Goal: Task Accomplishment & Management: Manage account settings

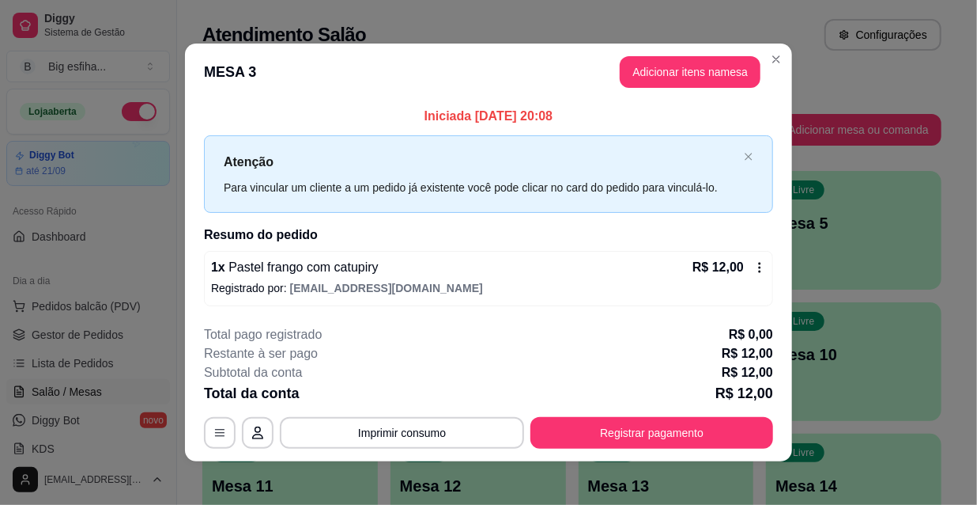
scroll to position [6, 0]
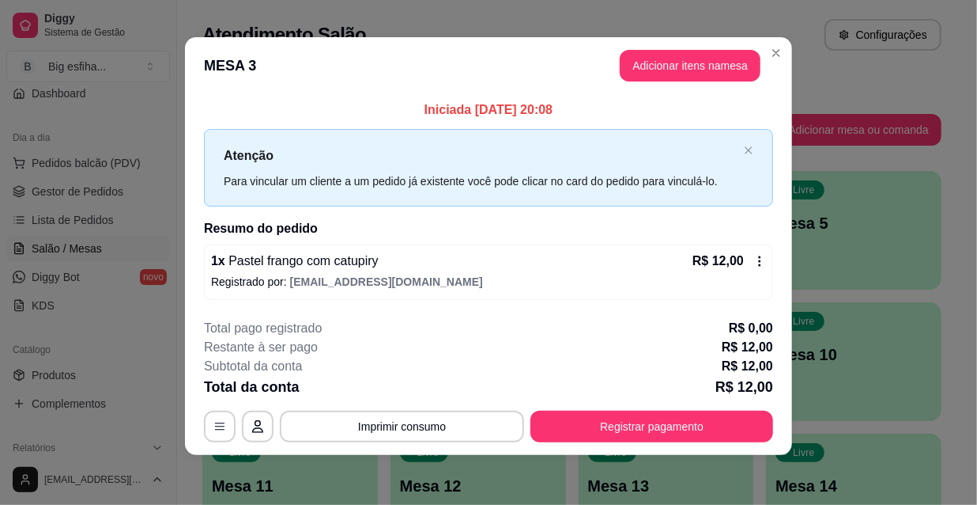
click at [728, 276] on p "Registrado por: [EMAIL_ADDRESS][DOMAIN_NAME]" at bounding box center [488, 282] width 555 height 16
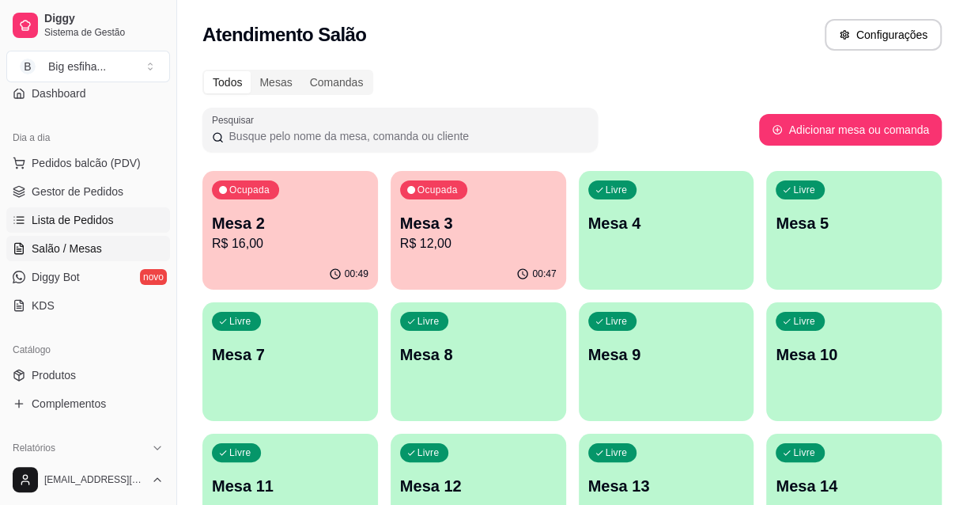
click at [72, 208] on link "Lista de Pedidos" at bounding box center [88, 219] width 164 height 25
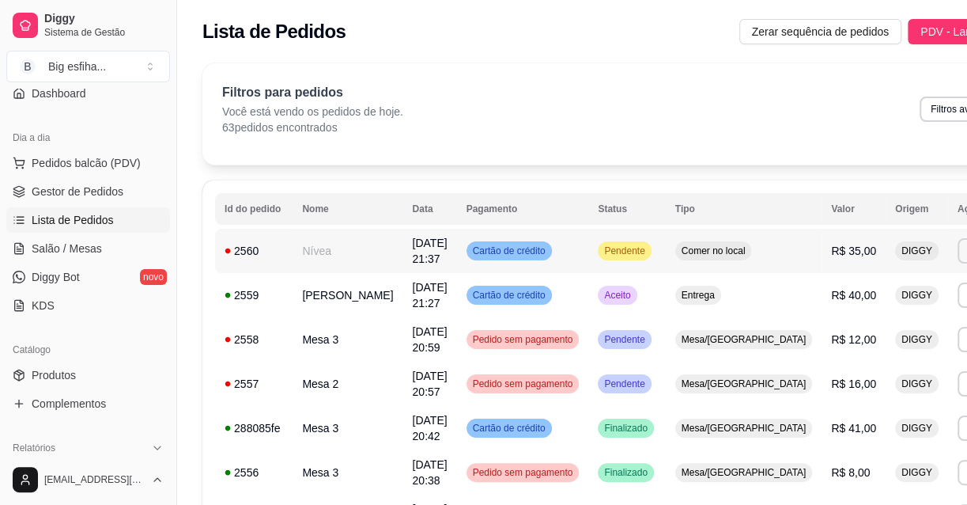
click at [623, 255] on td "Pendente" at bounding box center [626, 251] width 77 height 44
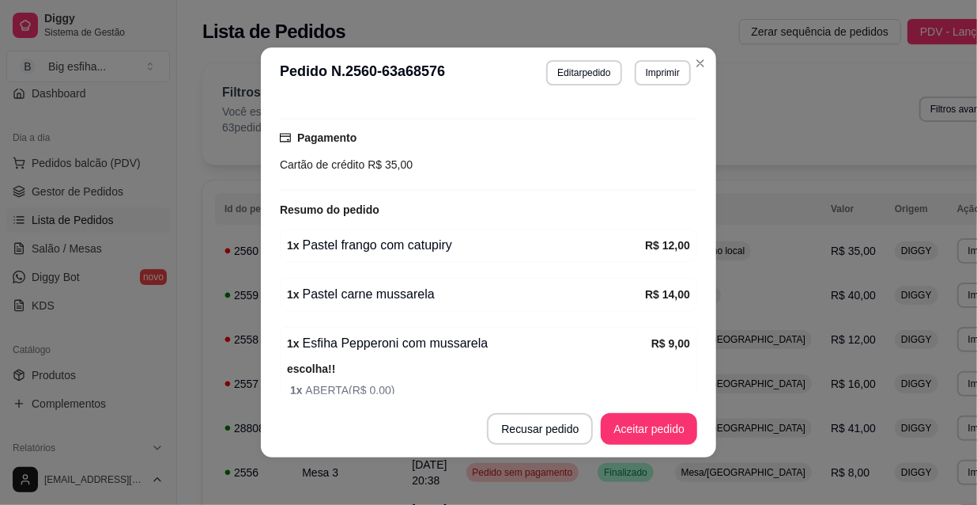
scroll to position [81, 0]
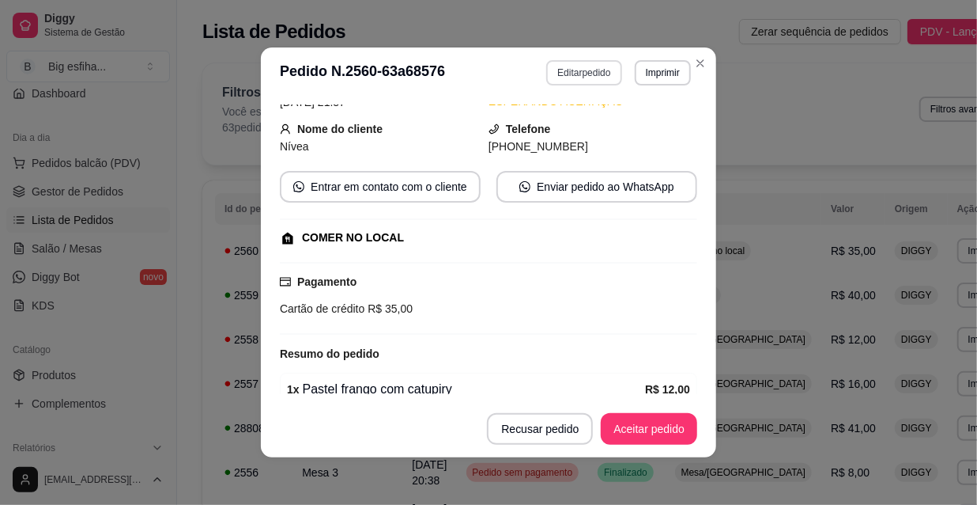
click at [585, 71] on button "Editar pedido" at bounding box center [583, 72] width 75 height 25
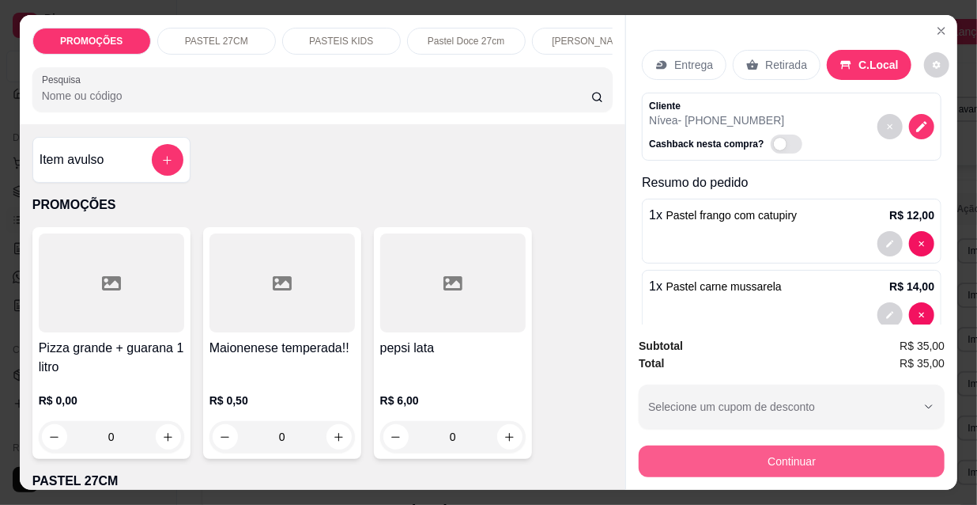
click at [751, 453] on button "Continuar" at bounding box center [792, 461] width 306 height 32
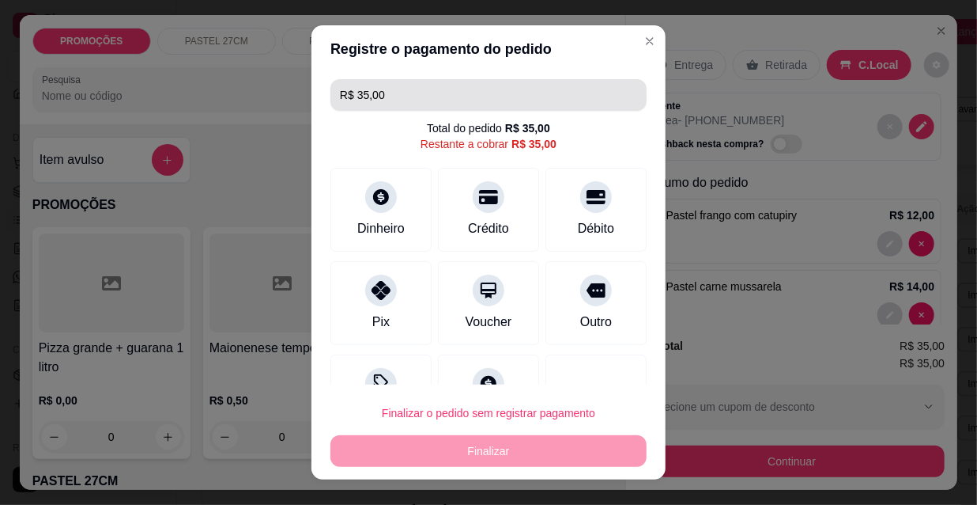
click at [409, 93] on input "R$ 35,00" at bounding box center [488, 95] width 297 height 32
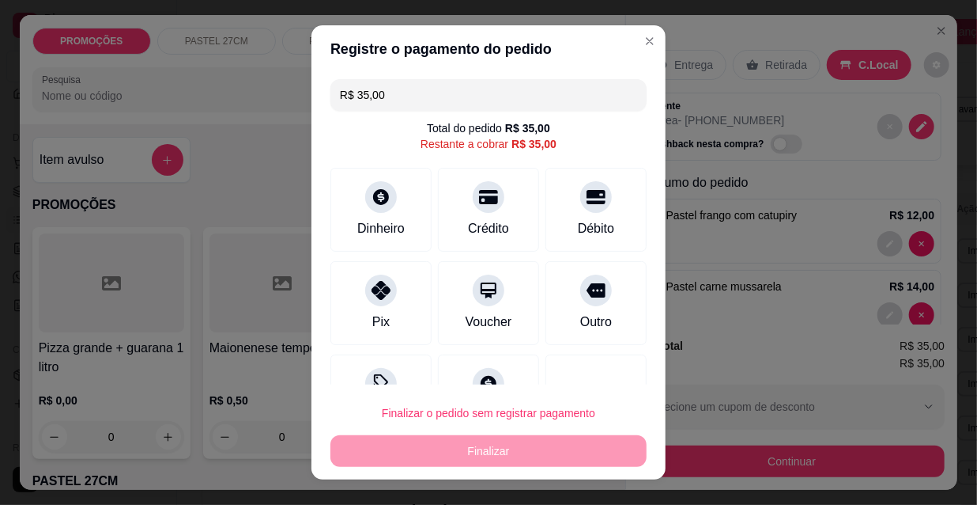
click at [409, 93] on input "R$ 35,00" at bounding box center [488, 95] width 297 height 32
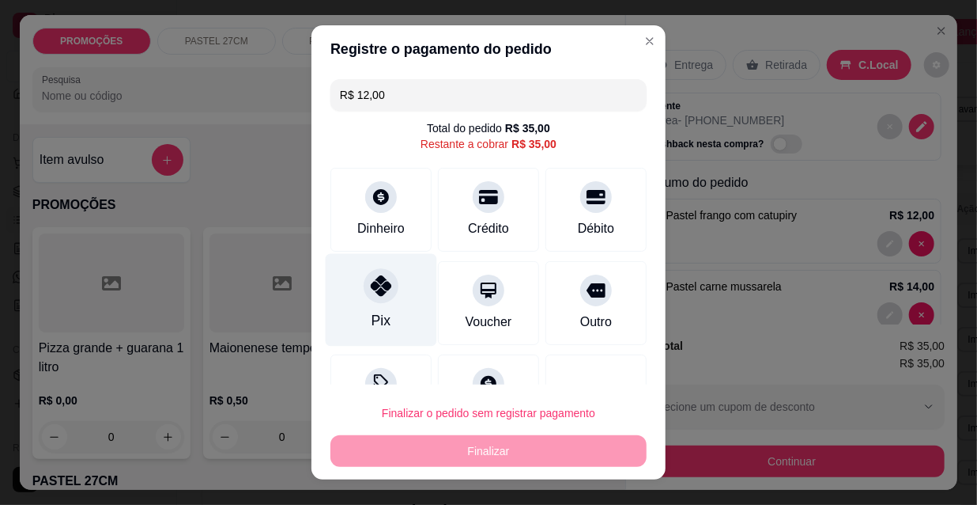
click at [380, 294] on icon at bounding box center [381, 285] width 21 height 21
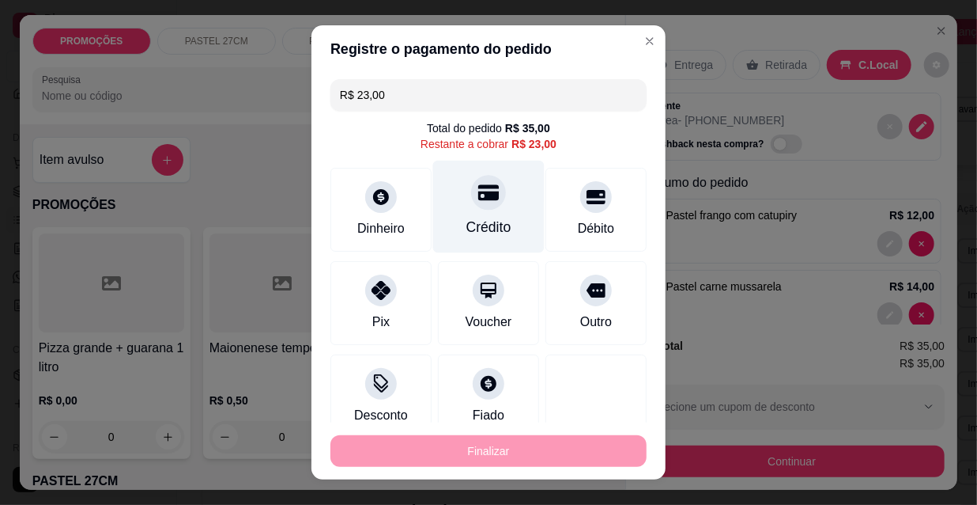
click at [452, 211] on div "Crédito" at bounding box center [489, 207] width 112 height 93
type input "R$ 0,00"
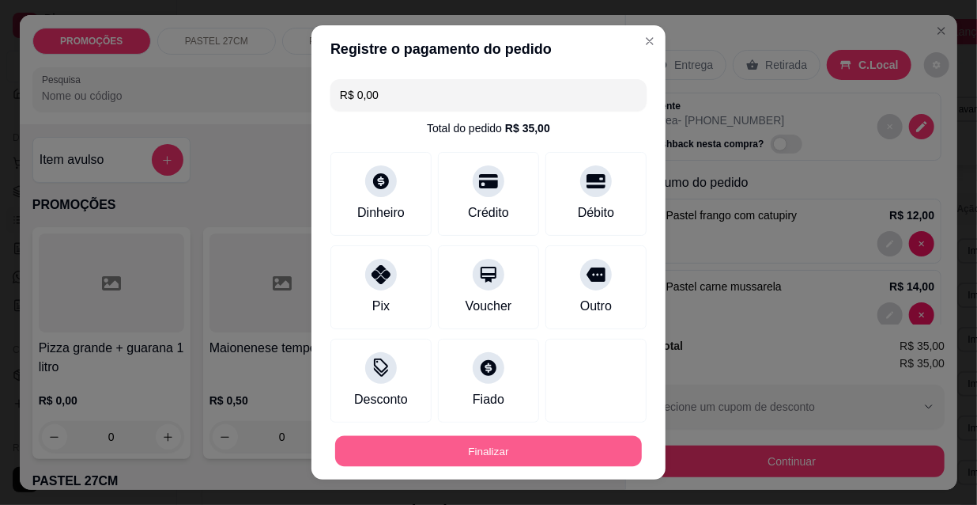
click at [433, 440] on button "Finalizar" at bounding box center [488, 451] width 307 height 31
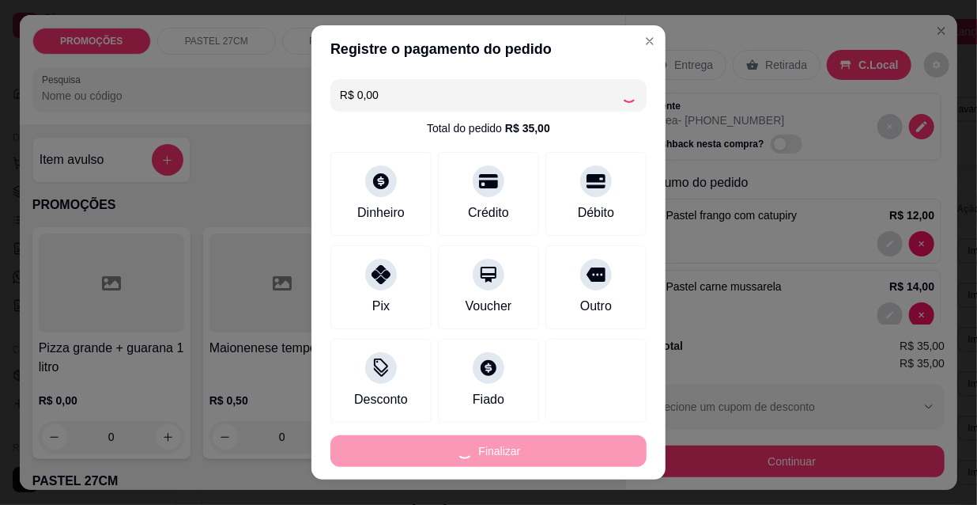
type input "0"
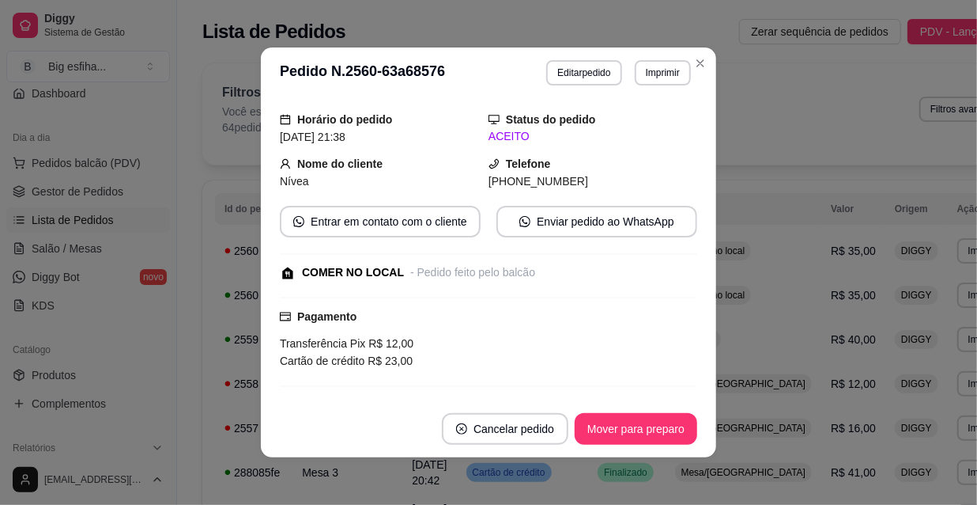
scroll to position [115, 0]
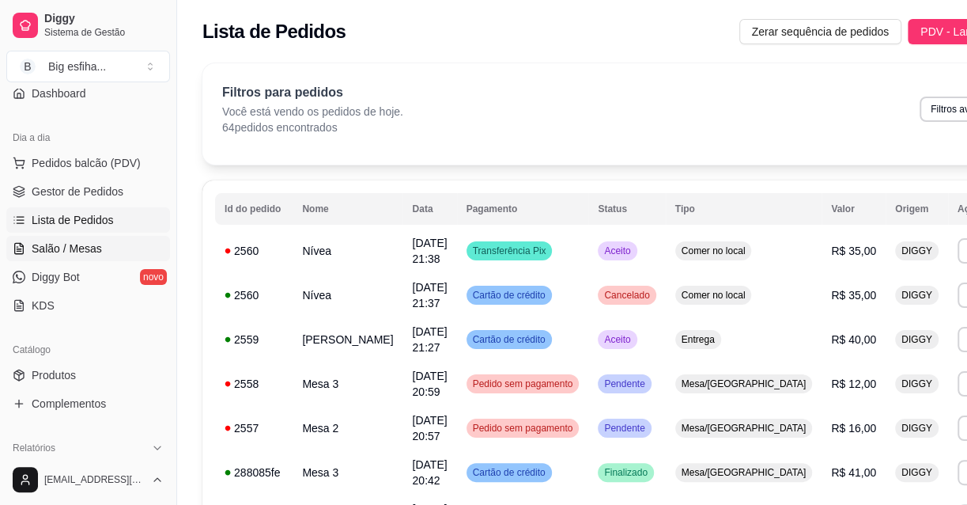
click at [92, 245] on span "Salão / Mesas" at bounding box center [67, 248] width 70 height 16
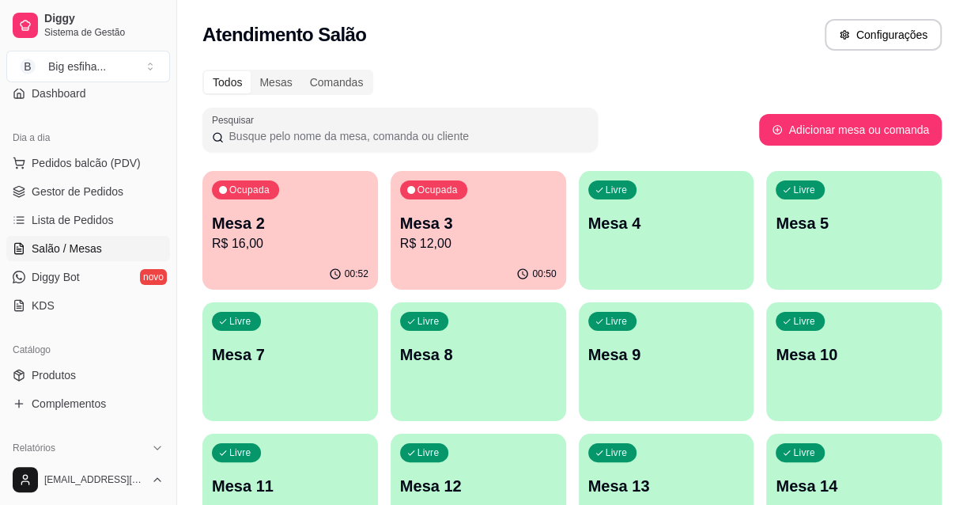
click at [422, 244] on p "R$ 12,00" at bounding box center [478, 243] width 157 height 19
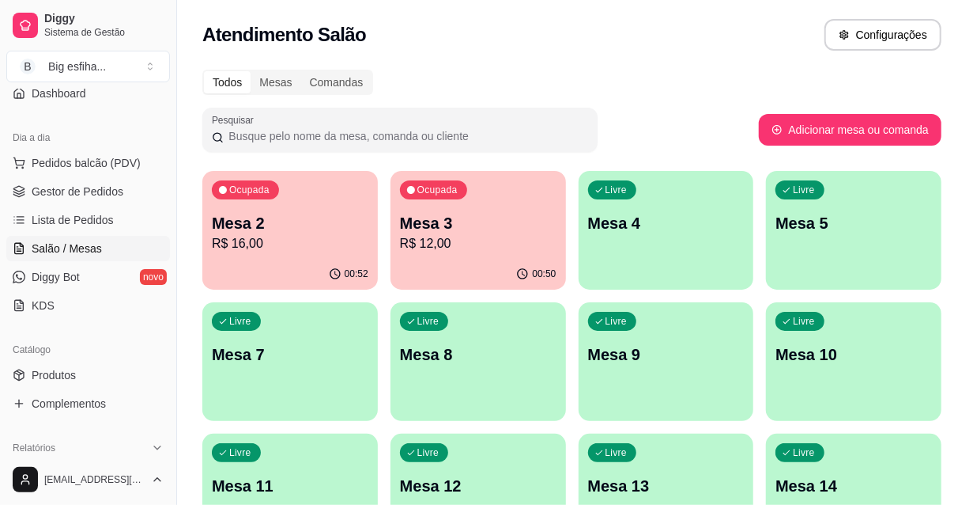
scroll to position [6, 0]
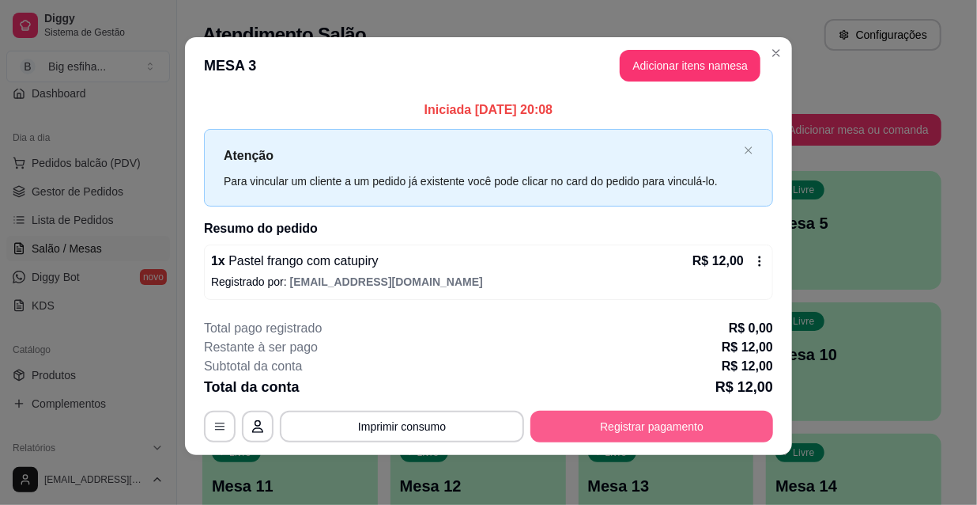
click at [582, 415] on button "Registrar pagamento" at bounding box center [652, 426] width 243 height 32
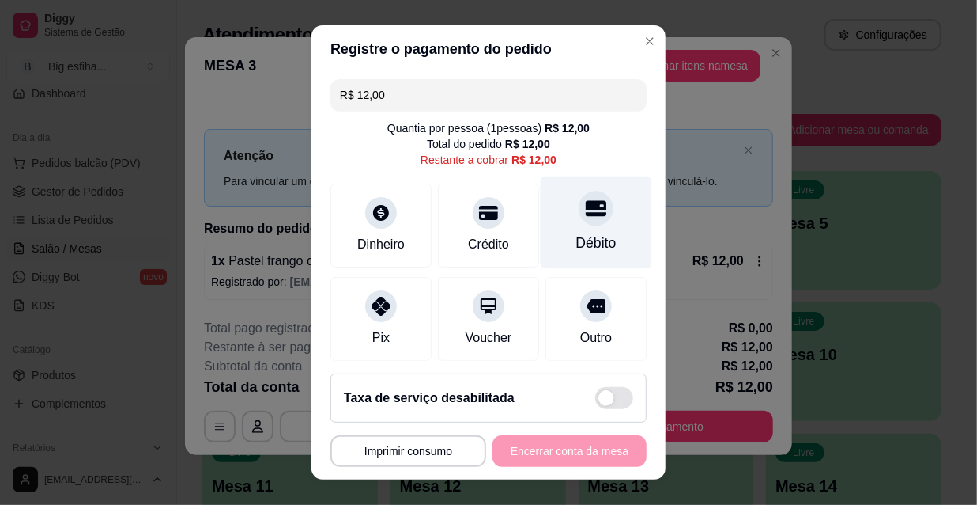
click at [585, 213] on div at bounding box center [596, 208] width 35 height 35
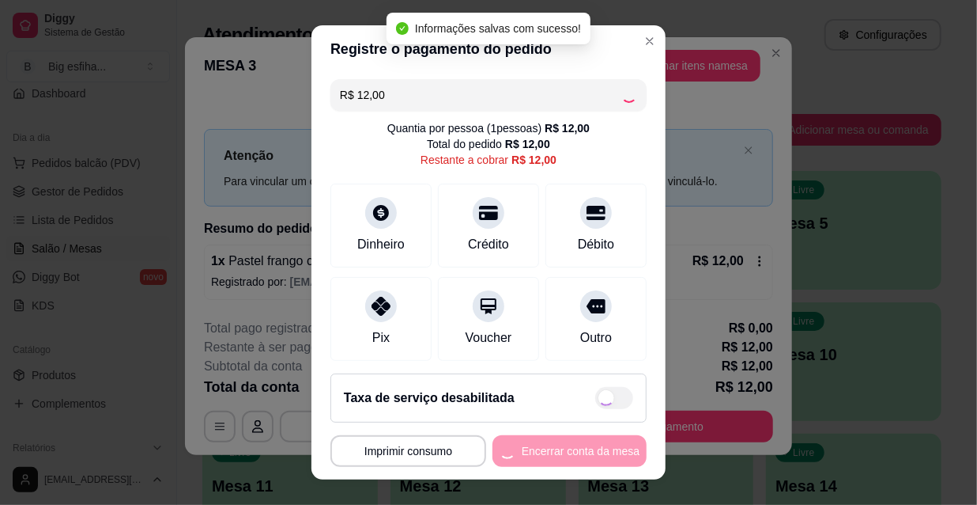
type input "R$ 0,00"
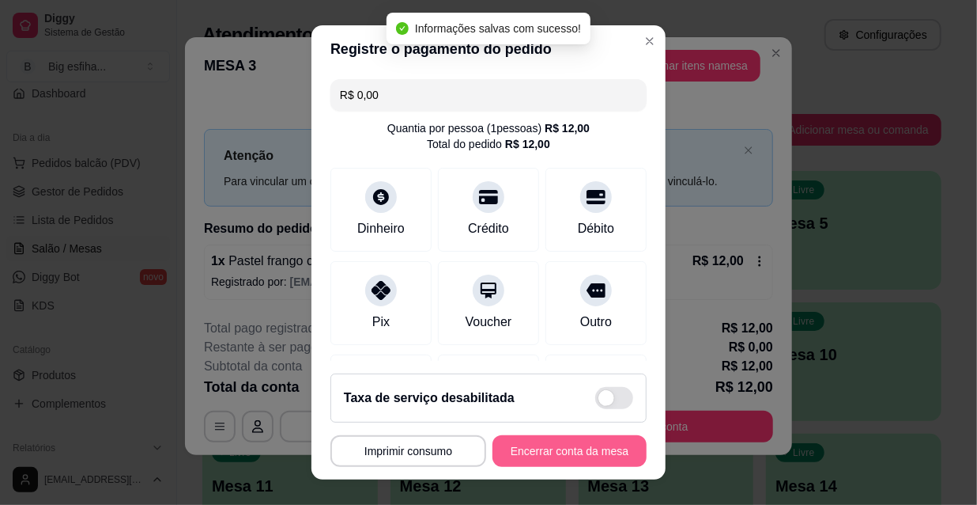
click at [544, 448] on button "Encerrar conta da mesa" at bounding box center [570, 451] width 154 height 32
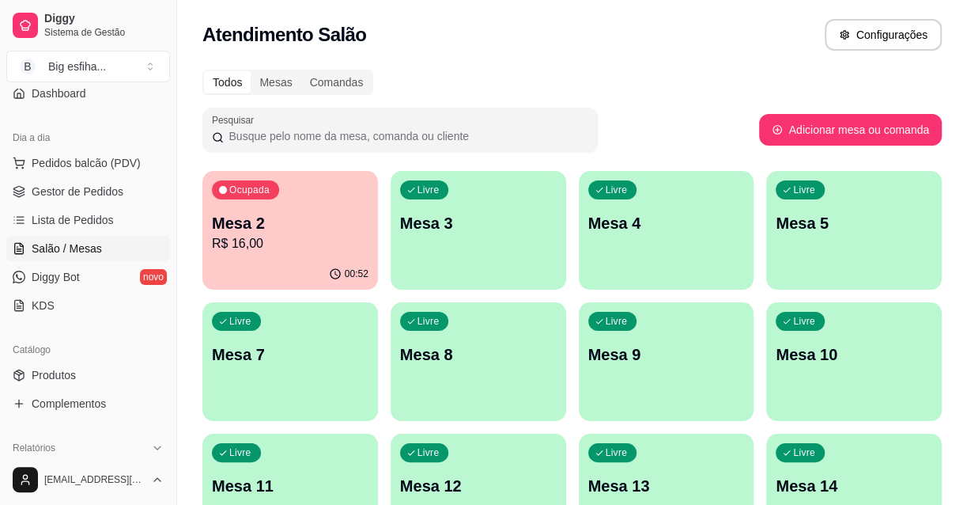
click at [290, 237] on p "R$ 16,00" at bounding box center [290, 243] width 157 height 19
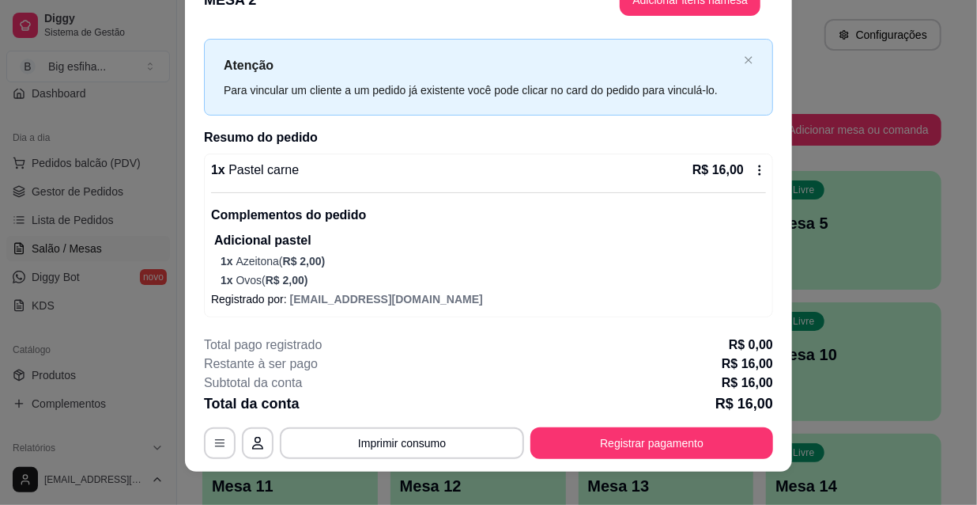
scroll to position [47, 0]
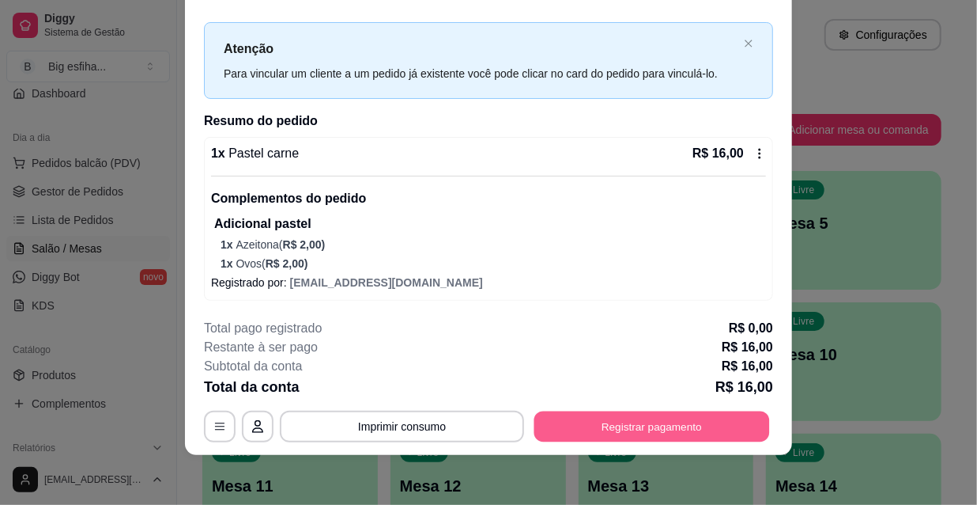
click at [592, 433] on button "Registrar pagamento" at bounding box center [653, 425] width 236 height 31
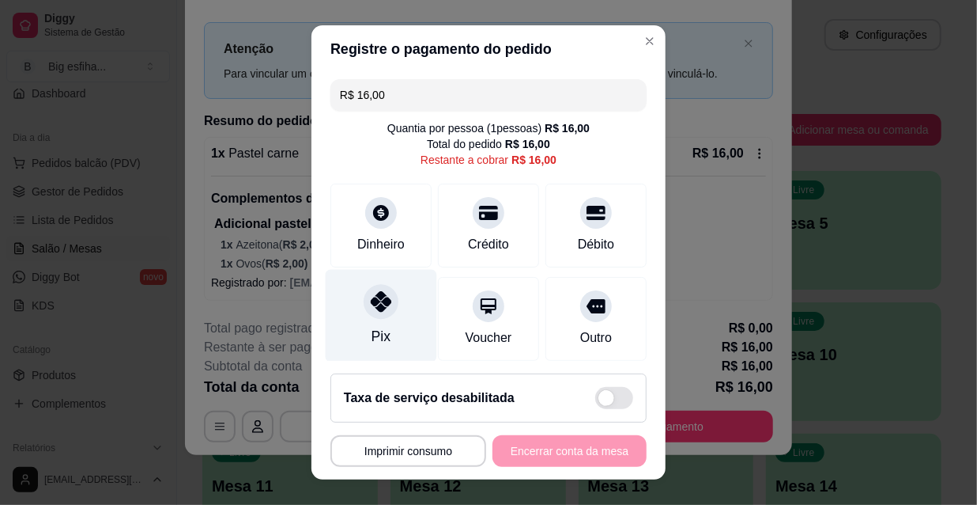
click at [365, 325] on div "Pix" at bounding box center [382, 316] width 112 height 93
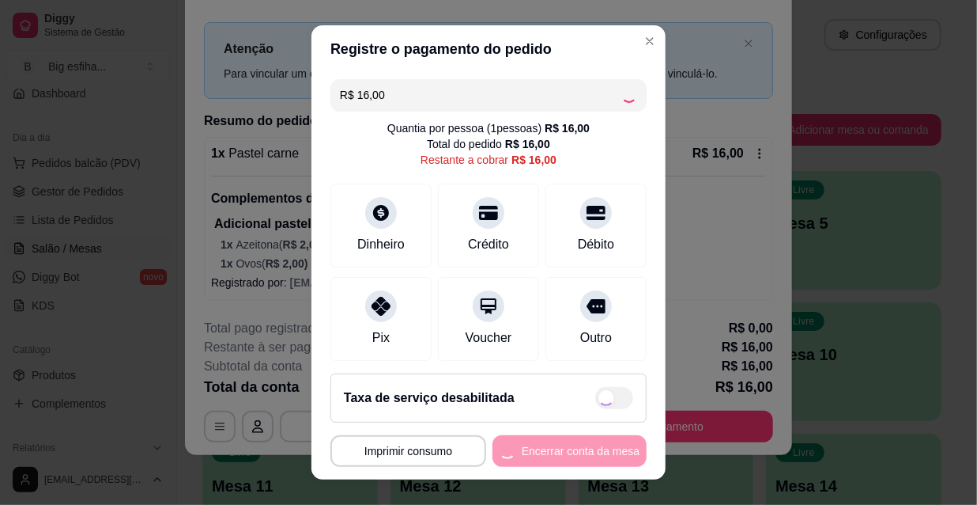
type input "R$ 0,00"
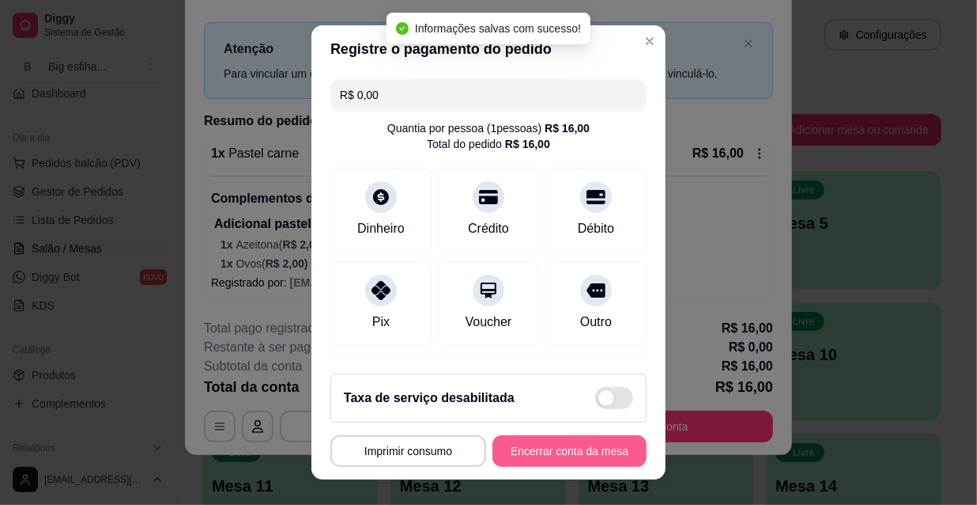
click at [538, 454] on button "Encerrar conta da mesa" at bounding box center [570, 451] width 154 height 32
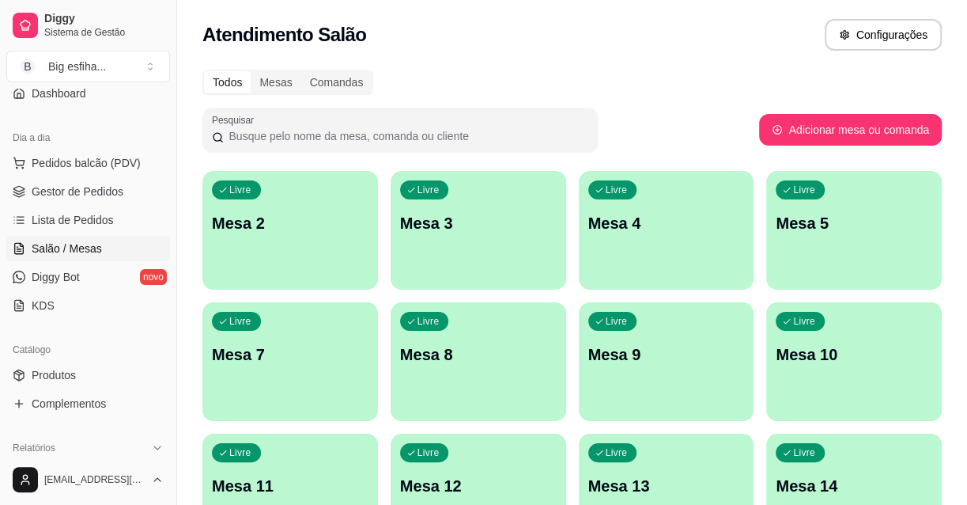
click at [265, 251] on div "Livre Mesa 2" at bounding box center [290, 221] width 176 height 100
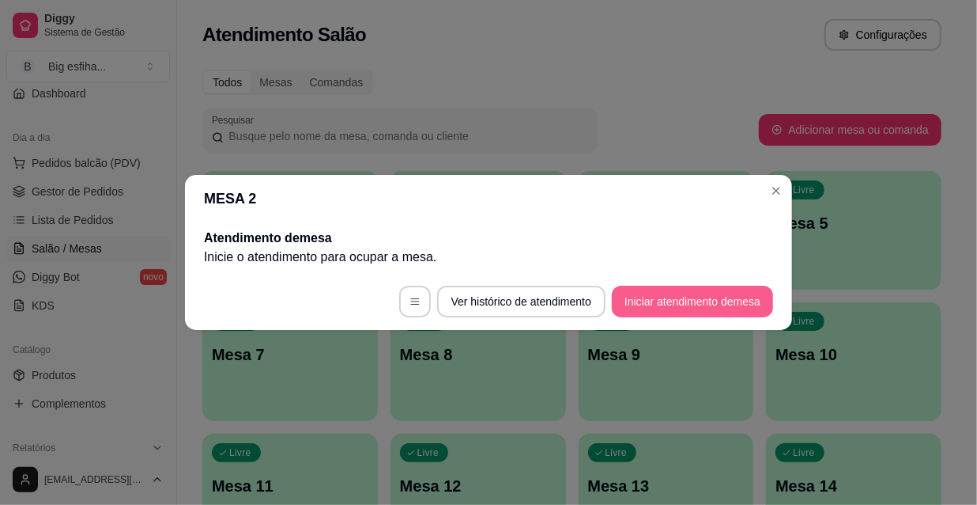
click at [681, 288] on button "Iniciar atendimento de mesa" at bounding box center [692, 301] width 161 height 32
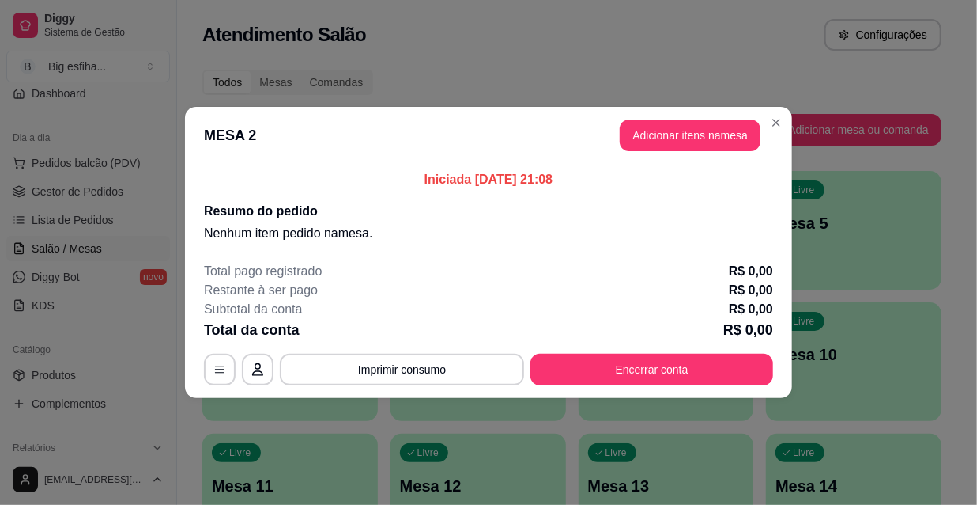
click at [667, 146] on button "Adicionar itens na mesa" at bounding box center [690, 135] width 141 height 32
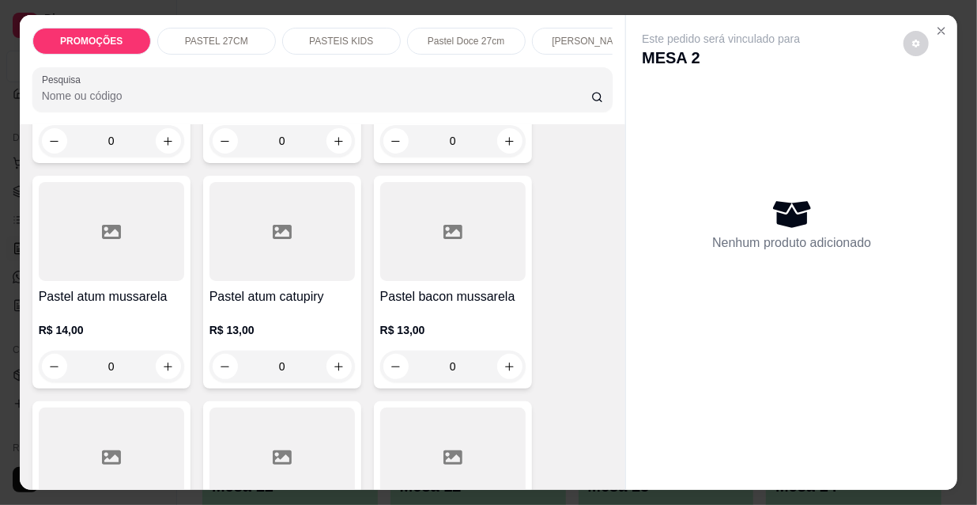
scroll to position [1006, 0]
click at [467, 323] on p "R$ 13,00" at bounding box center [453, 327] width 146 height 16
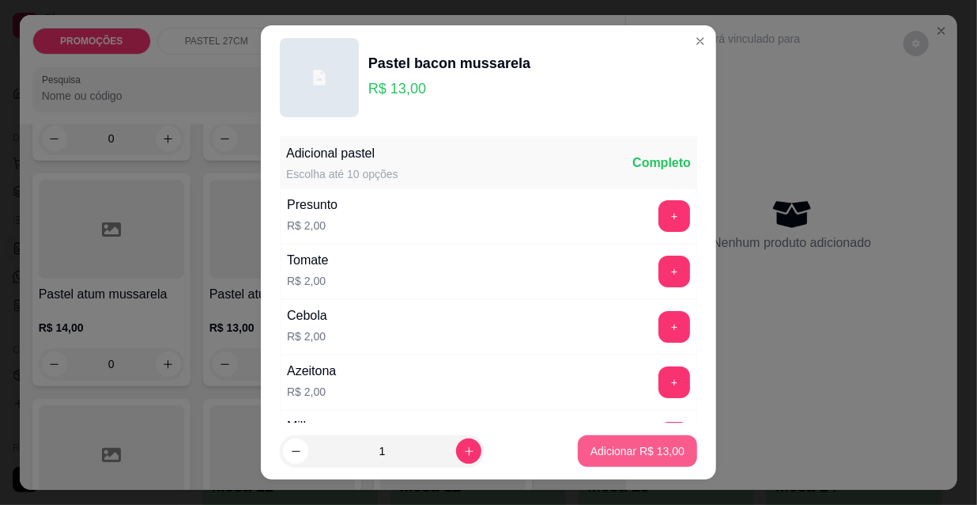
click at [617, 448] on p "Adicionar R$ 13,00" at bounding box center [638, 451] width 94 height 16
type input "1"
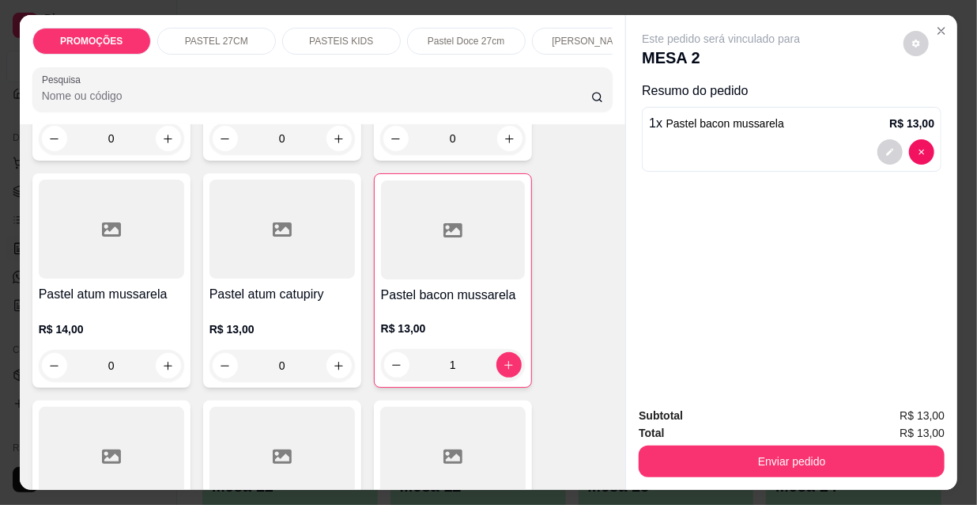
click at [566, 36] on p "[PERSON_NAME]" at bounding box center [591, 41] width 78 height 13
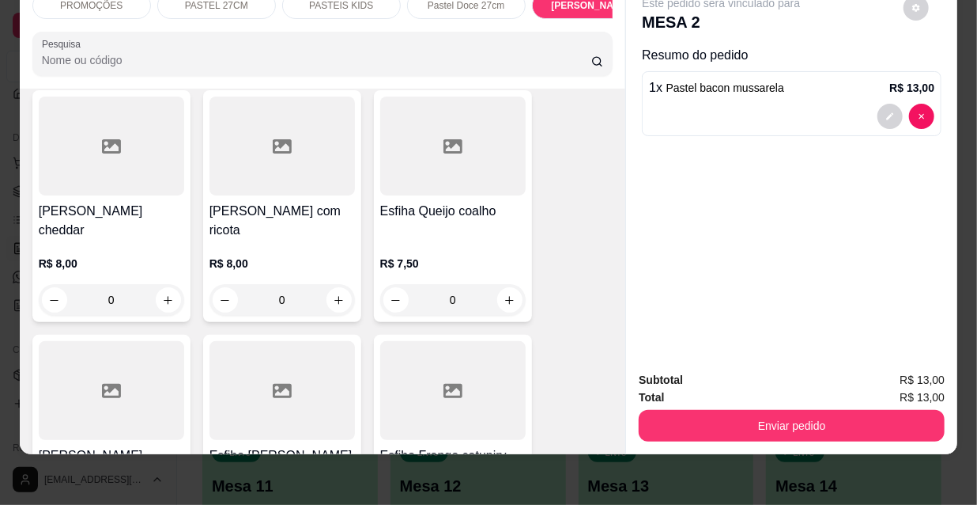
scroll to position [9817, 0]
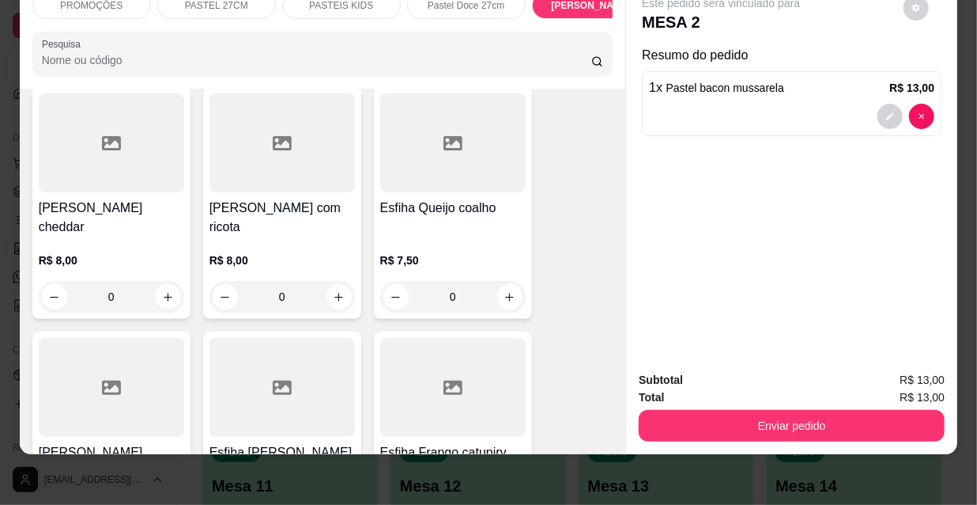
click at [177, 331] on div "Esfiha Frango R$ 7,50 0" at bounding box center [111, 437] width 158 height 213
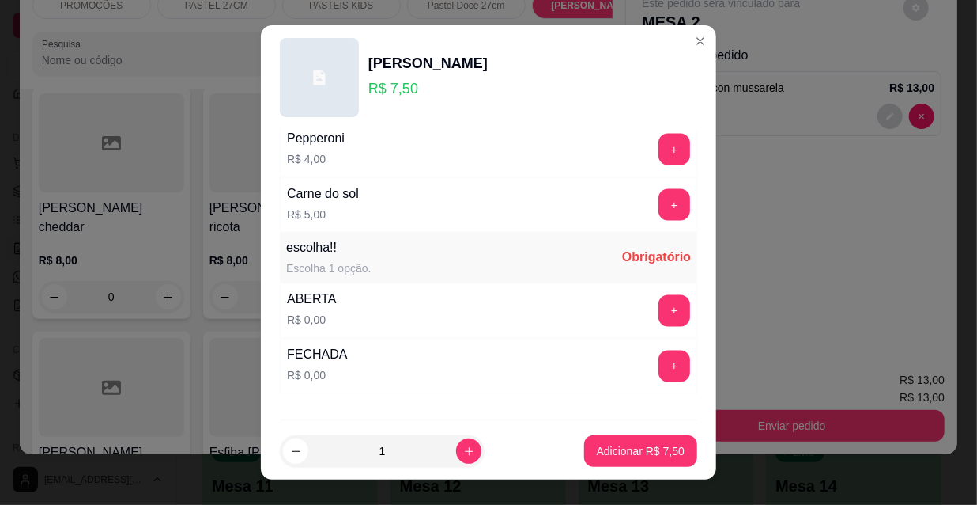
scroll to position [1313, 0]
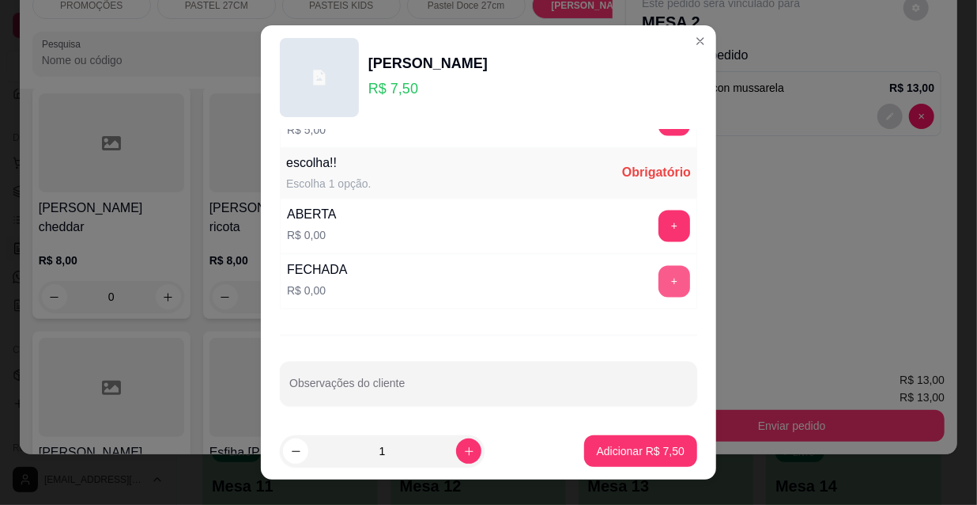
click at [659, 282] on button "+" at bounding box center [675, 282] width 32 height 32
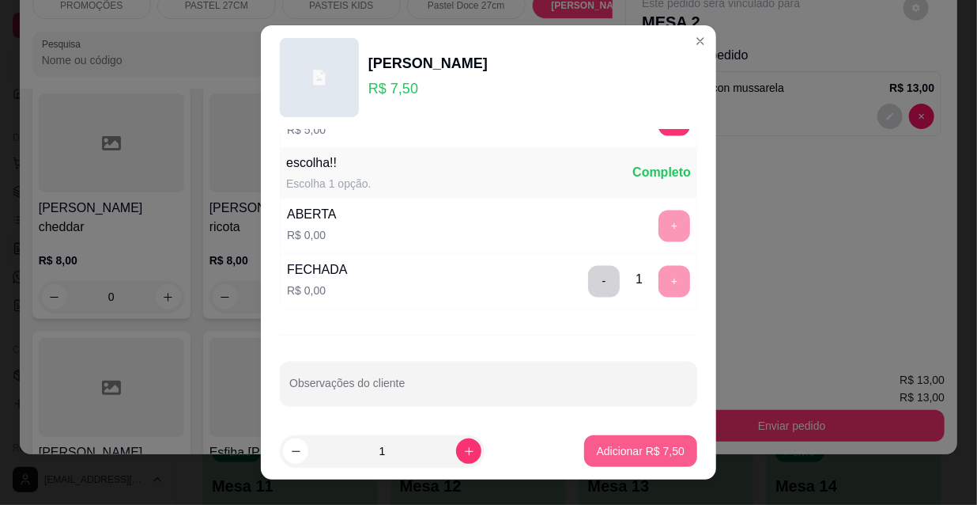
click at [628, 449] on p "Adicionar R$ 7,50" at bounding box center [641, 451] width 88 height 16
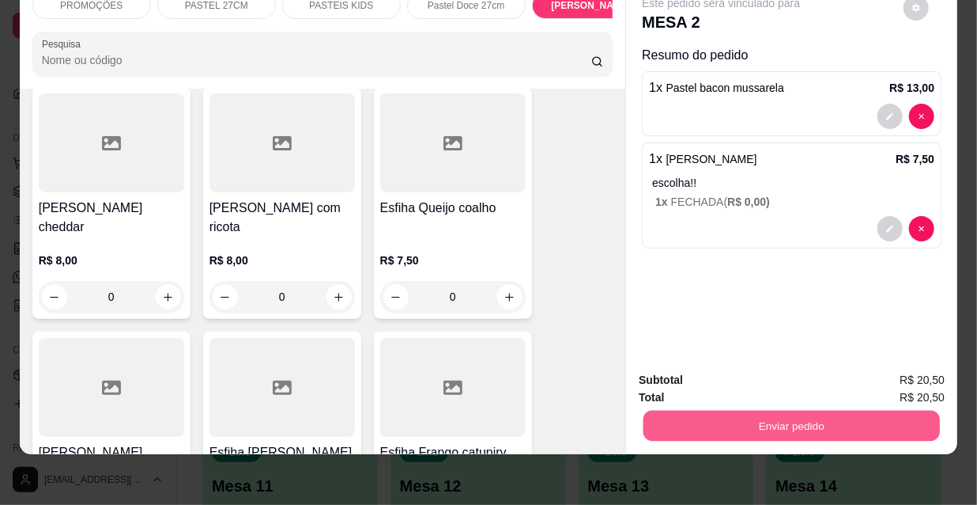
click at [782, 414] on button "Enviar pedido" at bounding box center [792, 425] width 297 height 31
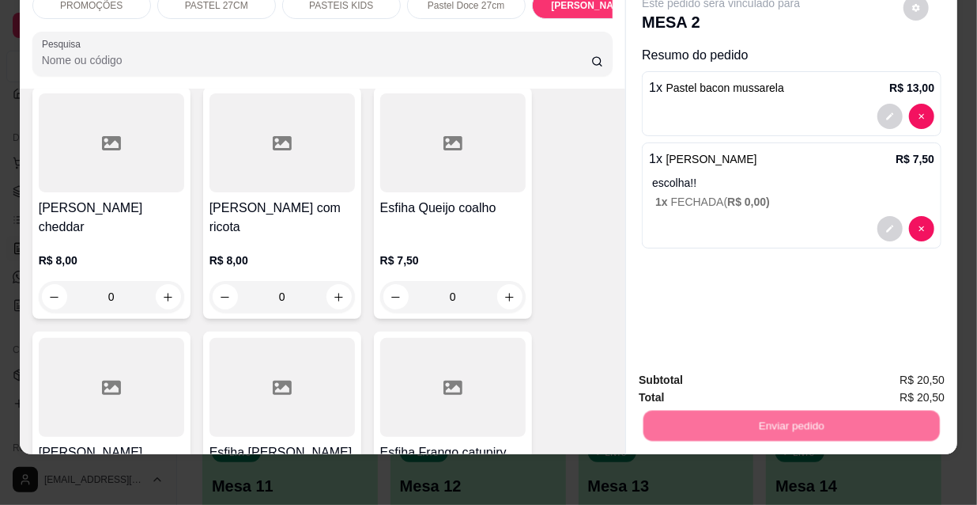
click at [735, 380] on button "Não registrar e enviar pedido" at bounding box center [741, 376] width 164 height 30
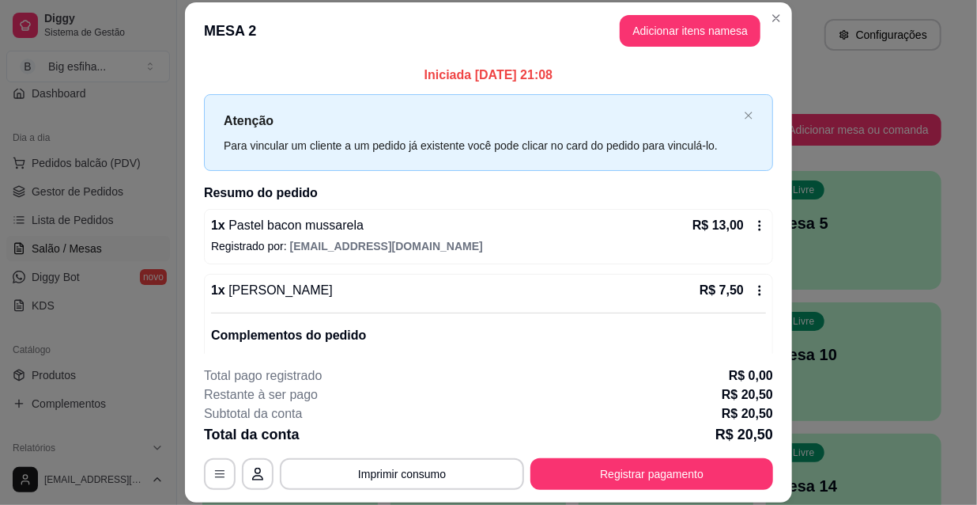
click at [232, 383] on p "Total pago registrado" at bounding box center [263, 375] width 118 height 19
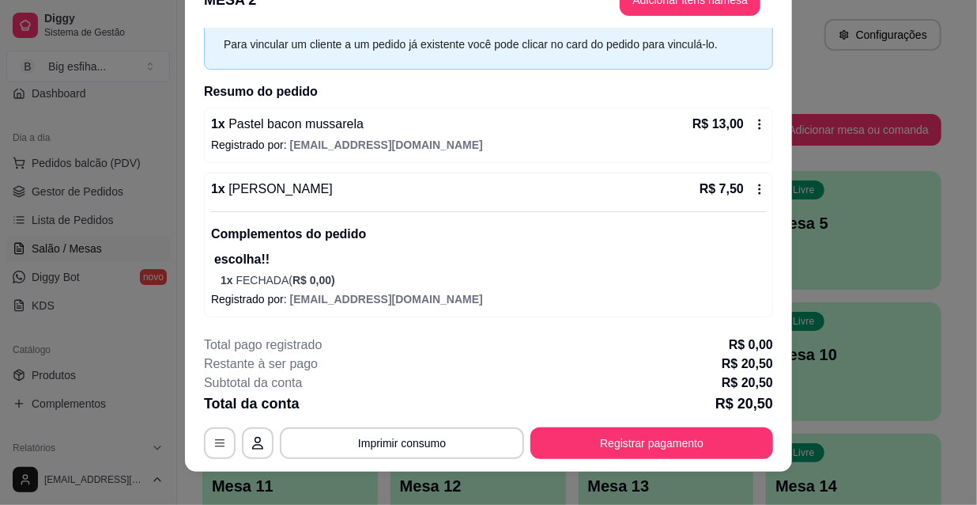
scroll to position [47, 0]
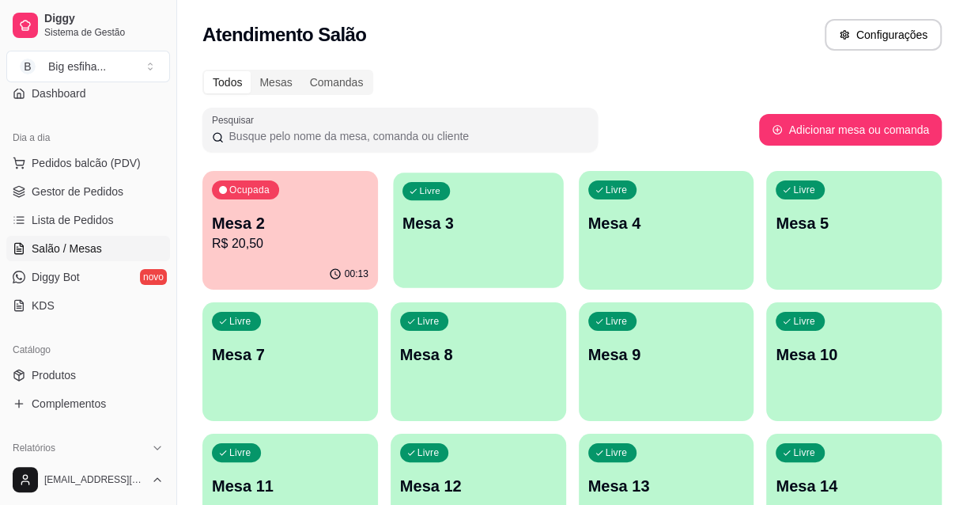
click at [529, 236] on div "Livre Mesa 3" at bounding box center [478, 220] width 170 height 96
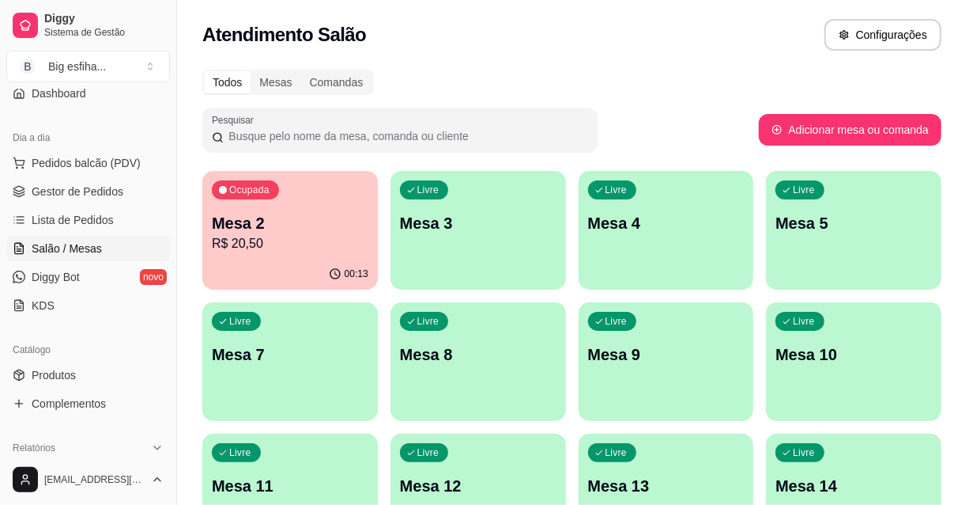
click at [705, 289] on footer at bounding box center [488, 294] width 607 height 25
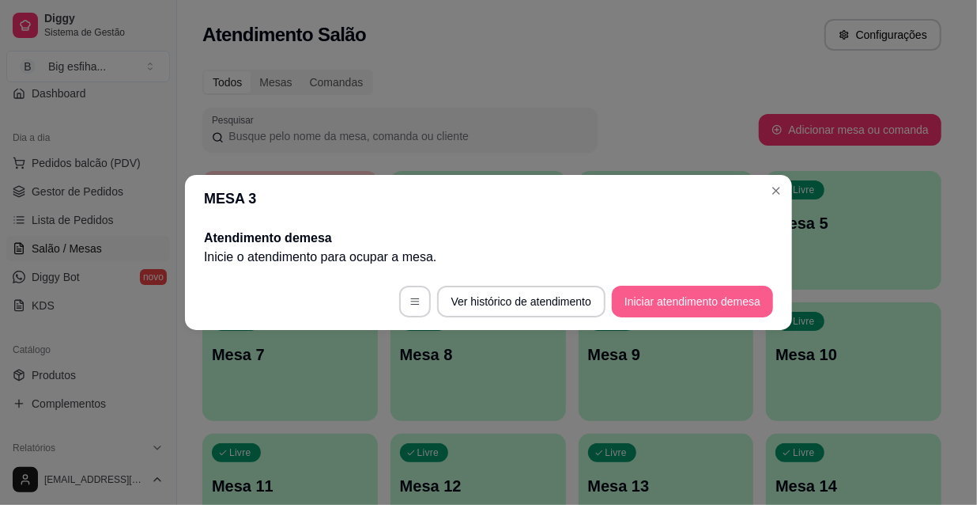
click at [721, 304] on button "Iniciar atendimento de mesa" at bounding box center [692, 301] width 161 height 32
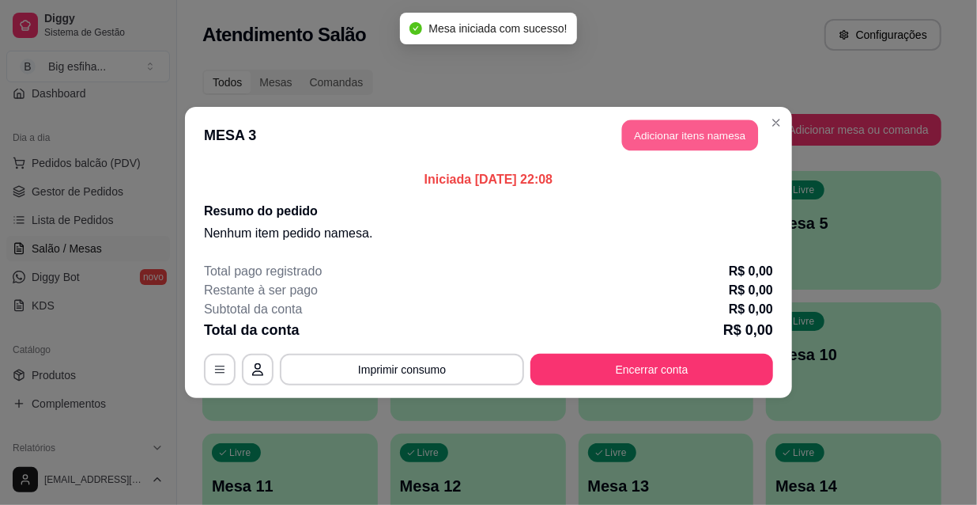
click at [678, 137] on button "Adicionar itens na mesa" at bounding box center [690, 135] width 136 height 31
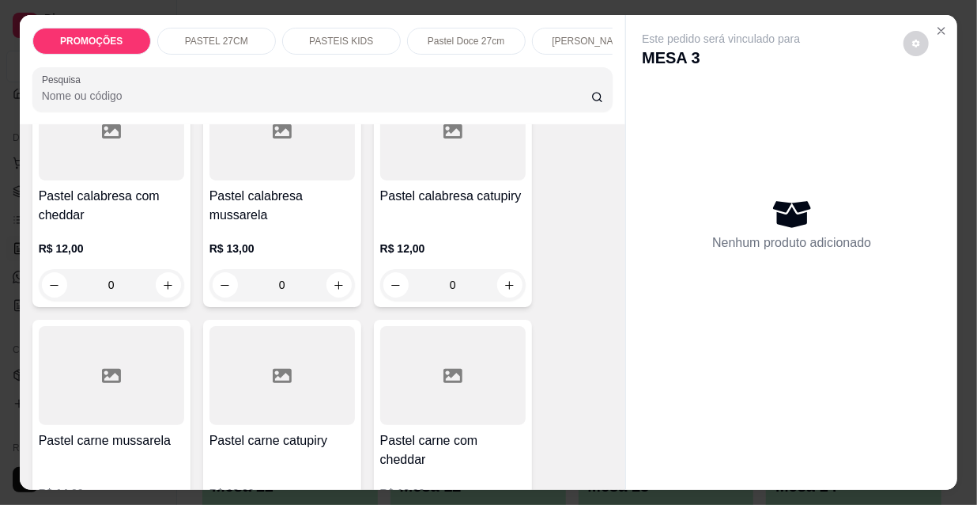
scroll to position [1653, 0]
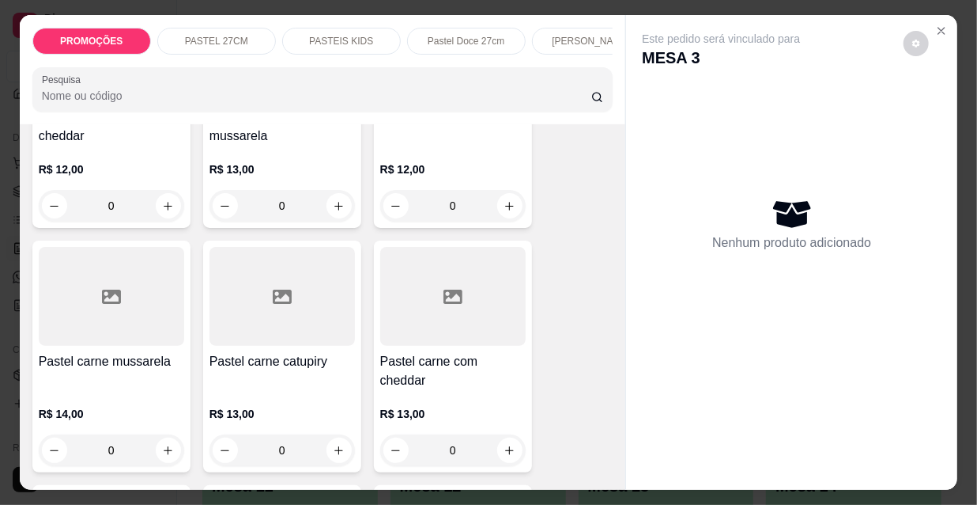
click at [121, 353] on h4 "Pastel carne mussarela" at bounding box center [112, 361] width 146 height 19
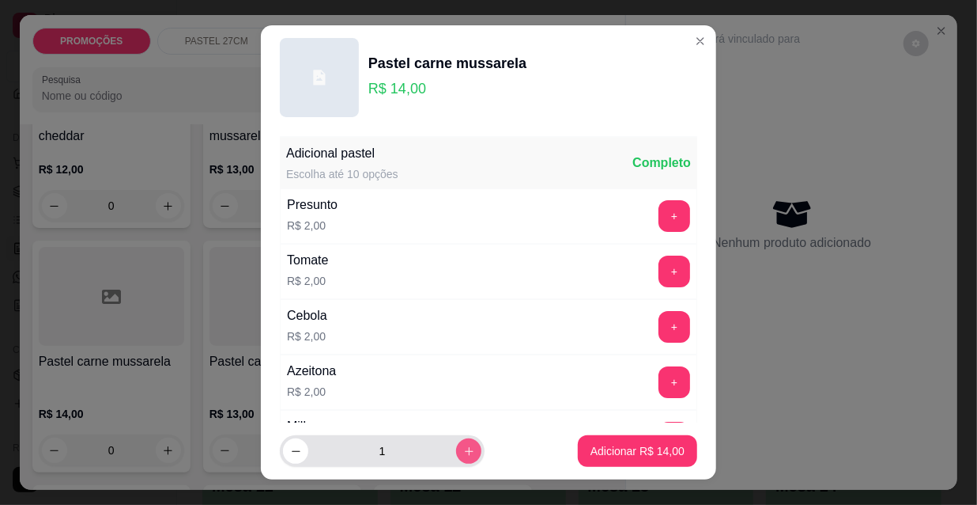
click at [456, 443] on button "increase-product-quantity" at bounding box center [468, 450] width 25 height 25
type input "2"
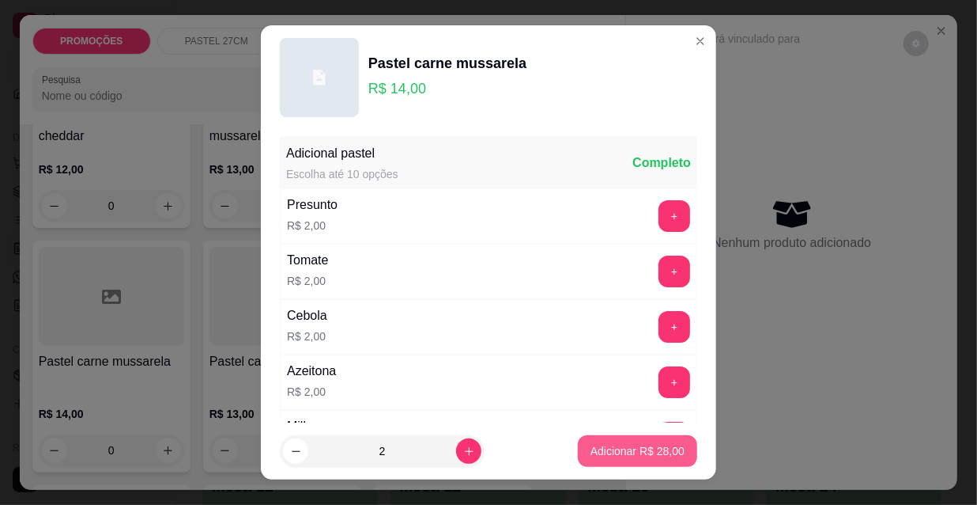
click at [614, 455] on p "Adicionar R$ 28,00" at bounding box center [638, 451] width 94 height 16
type input "2"
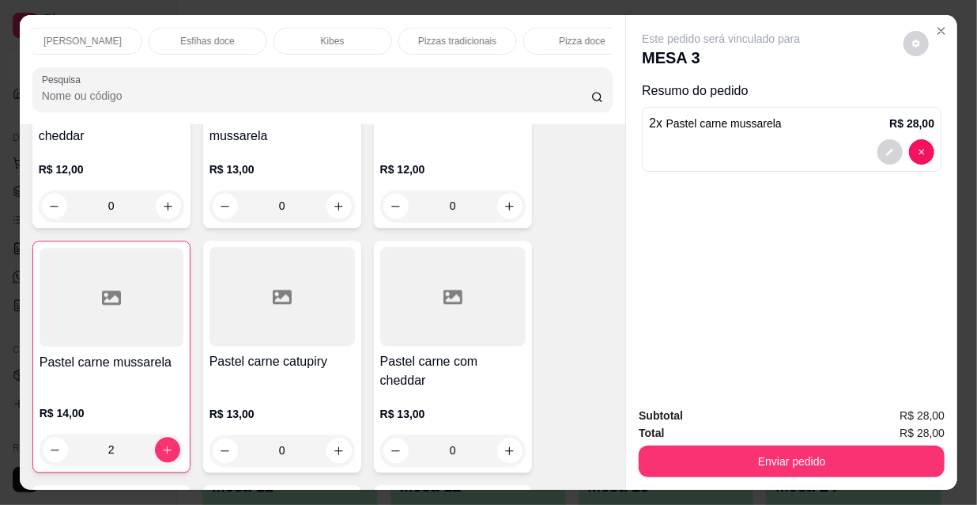
scroll to position [0, 911]
click at [449, 38] on p "Refrigerante" at bounding box center [430, 41] width 52 height 13
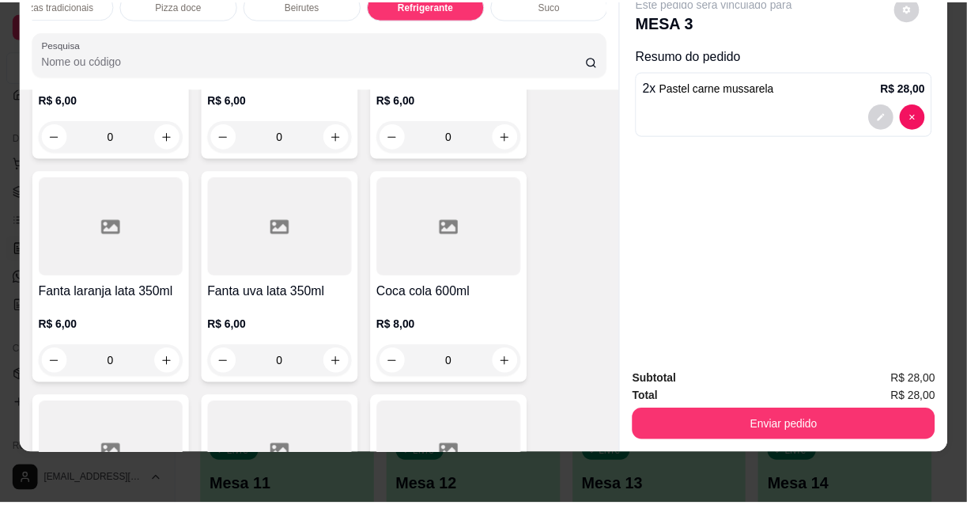
scroll to position [14613, 0]
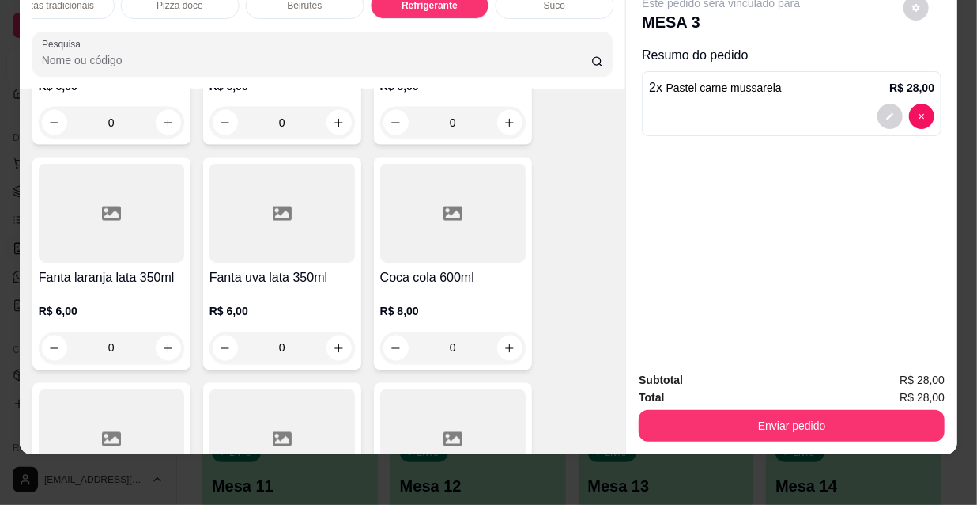
type input "1"
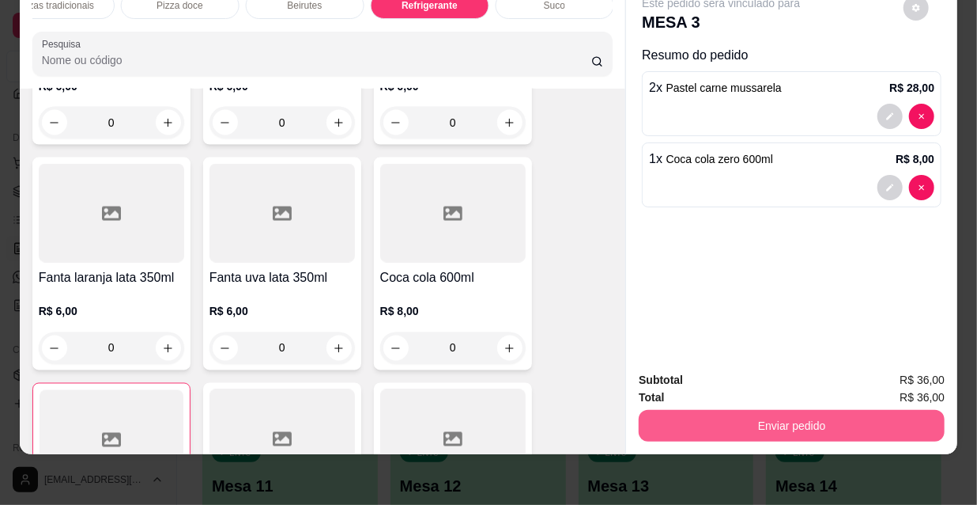
click at [687, 427] on button "Enviar pedido" at bounding box center [792, 426] width 306 height 32
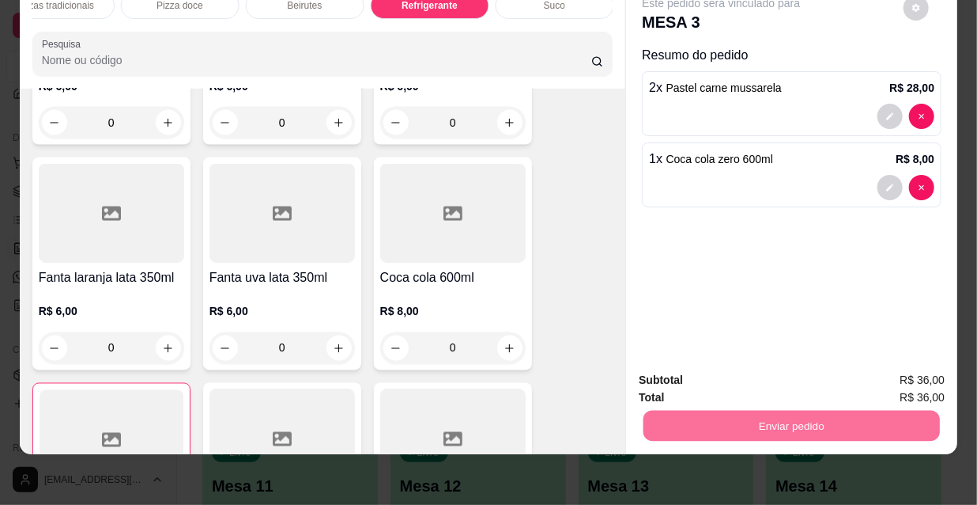
click at [699, 380] on button "Não registrar e enviar pedido" at bounding box center [741, 375] width 160 height 29
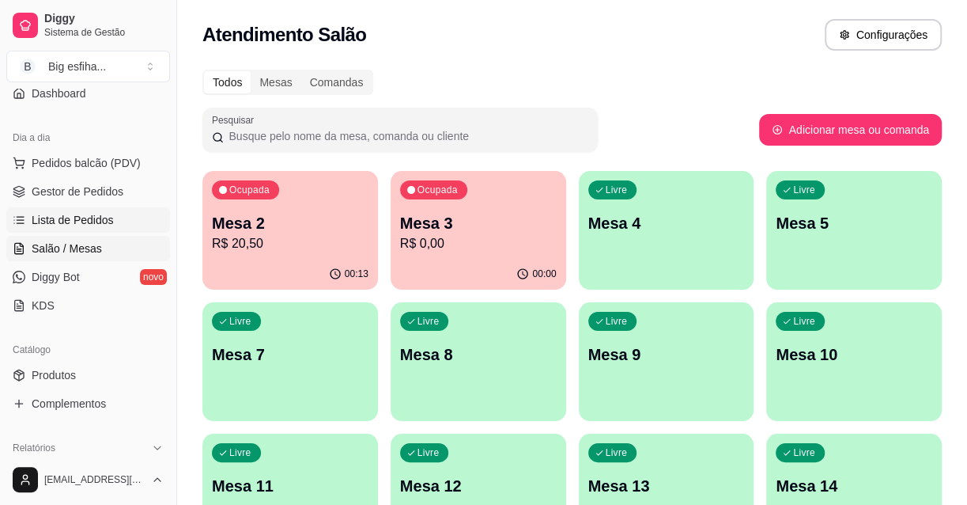
click at [70, 221] on span "Lista de Pedidos" at bounding box center [73, 220] width 82 height 16
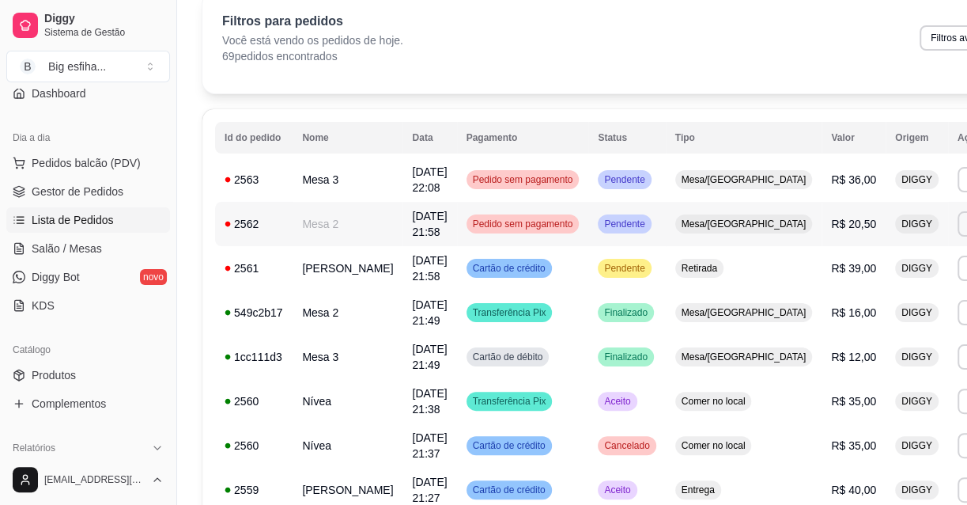
scroll to position [71, 0]
click at [530, 278] on td "Cartão de crédito" at bounding box center [523, 268] width 132 height 44
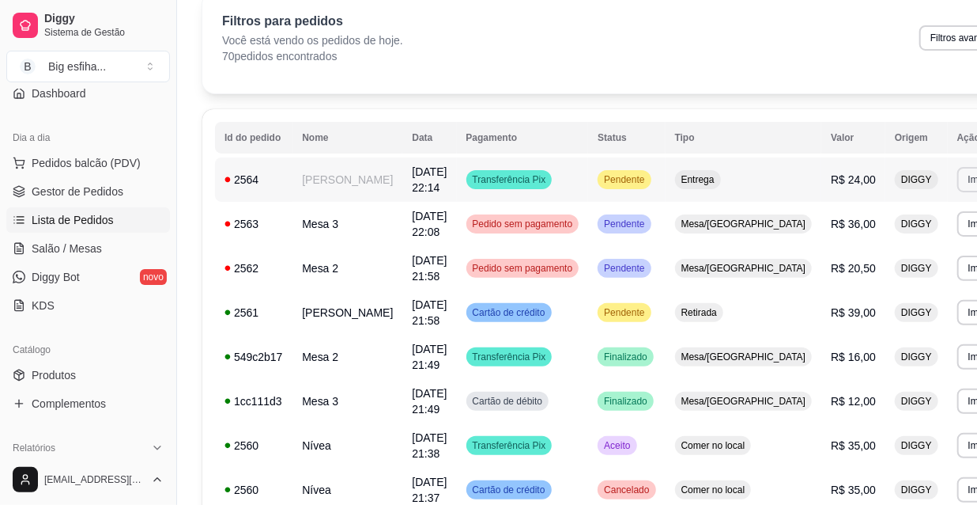
click at [958, 184] on button "Imprimir" at bounding box center [986, 179] width 56 height 25
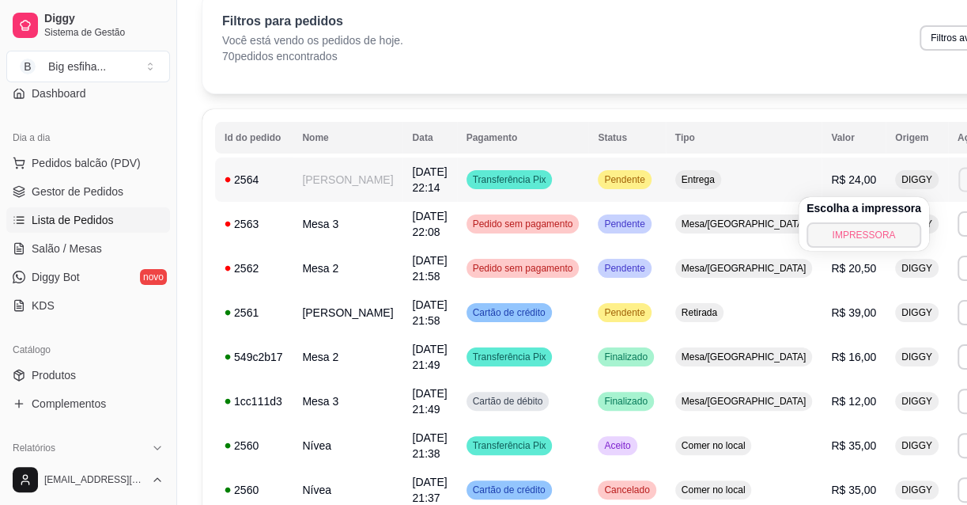
click at [857, 236] on button "IMPRESSORA" at bounding box center [864, 234] width 115 height 25
click at [95, 236] on link "Salão / Mesas" at bounding box center [88, 248] width 164 height 25
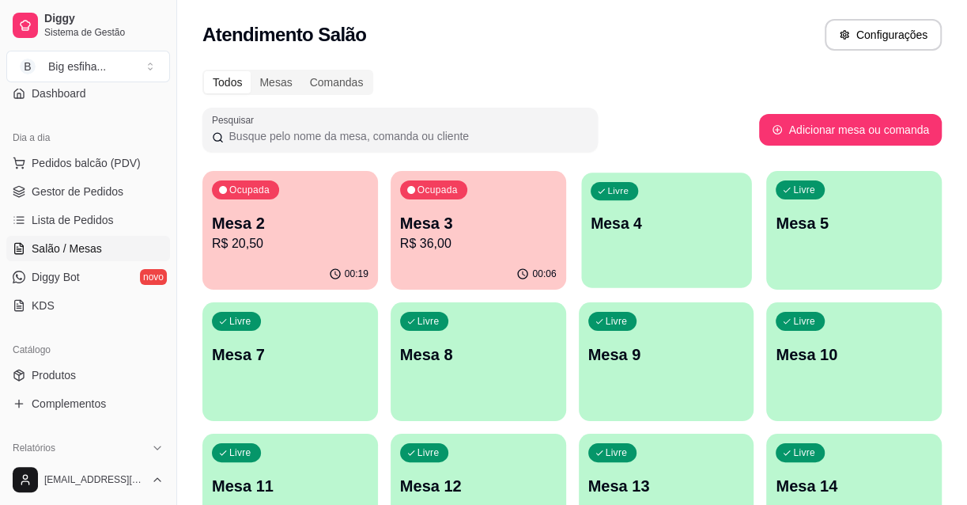
click at [633, 232] on p "Mesa 4" at bounding box center [666, 223] width 152 height 21
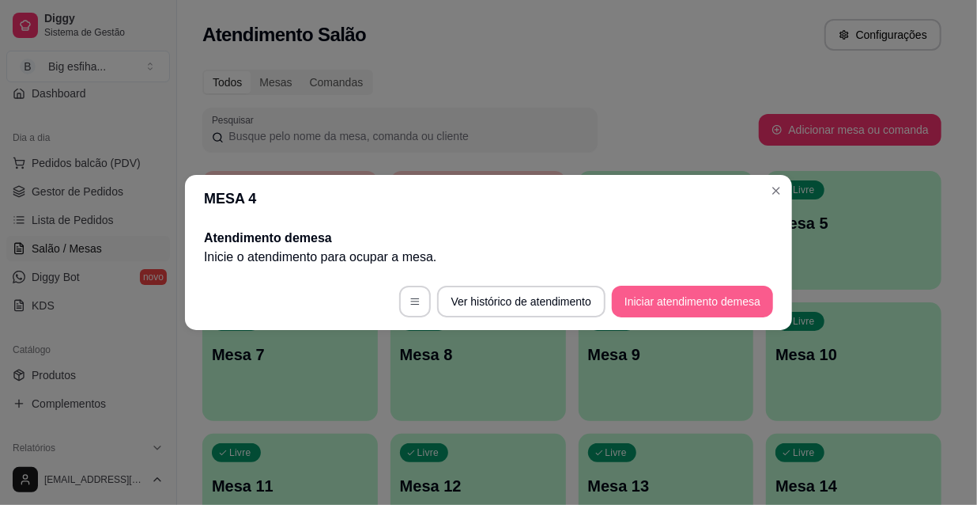
click at [699, 302] on button "Iniciar atendimento de mesa" at bounding box center [692, 301] width 161 height 32
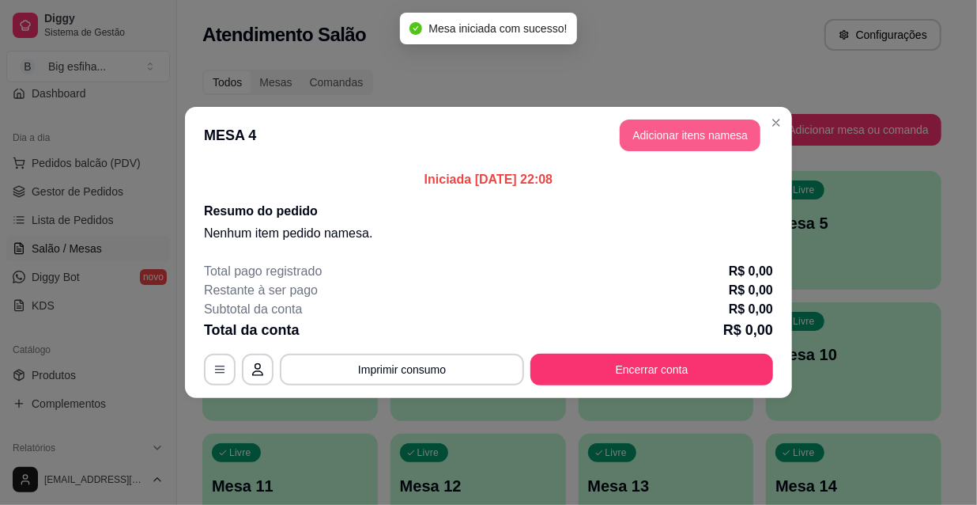
click at [689, 134] on button "Adicionar itens na mesa" at bounding box center [690, 135] width 141 height 32
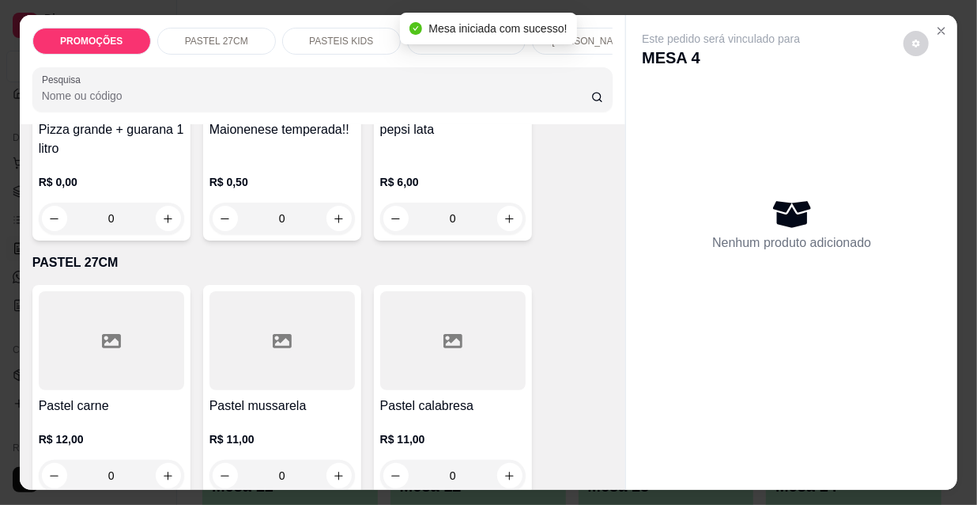
scroll to position [359, 0]
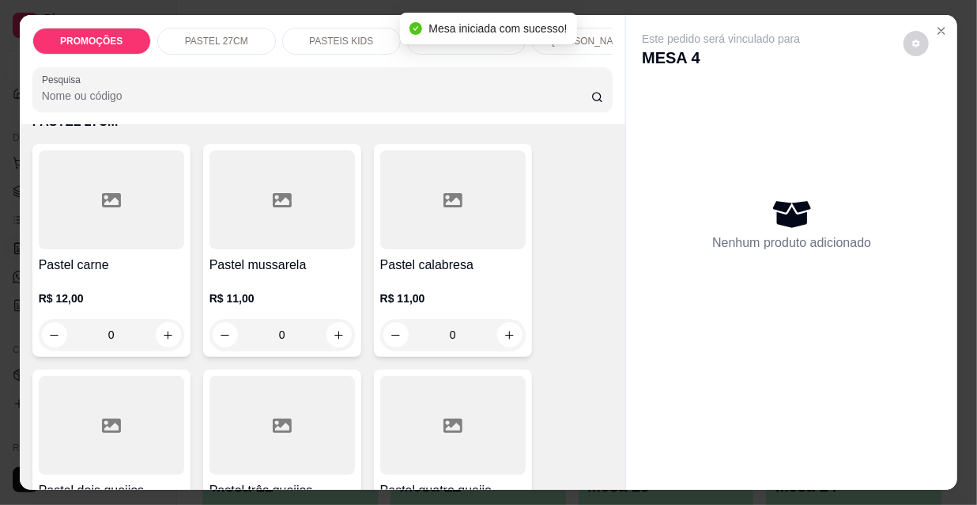
click at [142, 322] on div "R$ 12,00 0" at bounding box center [112, 320] width 146 height 60
click at [641, 451] on p "Adicionar R$ 12,00" at bounding box center [638, 451] width 94 height 16
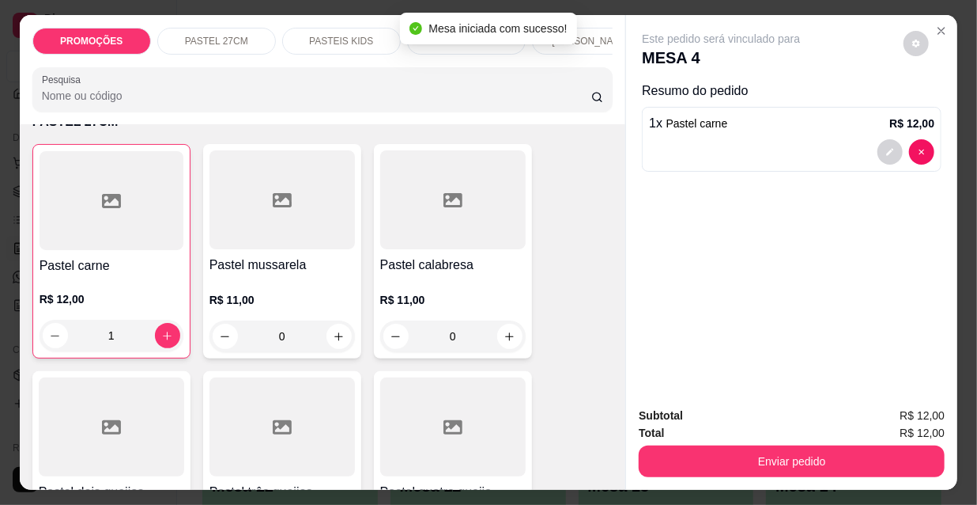
type input "1"
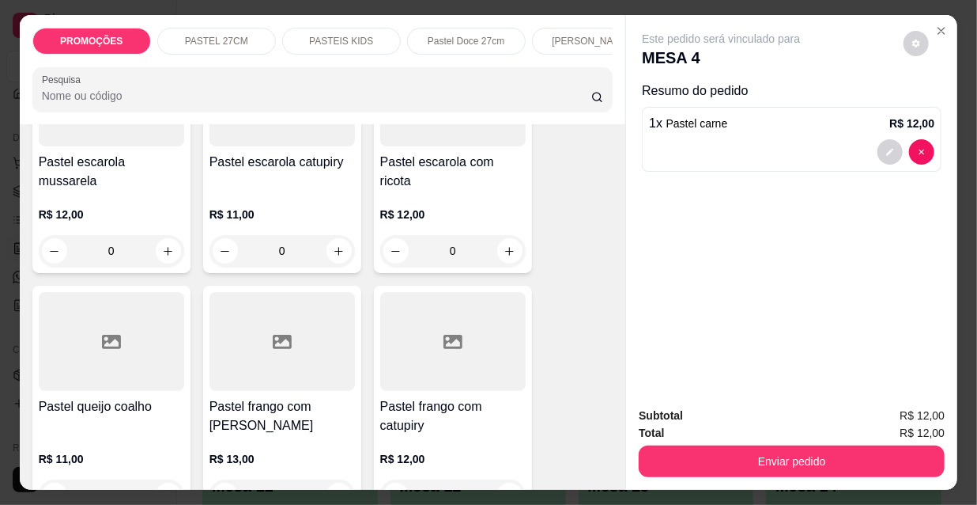
scroll to position [2587, 0]
click at [495, 396] on h4 "Pastel frango com catupiry" at bounding box center [453, 415] width 146 height 38
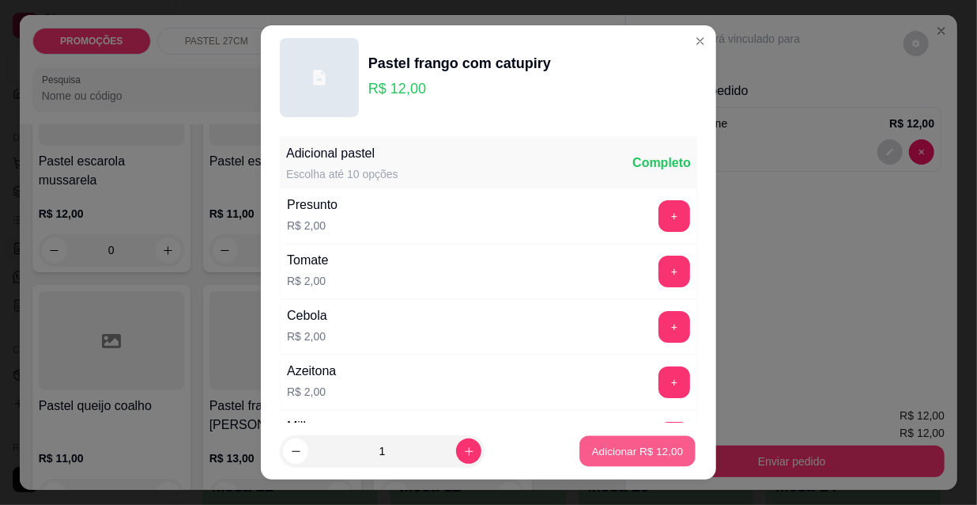
click at [666, 455] on p "Adicionar R$ 12,00" at bounding box center [638, 450] width 92 height 15
type input "1"
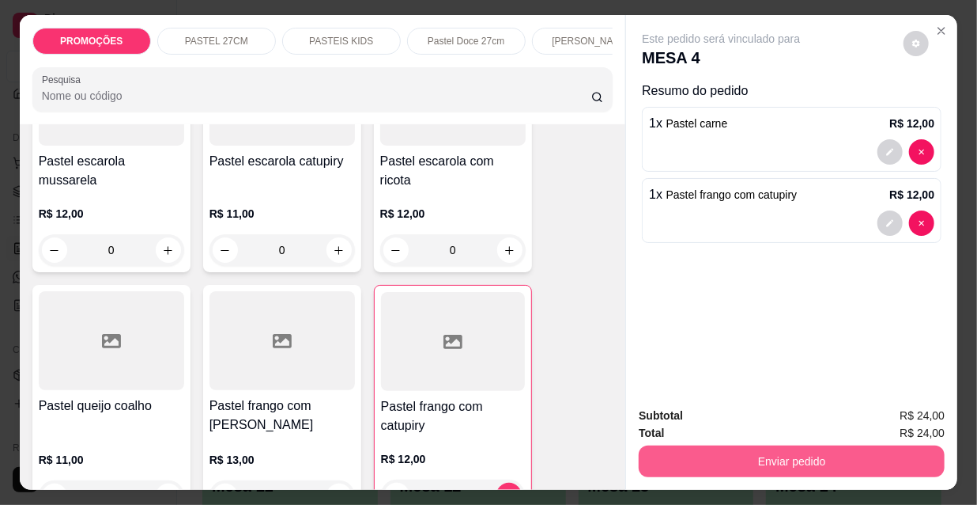
click at [757, 459] on button "Enviar pedido" at bounding box center [792, 461] width 306 height 32
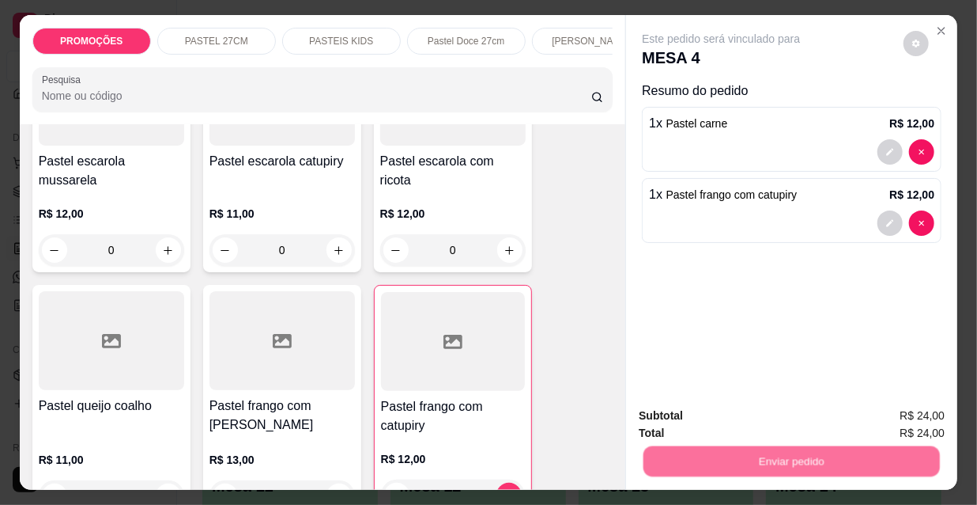
click at [720, 423] on button "Não registrar e enviar pedido" at bounding box center [741, 416] width 160 height 29
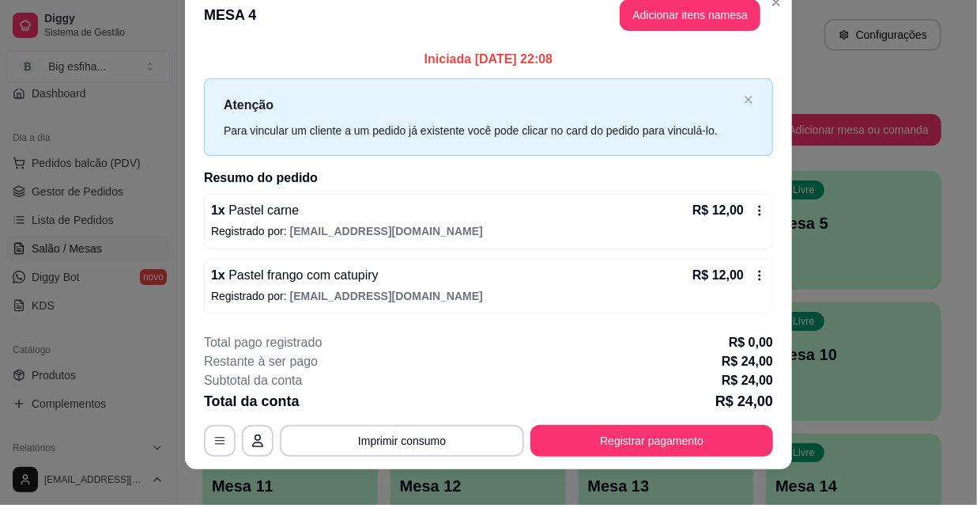
scroll to position [39, 0]
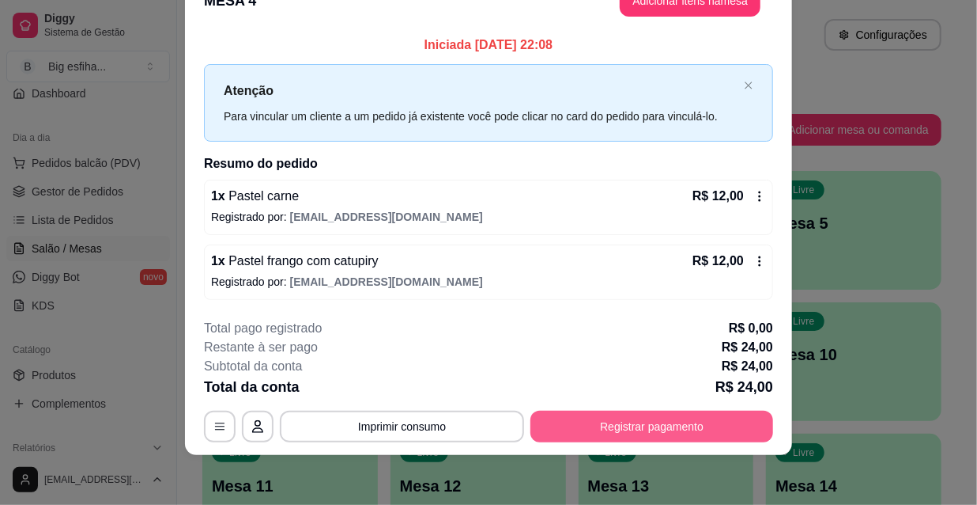
click at [623, 421] on button "Registrar pagamento" at bounding box center [652, 426] width 243 height 32
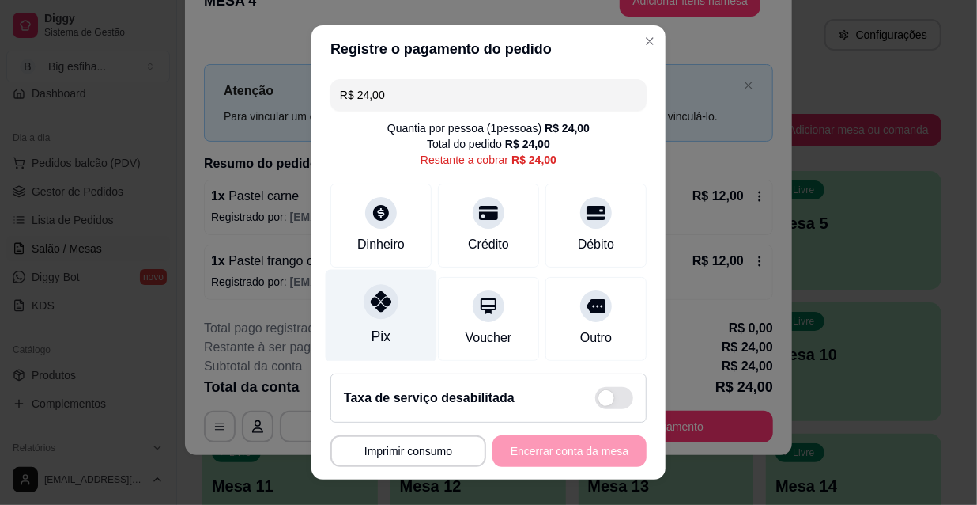
click at [380, 314] on div at bounding box center [381, 301] width 35 height 35
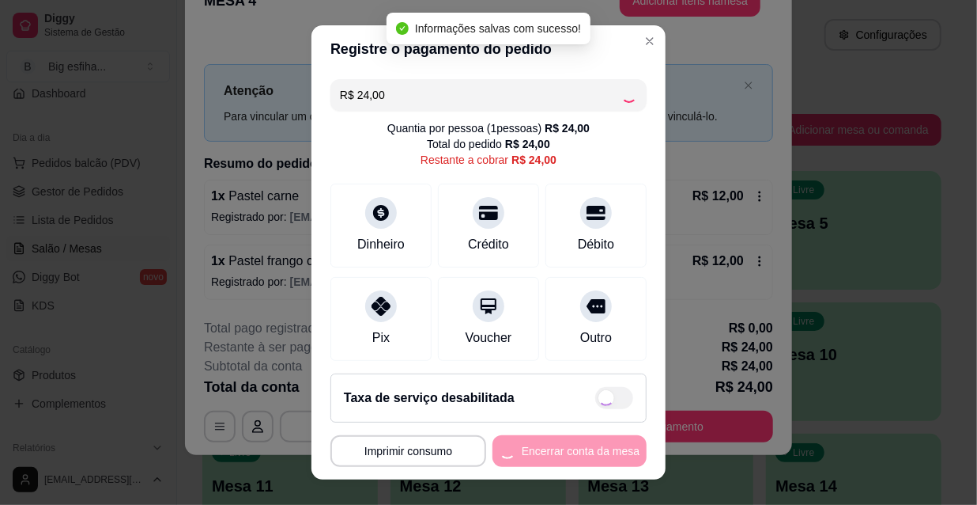
click at [543, 437] on div "**********" at bounding box center [489, 451] width 316 height 32
type input "R$ 0,00"
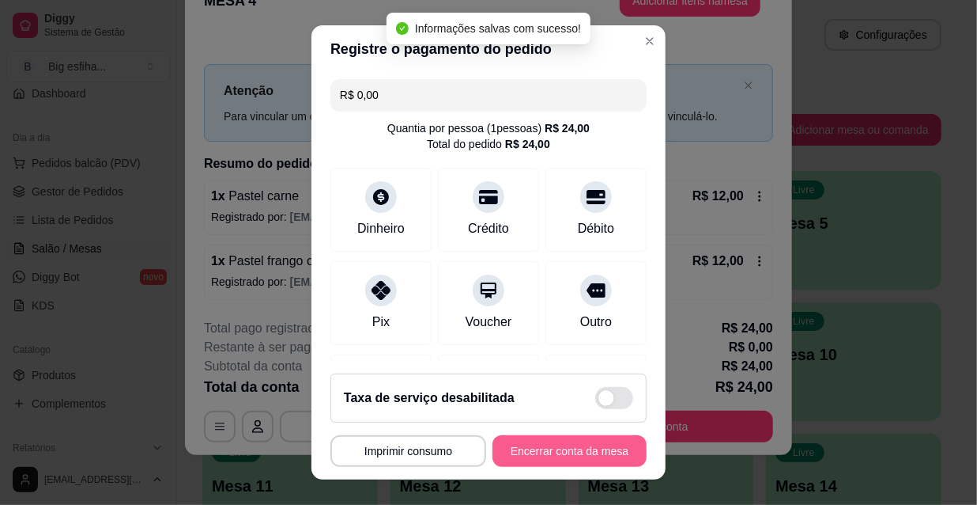
click at [549, 447] on button "Encerrar conta da mesa" at bounding box center [570, 451] width 154 height 32
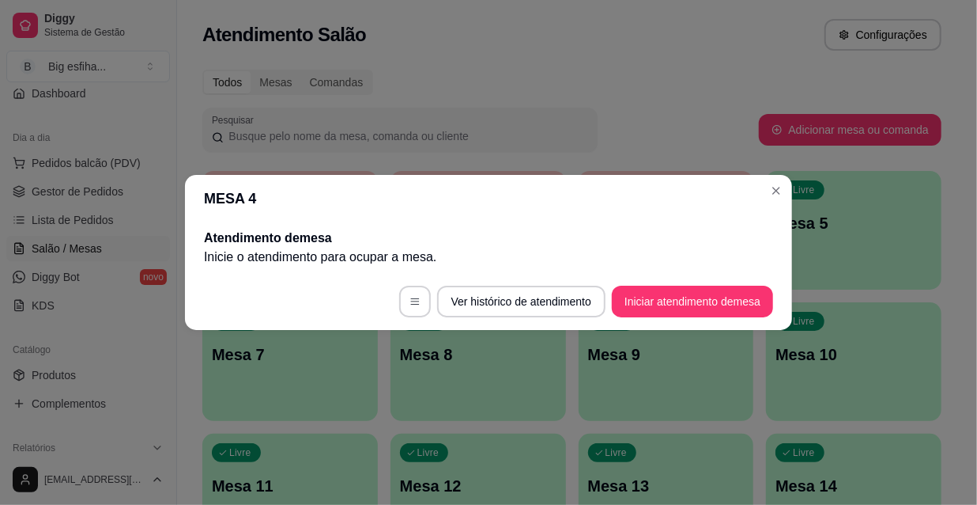
scroll to position [0, 0]
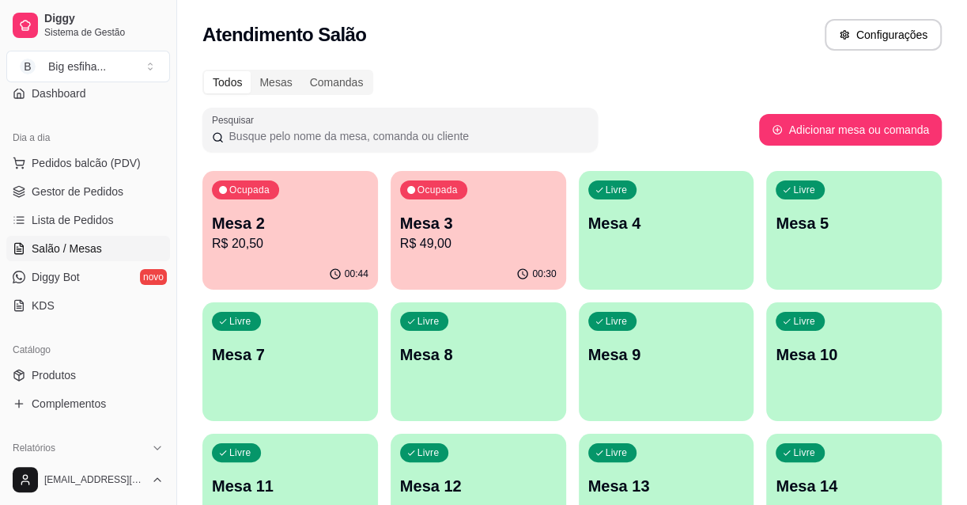
click at [283, 237] on p "R$ 20,50" at bounding box center [290, 243] width 157 height 19
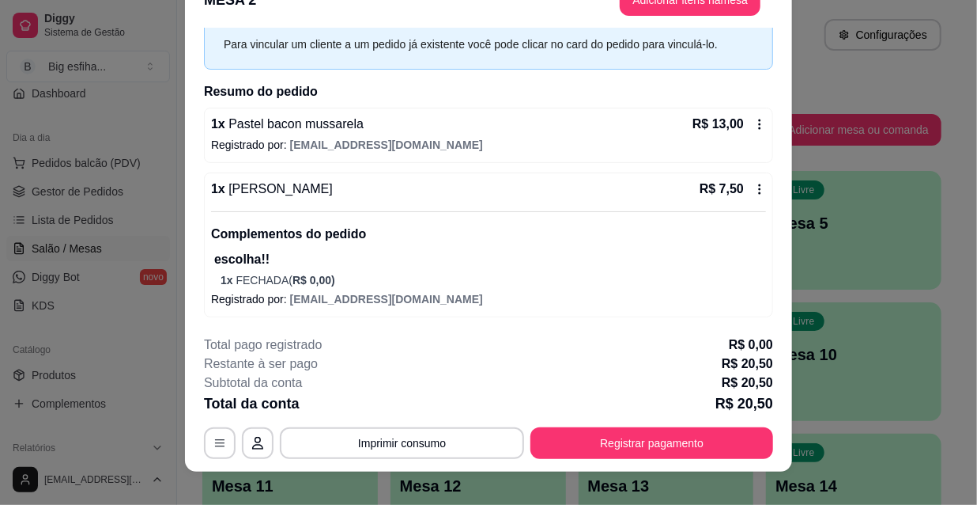
scroll to position [47, 0]
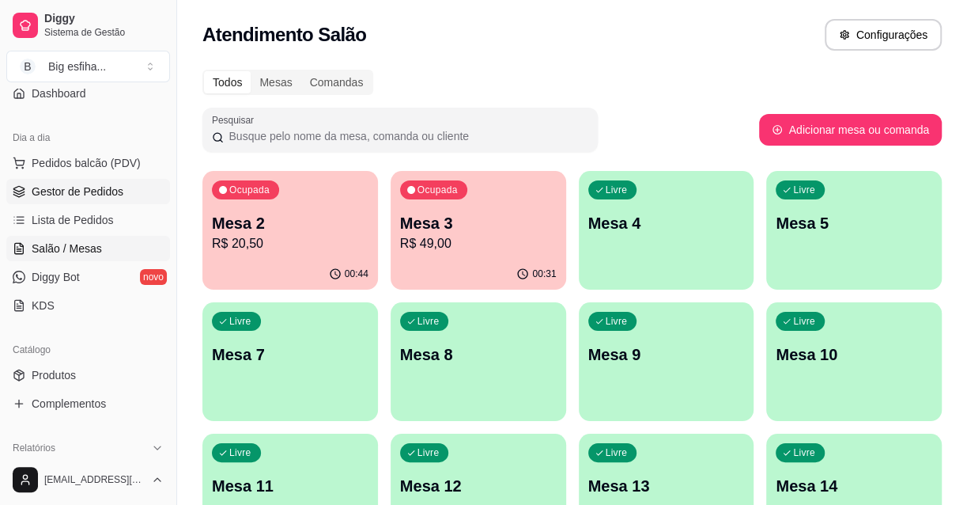
click at [97, 190] on span "Gestor de Pedidos" at bounding box center [78, 191] width 92 height 16
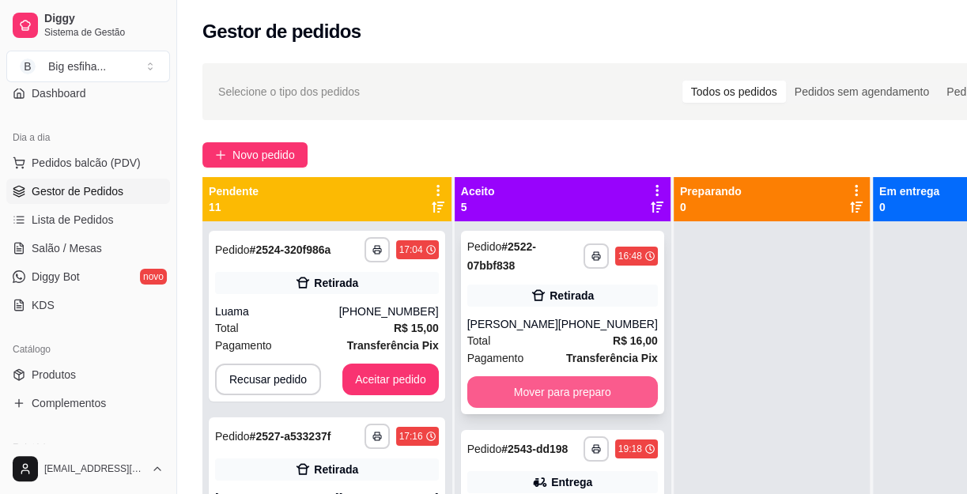
click at [515, 408] on button "Mover para preparo" at bounding box center [562, 392] width 191 height 32
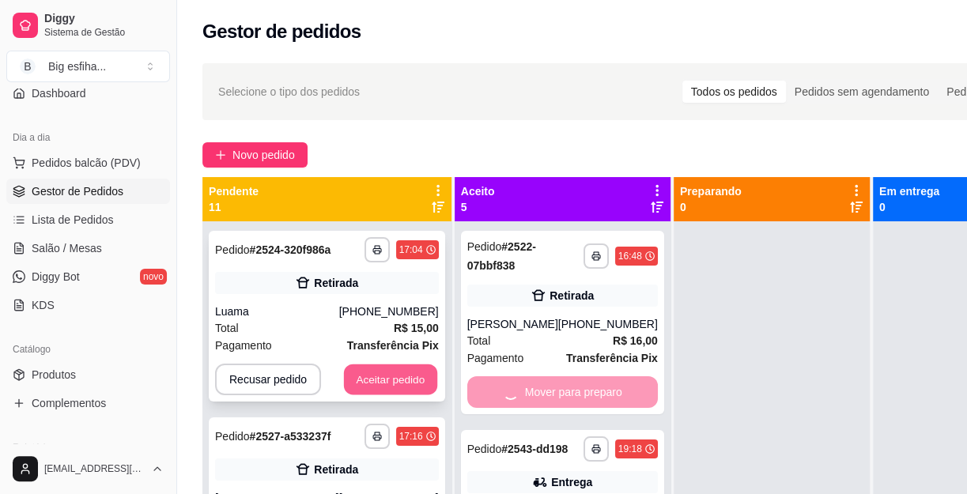
click at [365, 390] on button "Aceitar pedido" at bounding box center [390, 380] width 93 height 31
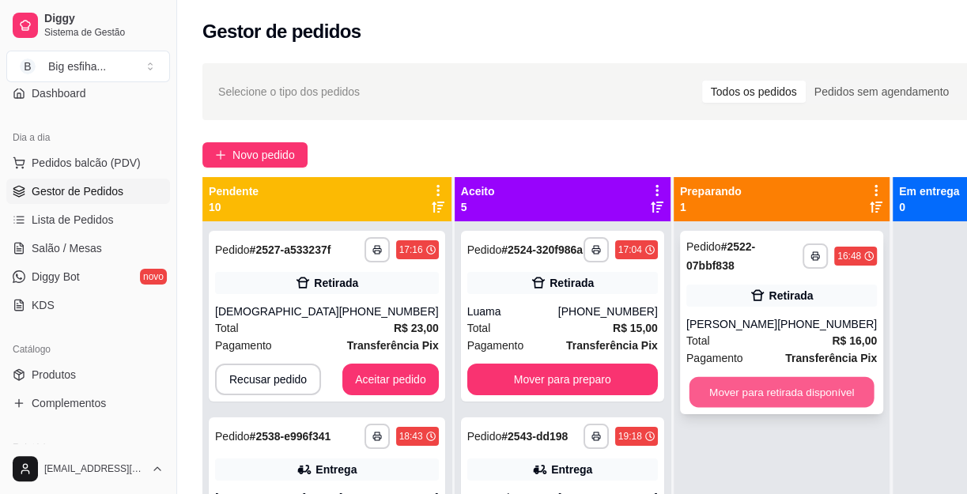
click at [785, 399] on button "Mover para retirada disponível" at bounding box center [781, 392] width 185 height 31
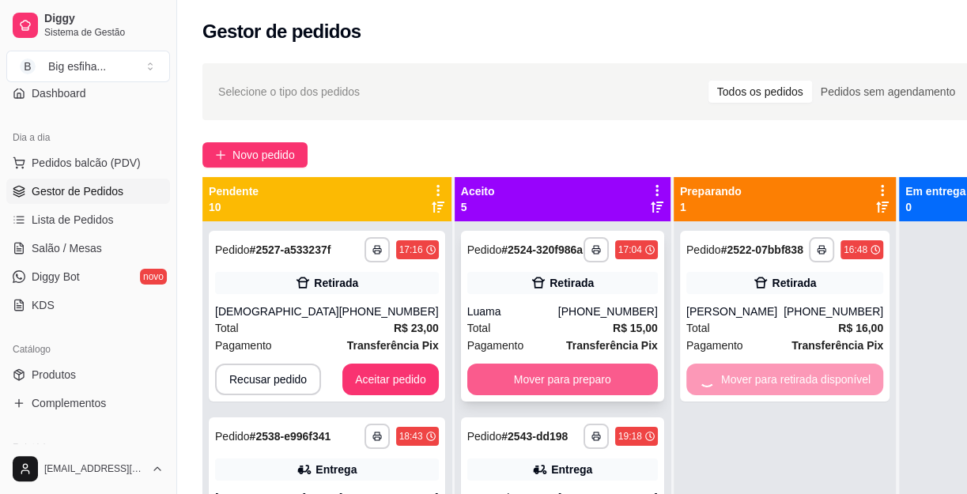
click at [532, 387] on button "Mover para preparo" at bounding box center [562, 380] width 191 height 32
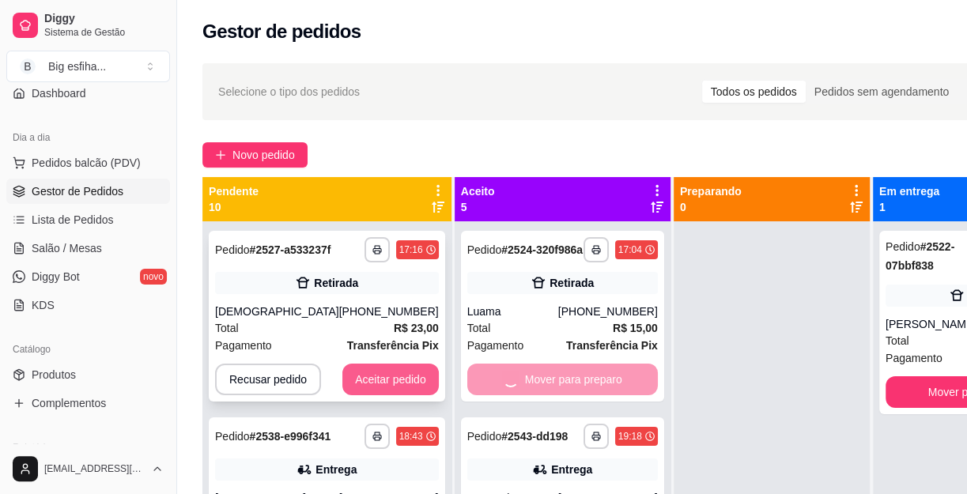
click at [379, 379] on button "Aceitar pedido" at bounding box center [390, 380] width 96 height 32
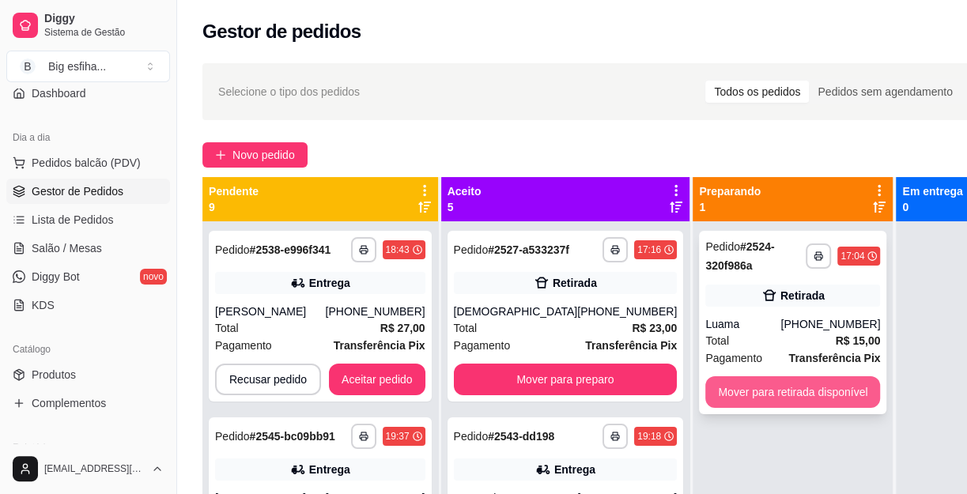
click at [775, 403] on button "Mover para retirada disponível" at bounding box center [792, 392] width 175 height 32
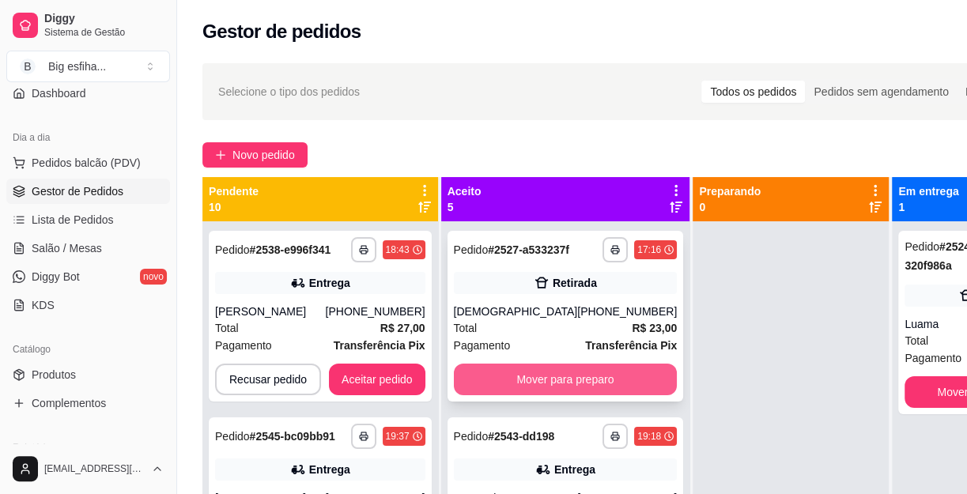
click at [576, 395] on button "Mover para preparo" at bounding box center [566, 380] width 224 height 32
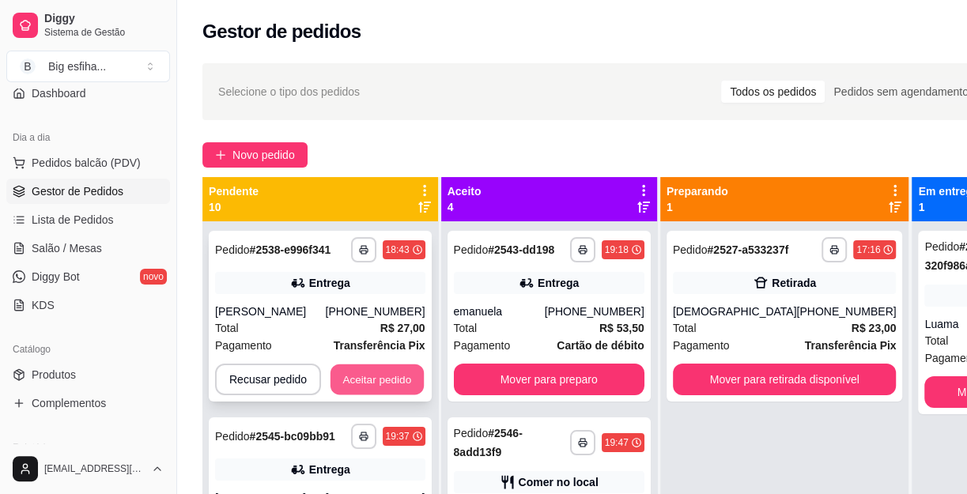
click at [361, 379] on button "Aceitar pedido" at bounding box center [377, 380] width 93 height 31
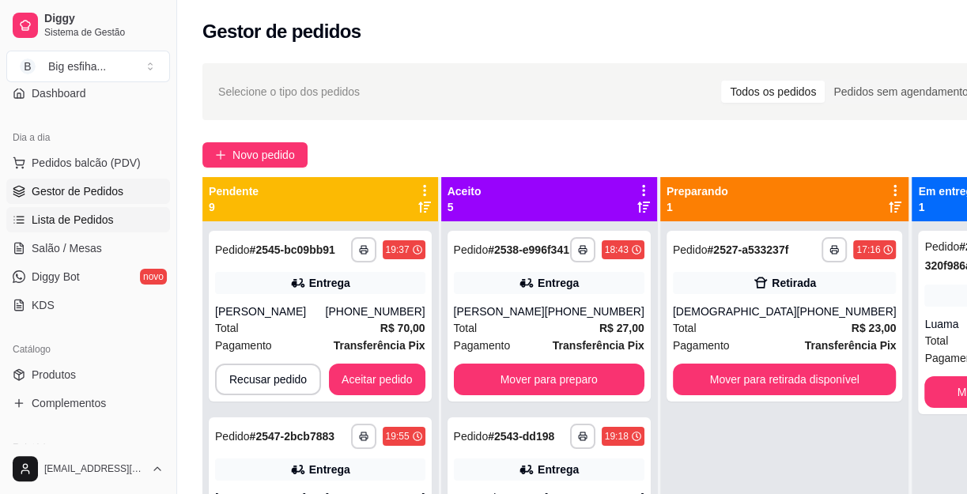
click at [84, 225] on span "Lista de Pedidos" at bounding box center [73, 220] width 82 height 16
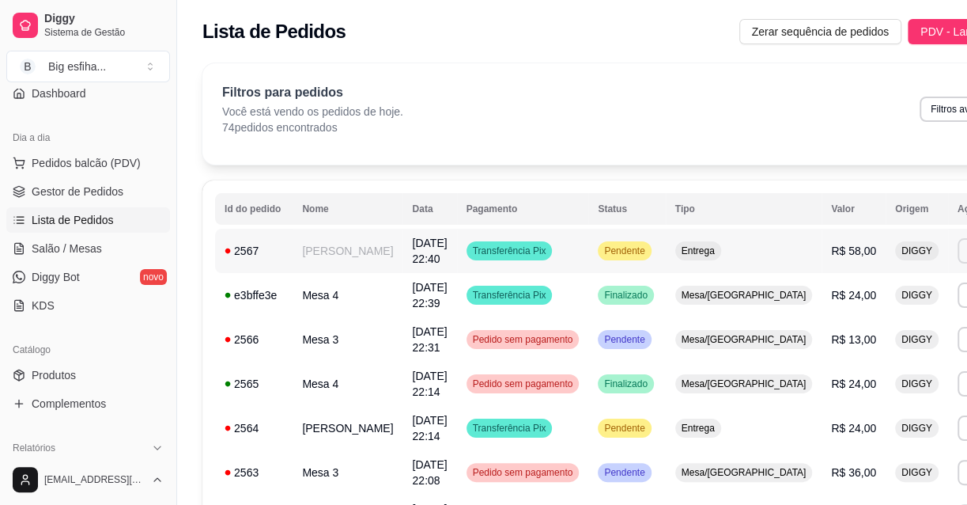
click at [958, 253] on button "Imprimir" at bounding box center [986, 250] width 56 height 25
click at [856, 302] on button "IMPRESSORA" at bounding box center [864, 305] width 115 height 25
click at [89, 201] on link "Gestor de Pedidos" at bounding box center [88, 191] width 164 height 25
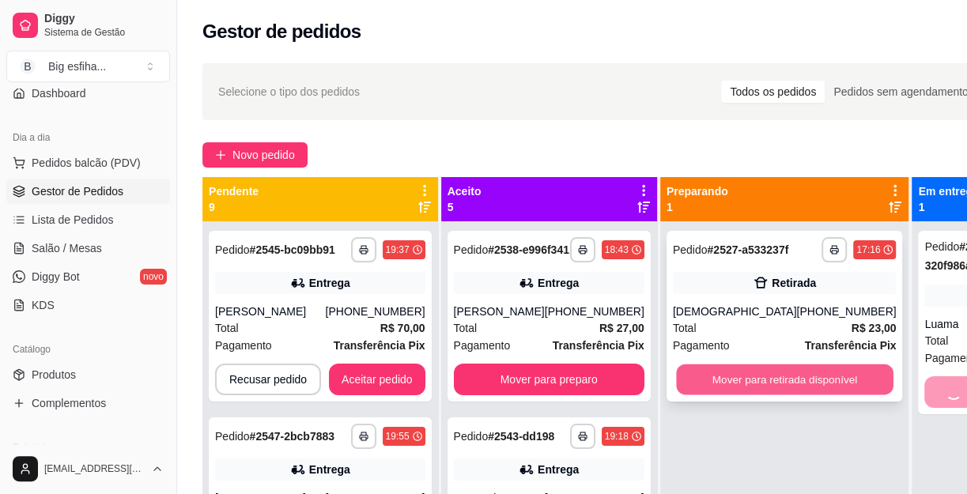
click at [741, 395] on button "Mover para retirada disponível" at bounding box center [784, 380] width 217 height 31
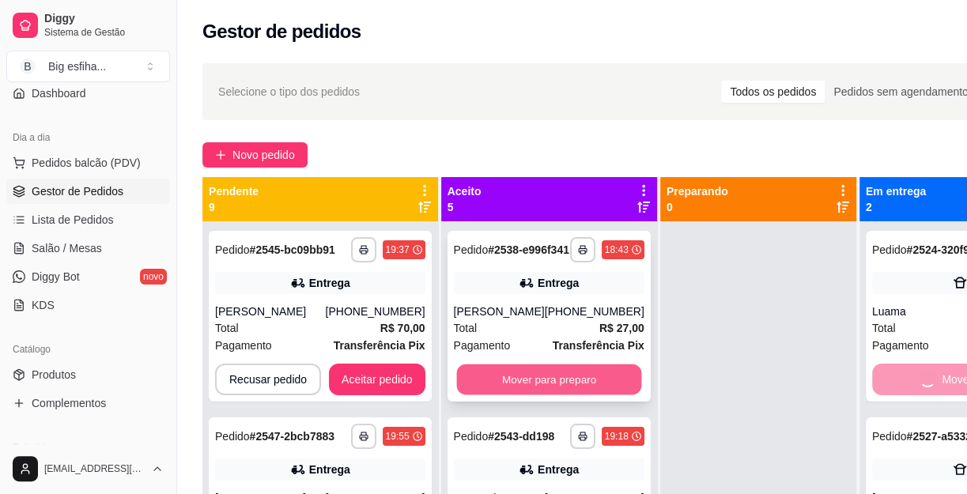
click at [493, 395] on button "Mover para preparo" at bounding box center [548, 380] width 185 height 31
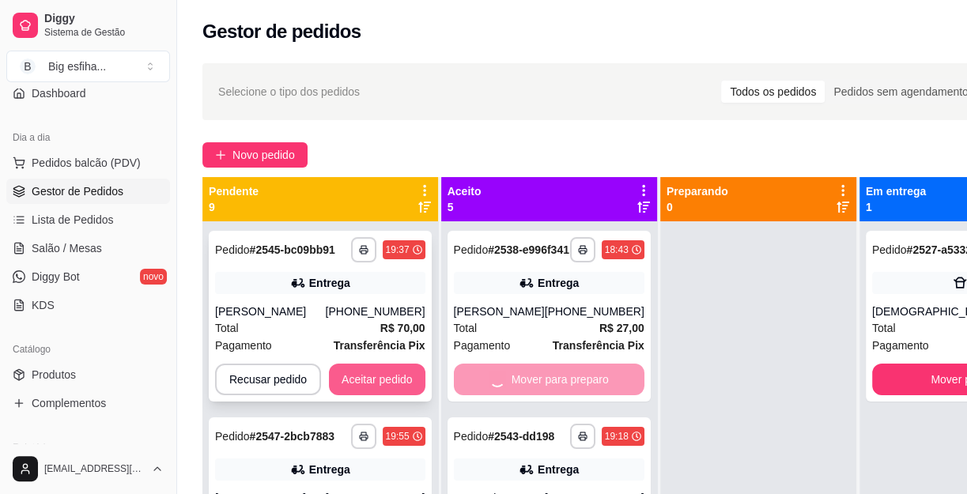
click at [372, 378] on button "Aceitar pedido" at bounding box center [377, 380] width 96 height 32
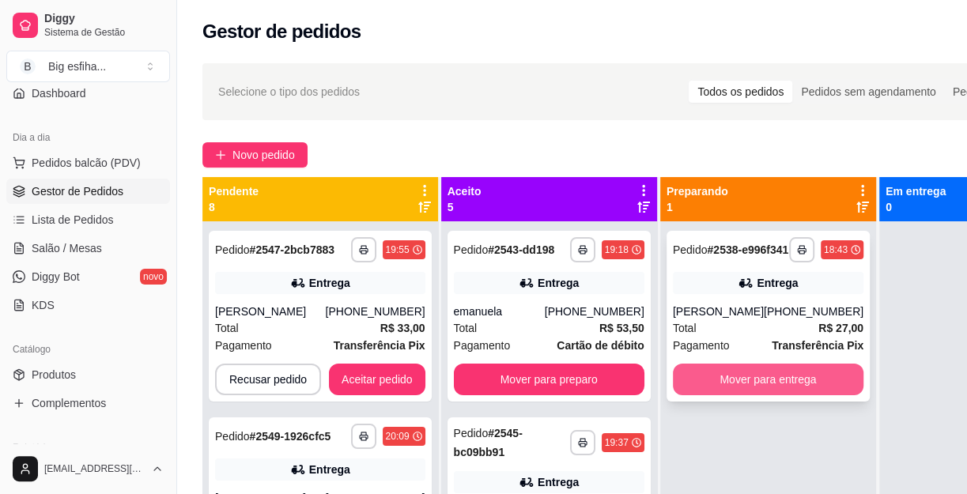
click at [719, 387] on button "Mover para entrega" at bounding box center [768, 380] width 191 height 32
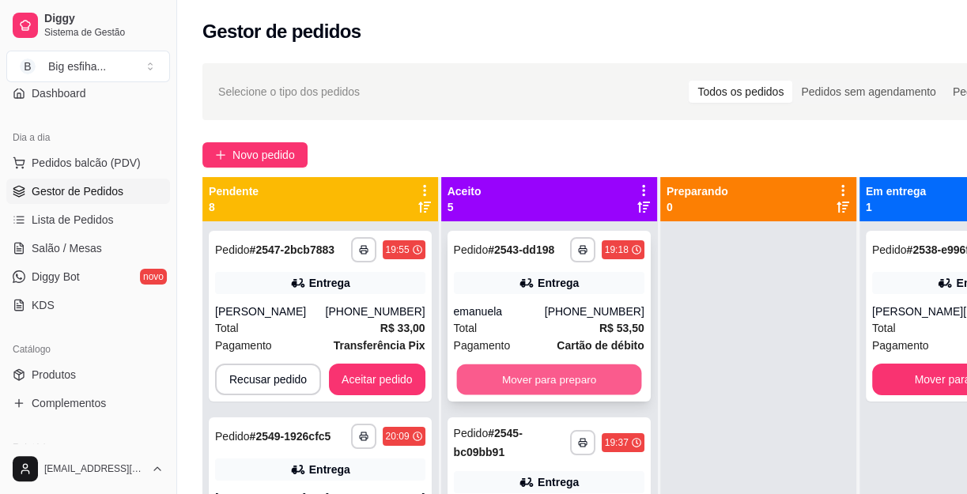
click at [556, 388] on button "Mover para preparo" at bounding box center [548, 380] width 185 height 31
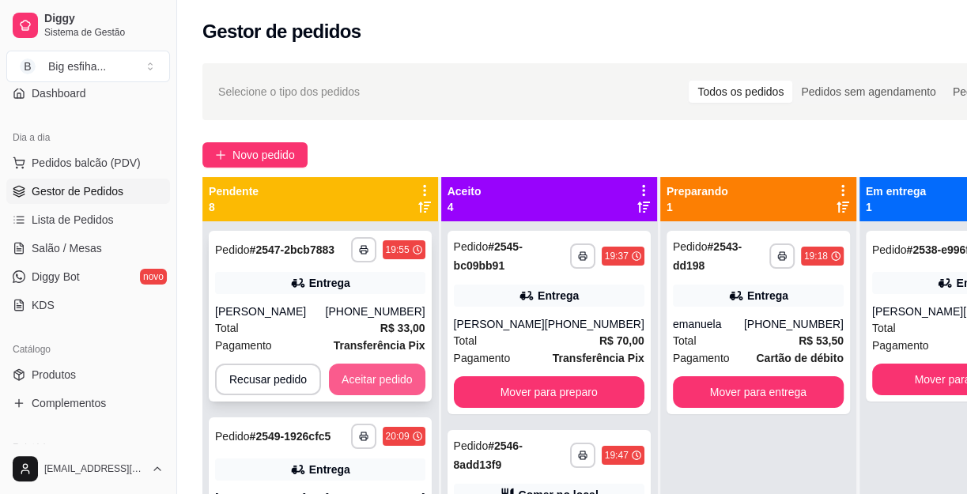
click at [400, 373] on button "Aceitar pedido" at bounding box center [377, 380] width 96 height 32
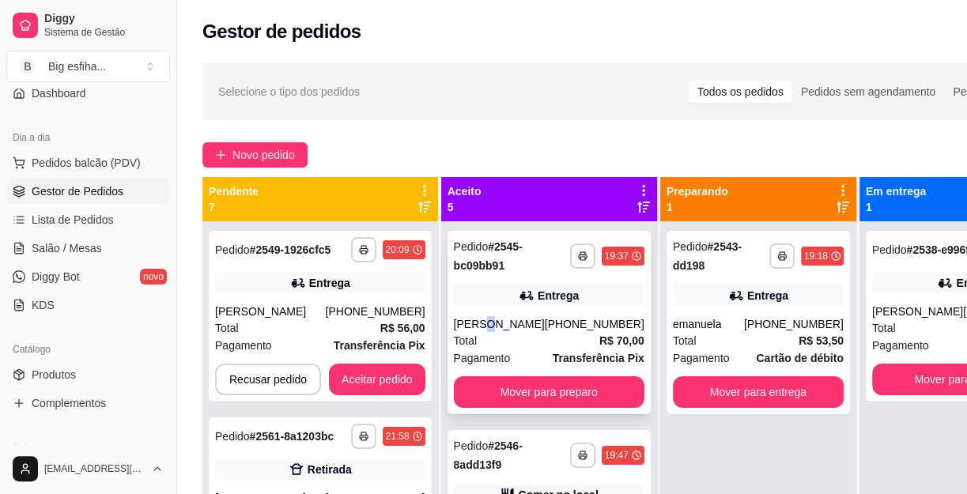
click at [492, 313] on div "**********" at bounding box center [549, 322] width 203 height 183
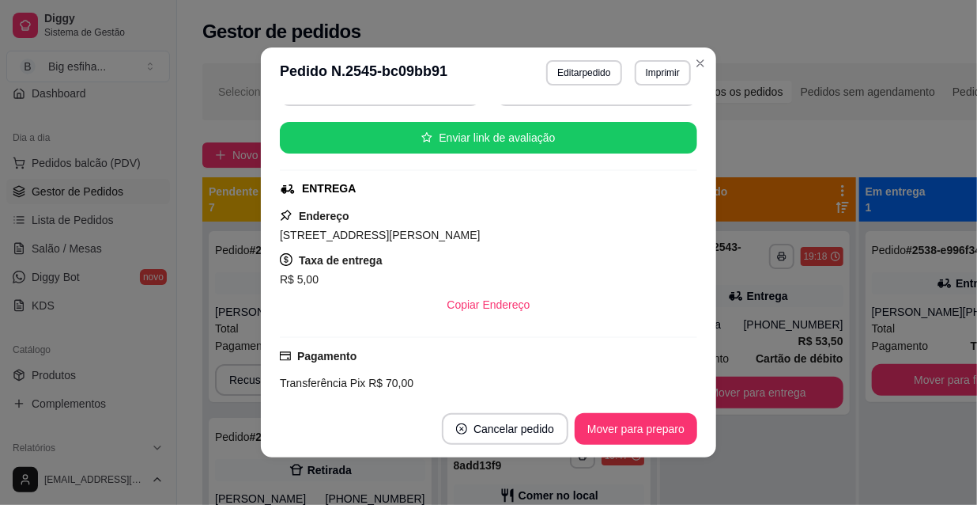
scroll to position [168, 0]
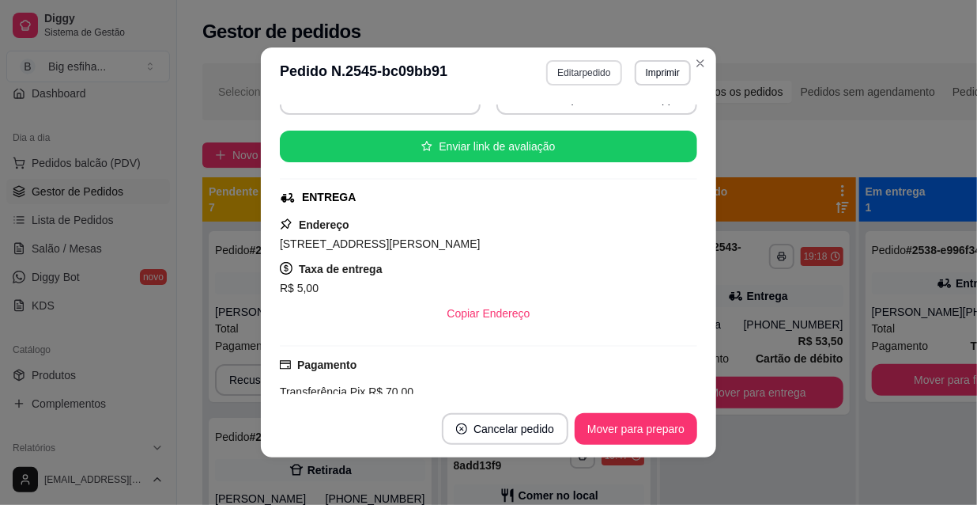
click at [556, 74] on button "Editar pedido" at bounding box center [583, 72] width 75 height 25
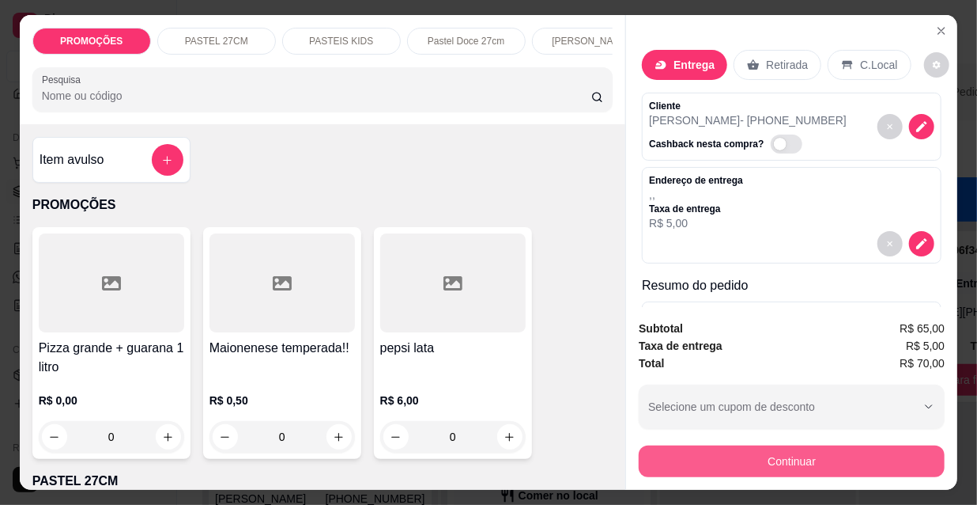
click at [719, 449] on button "Continuar" at bounding box center [792, 461] width 306 height 32
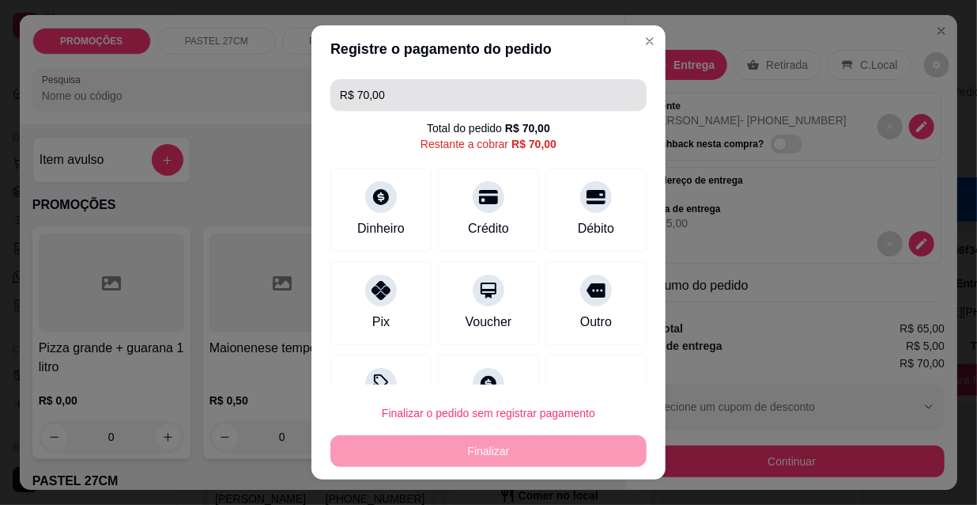
click at [390, 93] on input "R$ 70,00" at bounding box center [488, 95] width 297 height 32
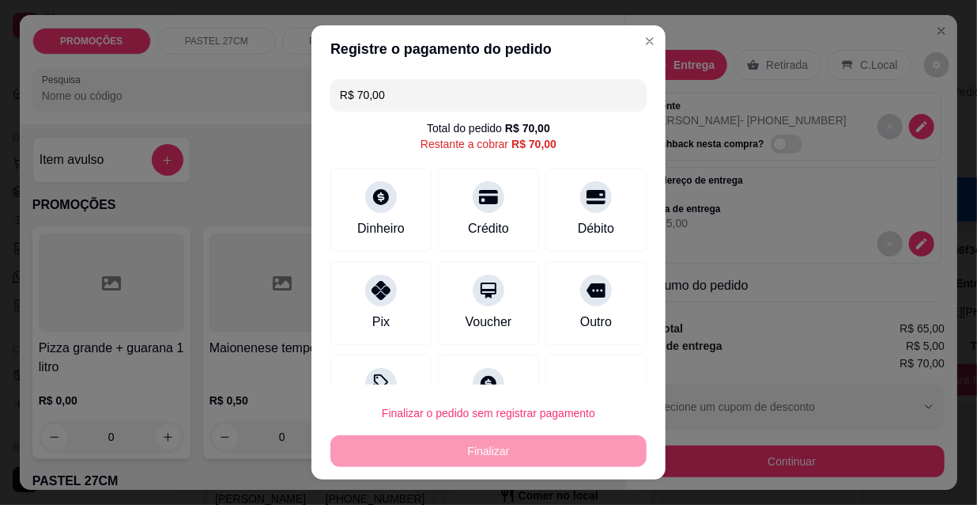
click at [390, 93] on input "R$ 70,00" at bounding box center [488, 95] width 297 height 32
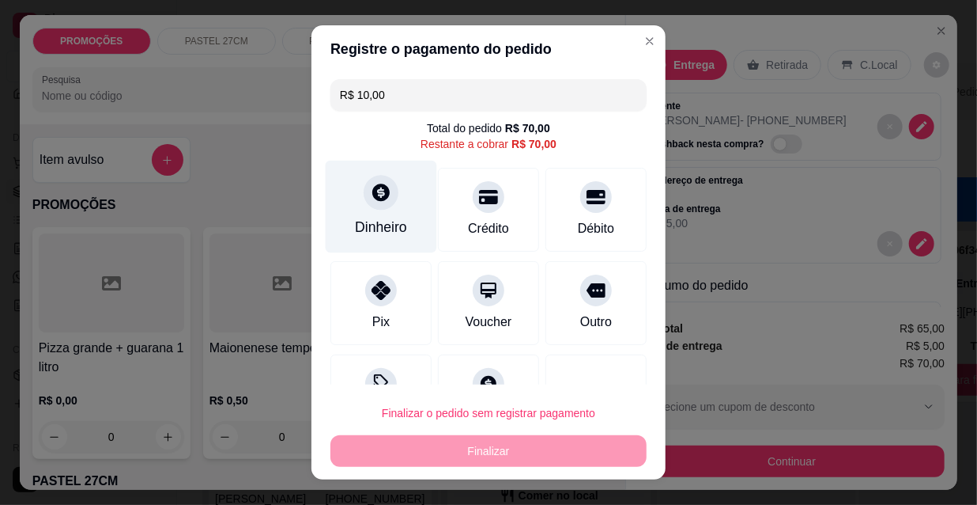
click at [377, 209] on div "Dinheiro" at bounding box center [382, 207] width 112 height 93
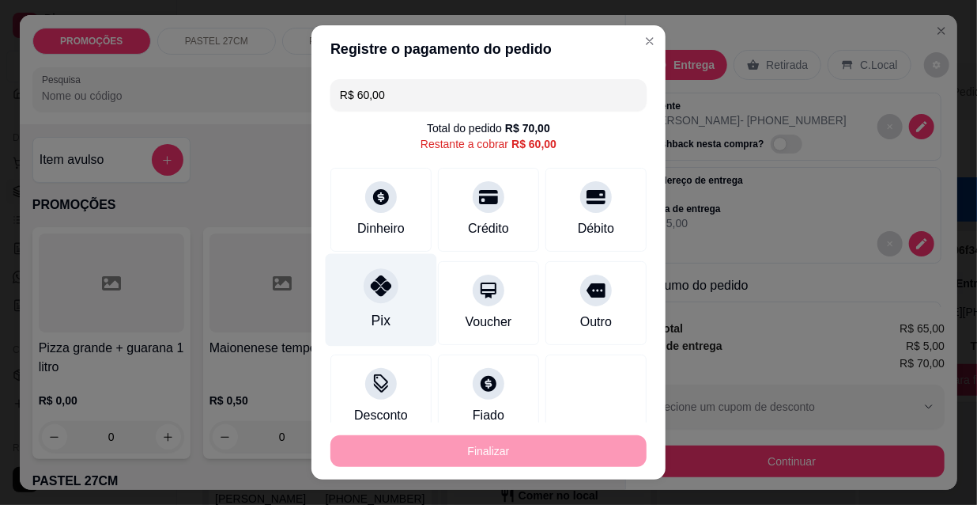
click at [387, 310] on div "Pix" at bounding box center [382, 300] width 112 height 93
type input "R$ 0,00"
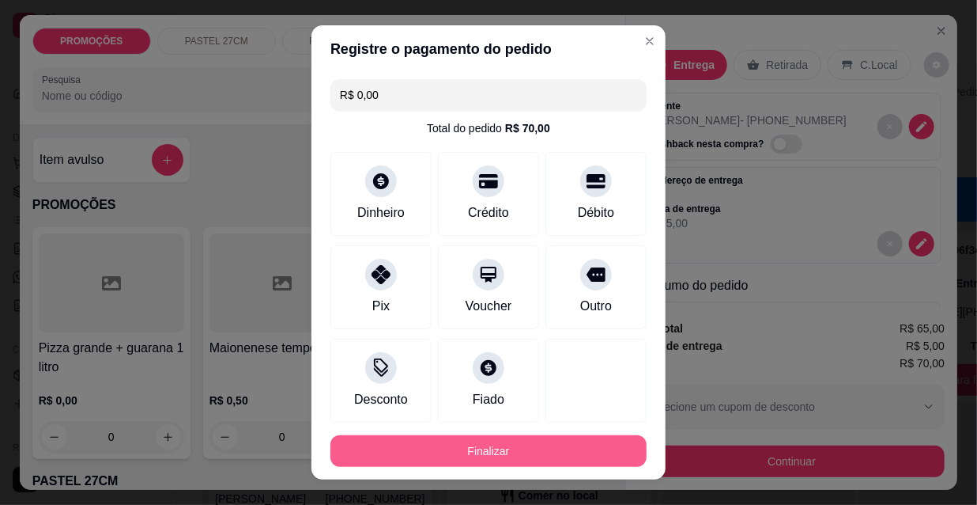
click at [522, 450] on button "Finalizar" at bounding box center [489, 451] width 316 height 32
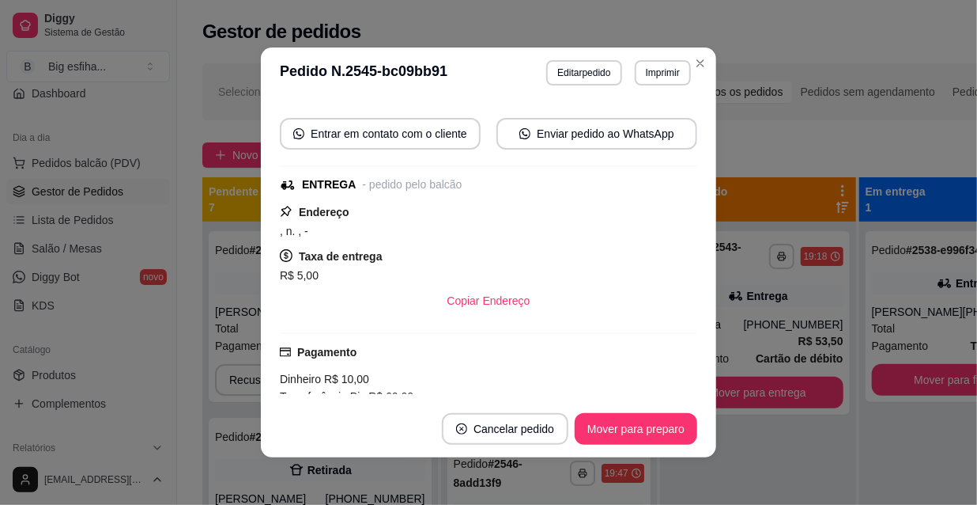
scroll to position [204, 0]
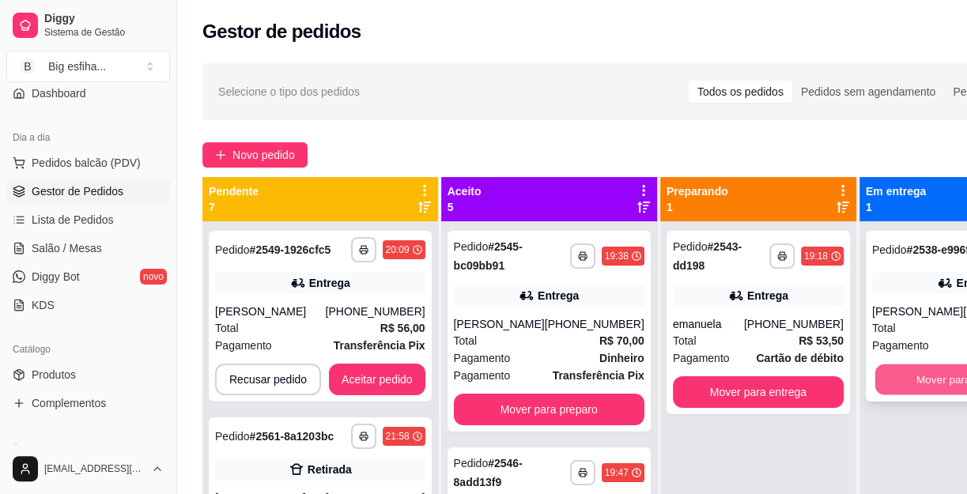
click at [957, 395] on button "Mover para finalizado" at bounding box center [967, 380] width 185 height 31
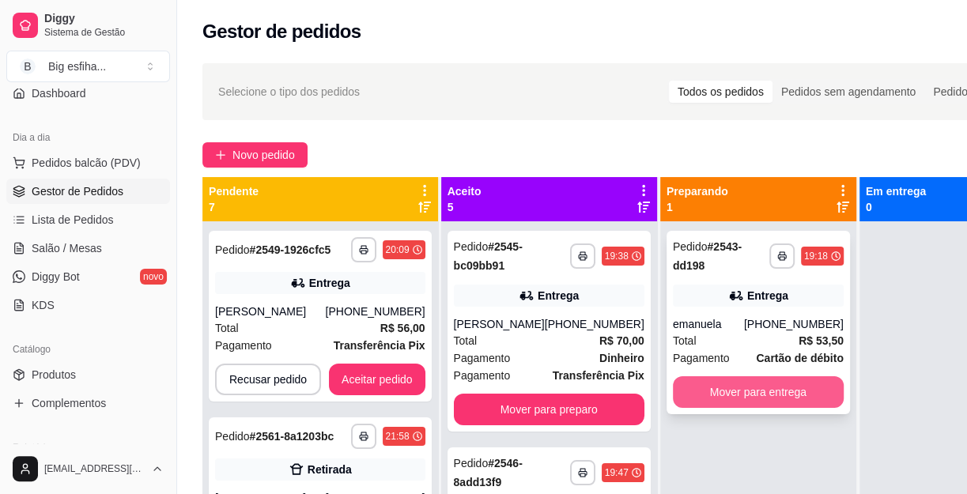
click at [750, 384] on button "Mover para entrega" at bounding box center [758, 392] width 171 height 32
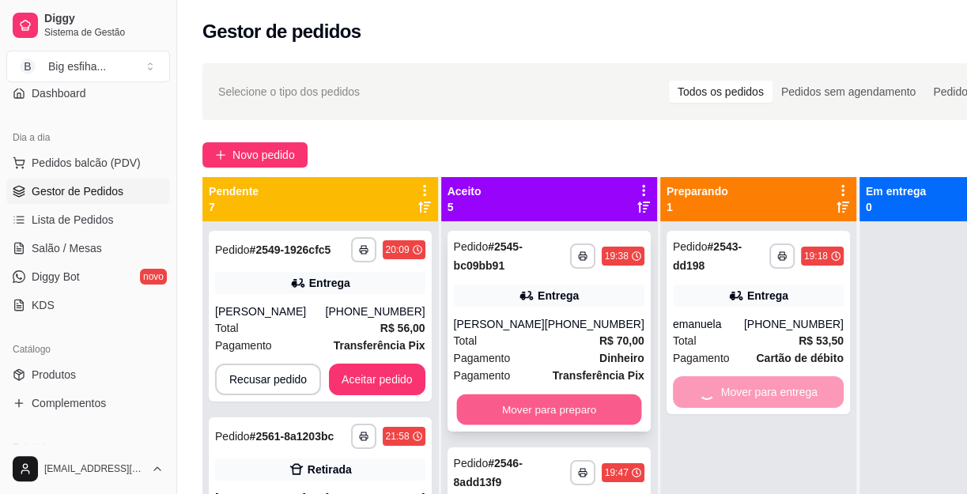
click at [546, 417] on button "Mover para preparo" at bounding box center [548, 410] width 185 height 31
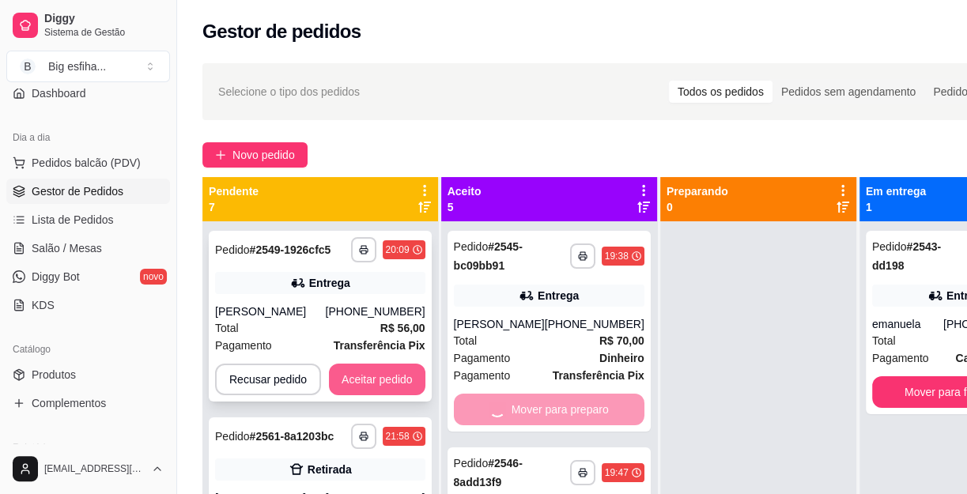
click at [397, 395] on button "Aceitar pedido" at bounding box center [377, 380] width 96 height 32
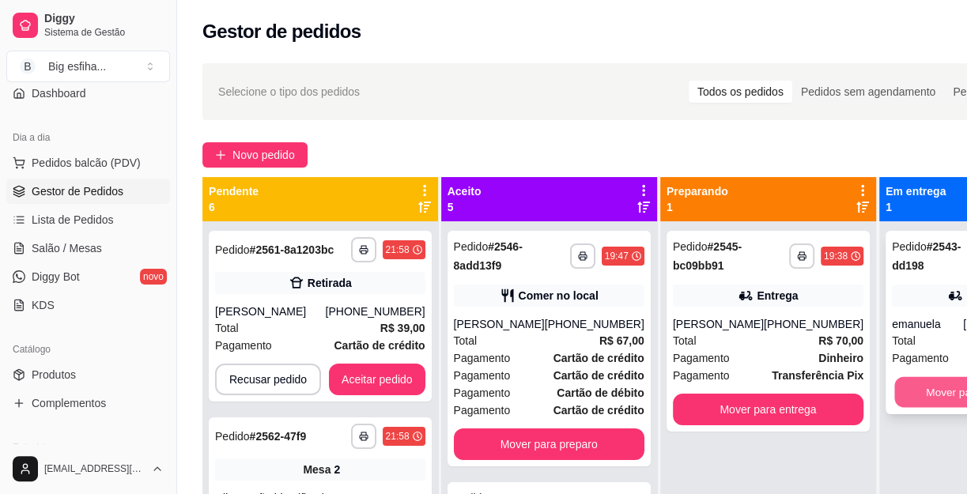
click at [911, 399] on button "Mover para finalizado" at bounding box center [977, 392] width 166 height 31
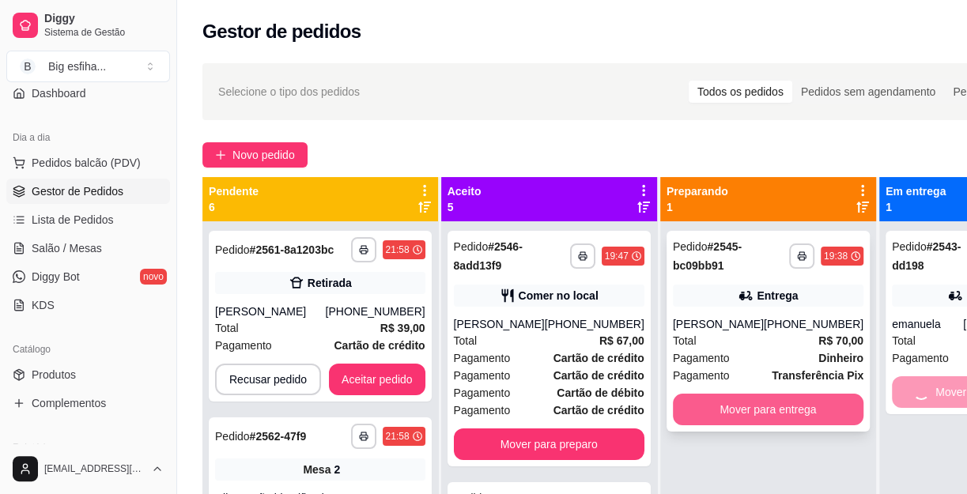
click at [761, 402] on button "Mover para entrega" at bounding box center [768, 410] width 191 height 32
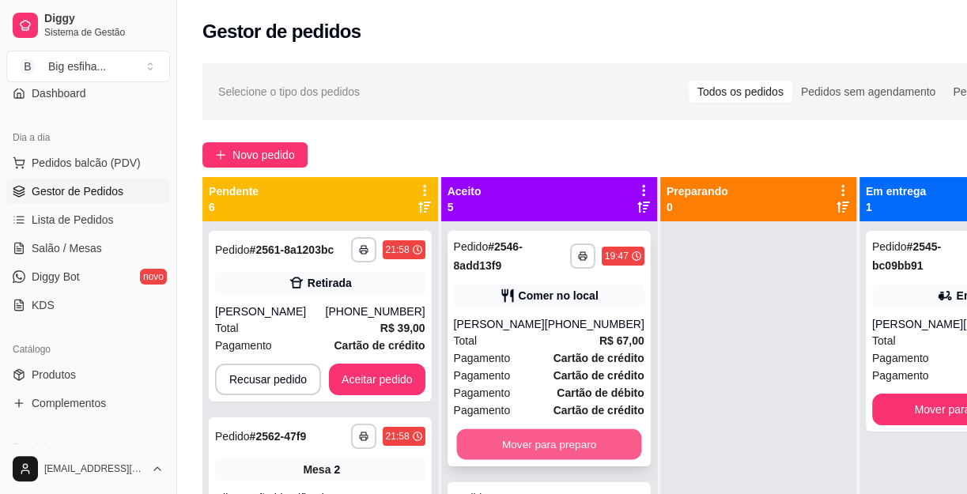
click at [493, 446] on button "Mover para preparo" at bounding box center [548, 444] width 185 height 31
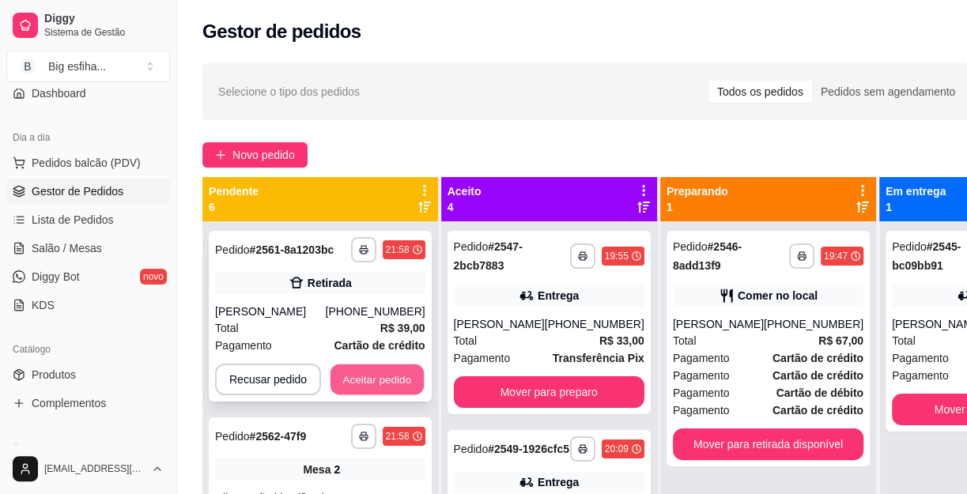
click at [365, 380] on button "Aceitar pedido" at bounding box center [377, 380] width 93 height 31
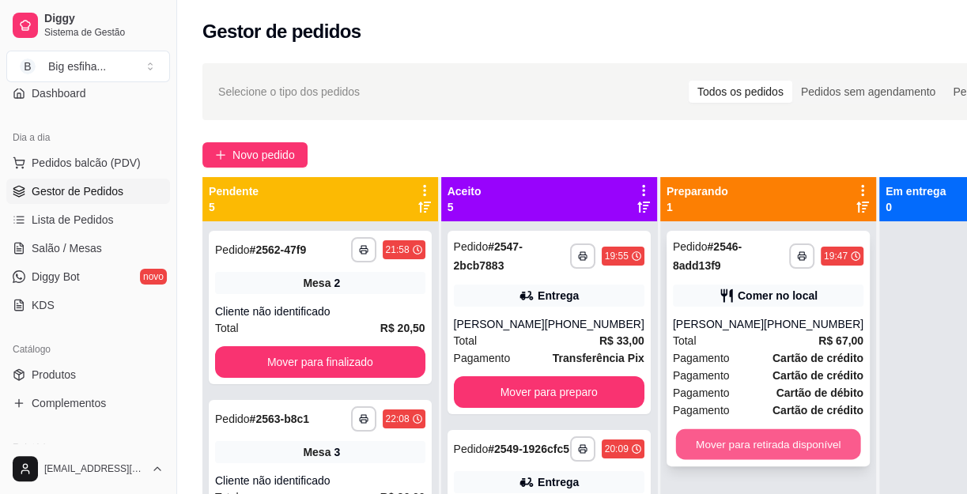
click at [761, 450] on button "Mover para retirada disponível" at bounding box center [767, 444] width 185 height 31
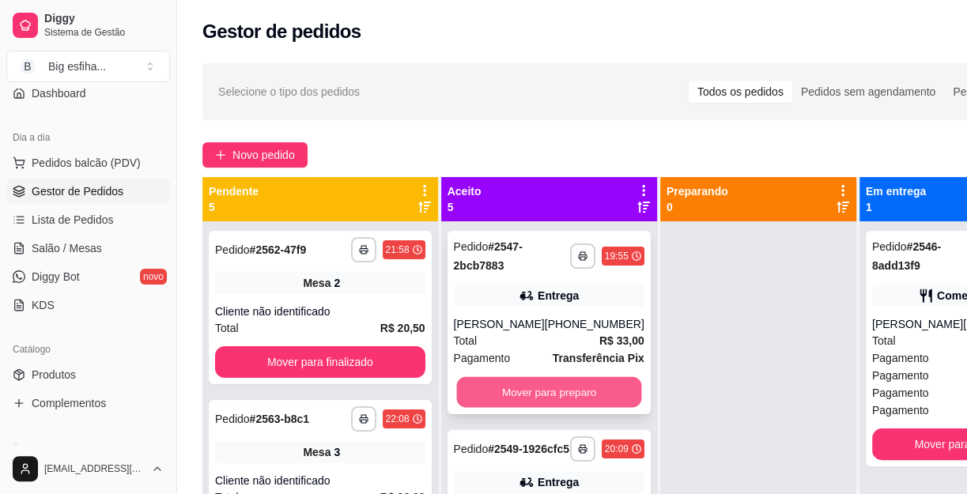
click at [576, 377] on button "Mover para preparo" at bounding box center [548, 392] width 185 height 31
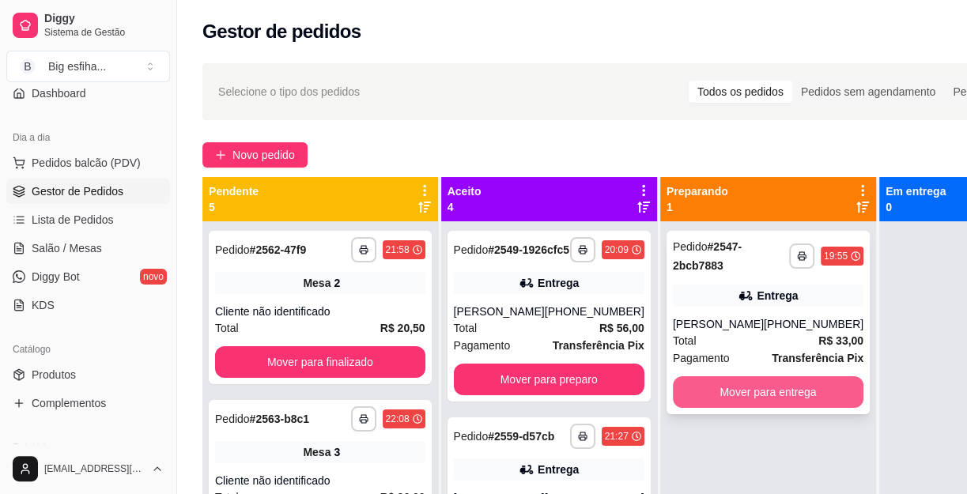
click at [737, 379] on button "Mover para entrega" at bounding box center [768, 392] width 191 height 32
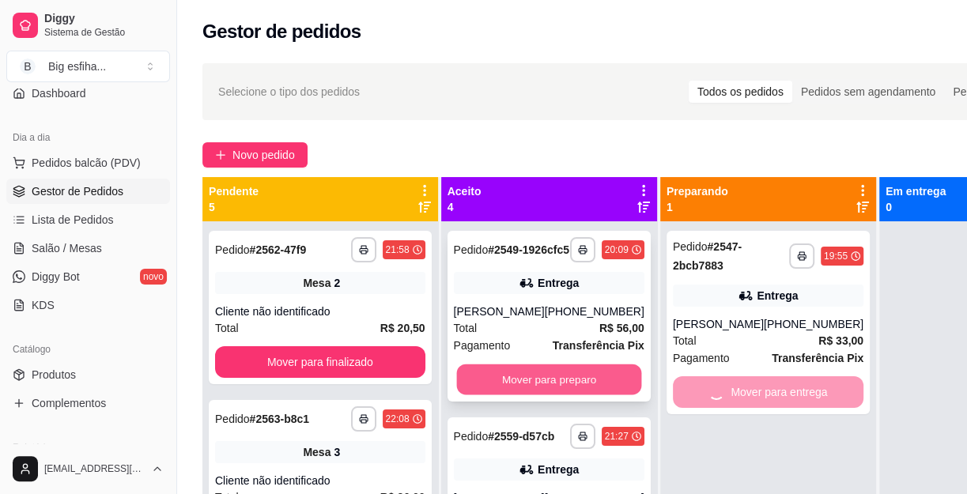
click at [525, 395] on button "Mover para preparo" at bounding box center [548, 380] width 185 height 31
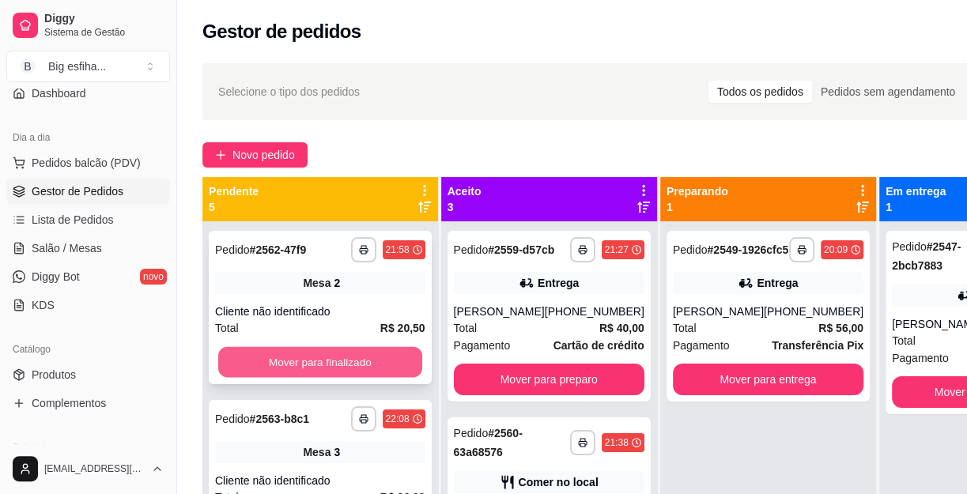
click at [350, 361] on button "Mover para finalizado" at bounding box center [320, 362] width 204 height 31
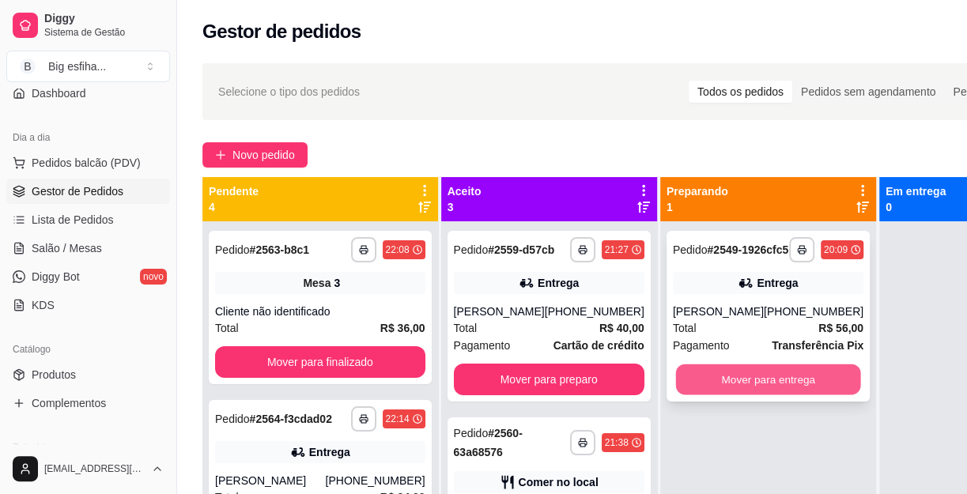
click at [758, 395] on button "Mover para entrega" at bounding box center [767, 380] width 185 height 31
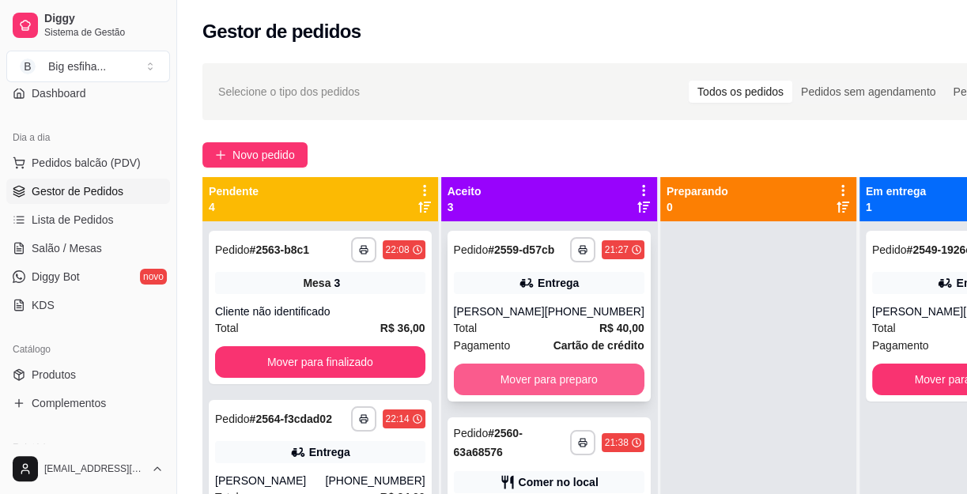
click at [535, 387] on button "Mover para preparo" at bounding box center [549, 380] width 191 height 32
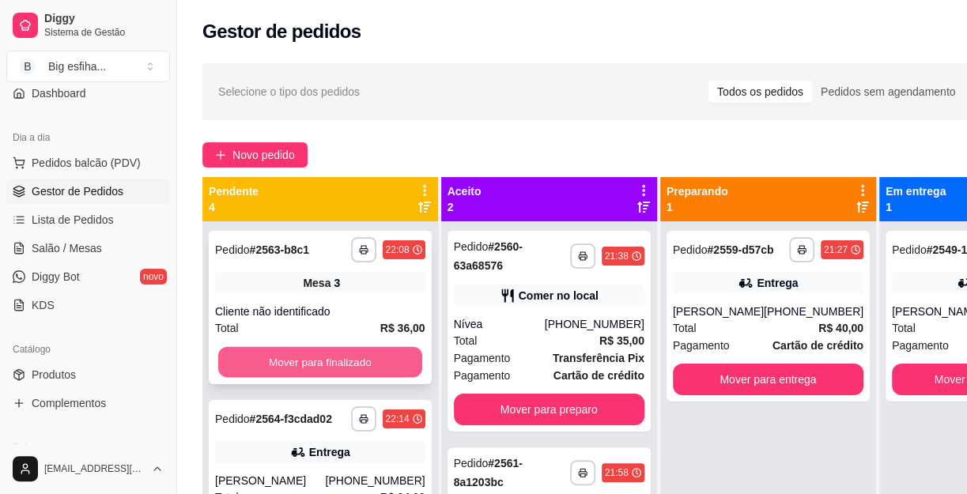
click at [357, 366] on button "Mover para finalizado" at bounding box center [320, 362] width 204 height 31
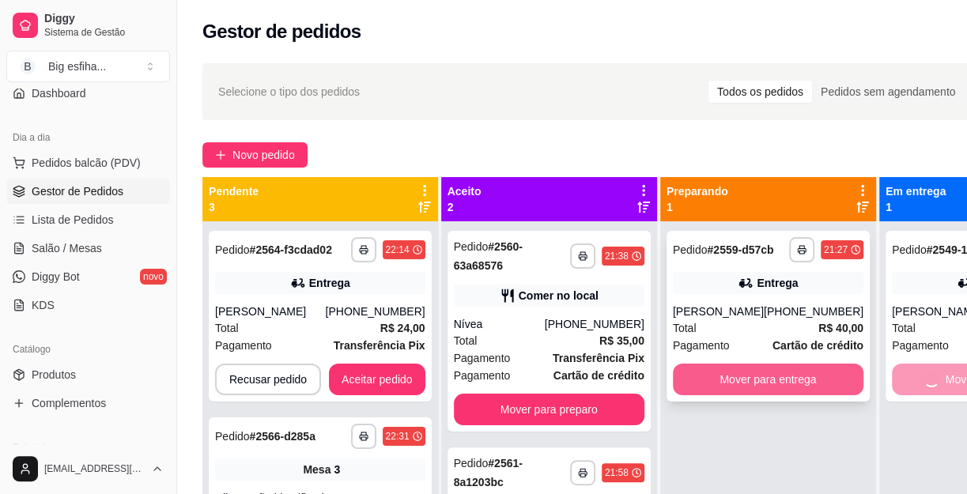
click at [754, 388] on button "Mover para entrega" at bounding box center [768, 380] width 191 height 32
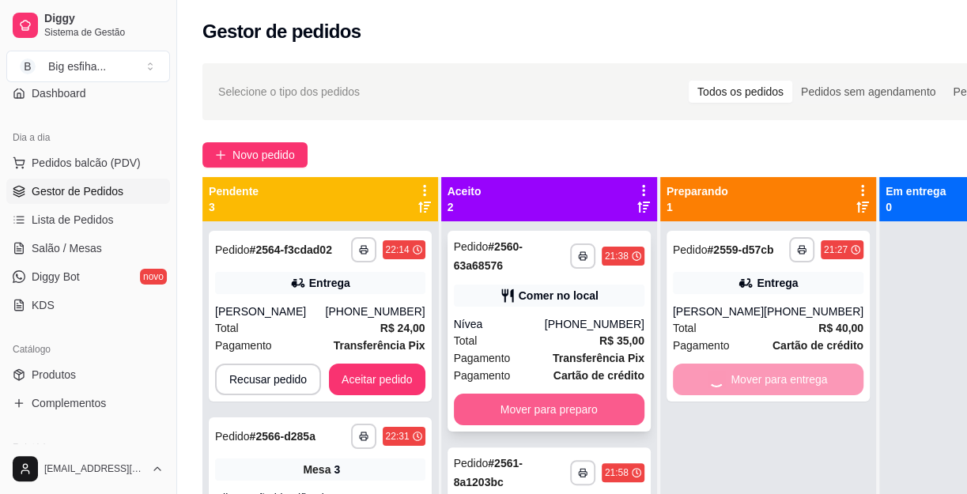
click at [559, 404] on button "Mover para preparo" at bounding box center [549, 410] width 191 height 32
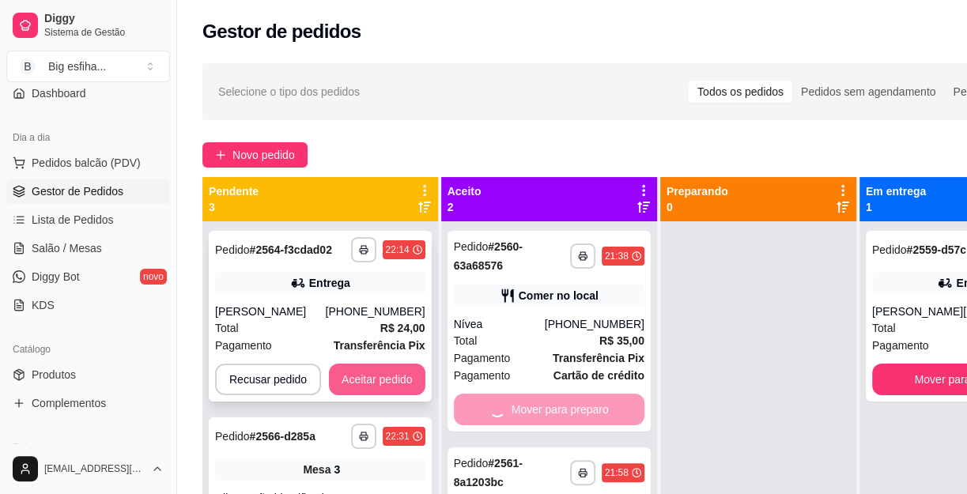
click at [367, 376] on button "Aceitar pedido" at bounding box center [377, 380] width 96 height 32
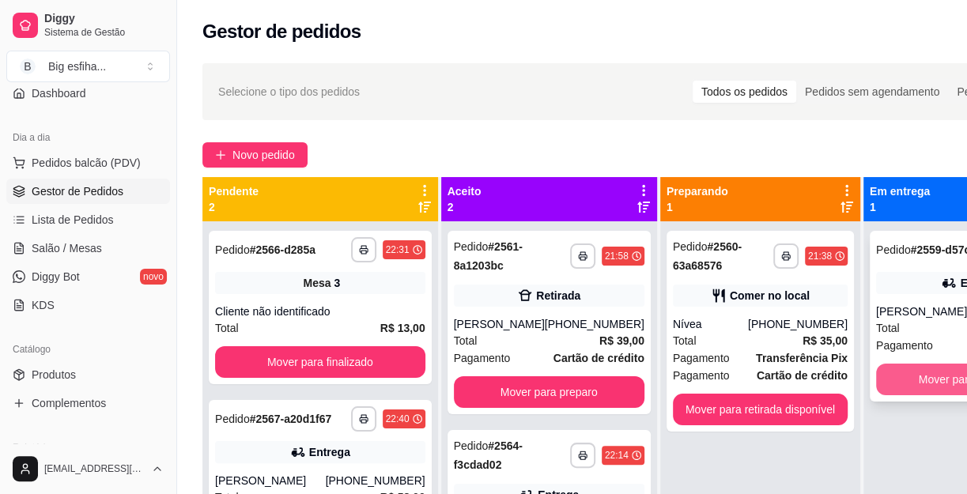
click at [931, 395] on button "Mover para finalizado" at bounding box center [971, 380] width 191 height 32
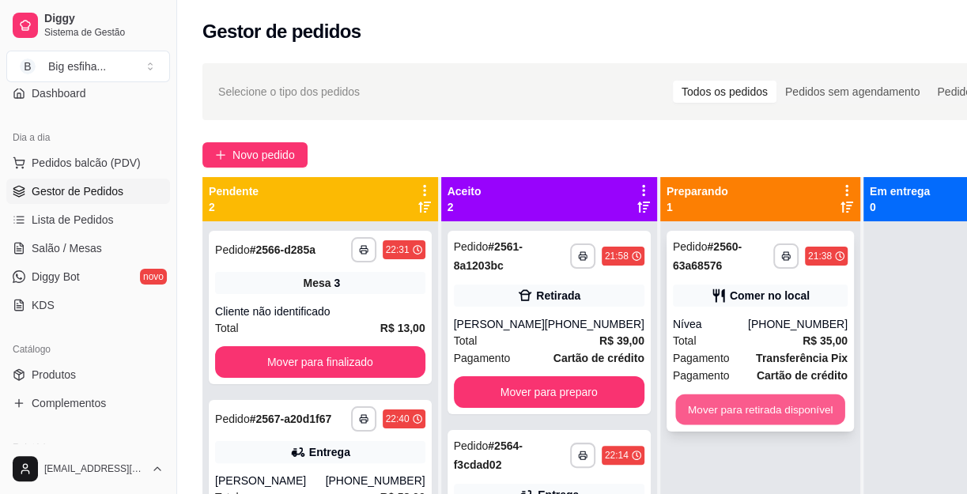
click at [754, 400] on button "Mover para retirada disponível" at bounding box center [759, 410] width 169 height 31
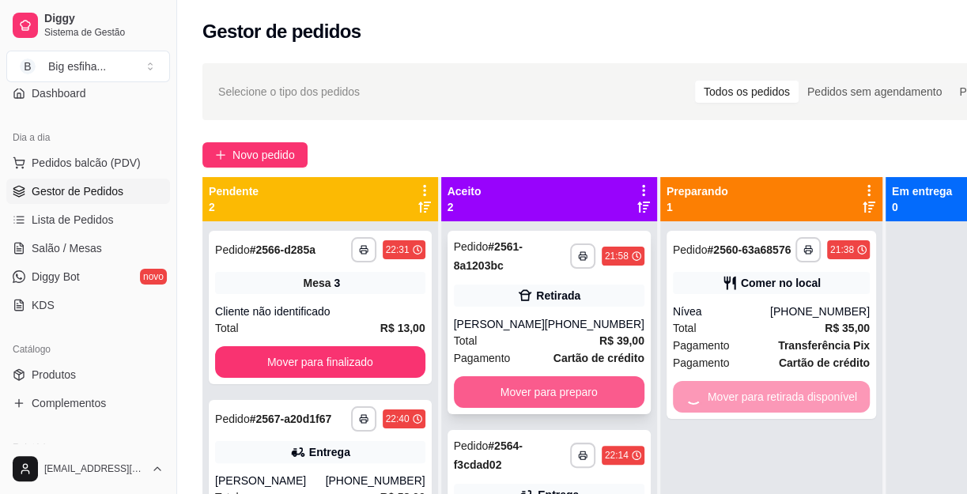
click at [539, 396] on button "Mover para preparo" at bounding box center [549, 392] width 191 height 32
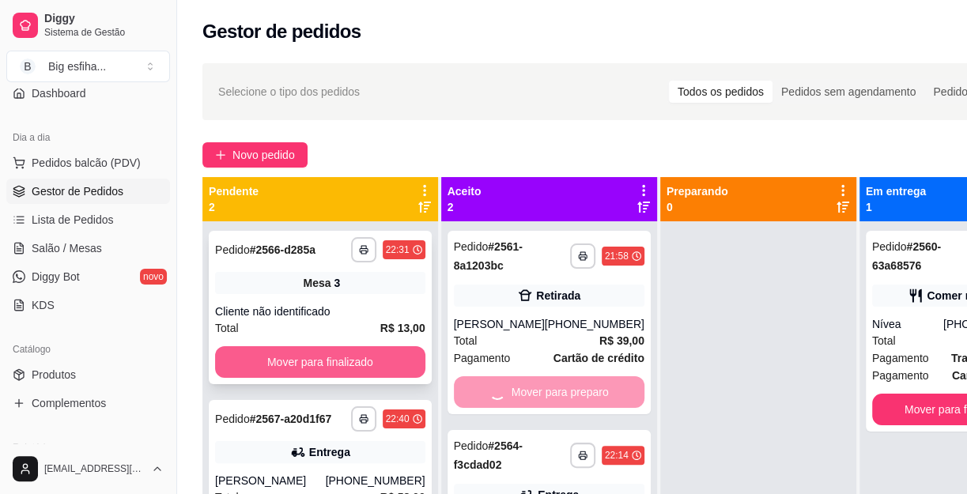
click at [295, 357] on button "Mover para finalizado" at bounding box center [320, 362] width 210 height 32
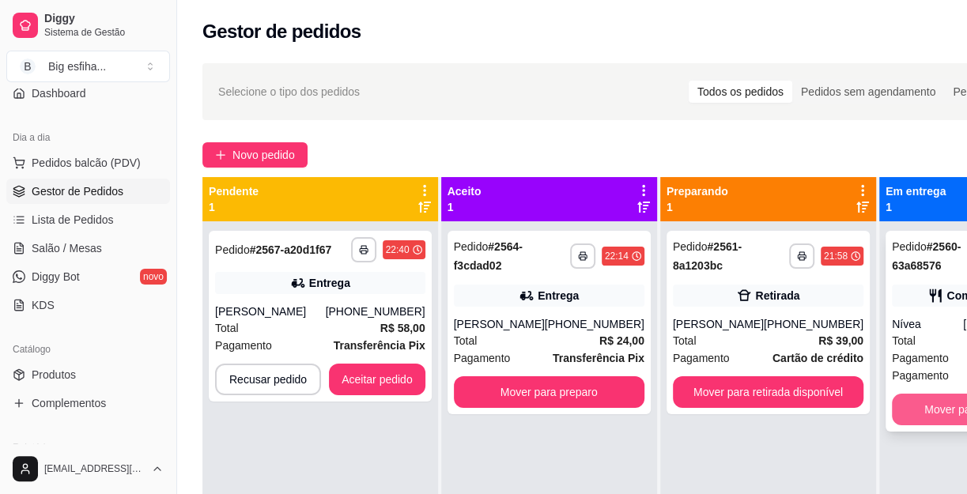
click at [892, 401] on button "Mover para finalizado" at bounding box center [977, 410] width 171 height 32
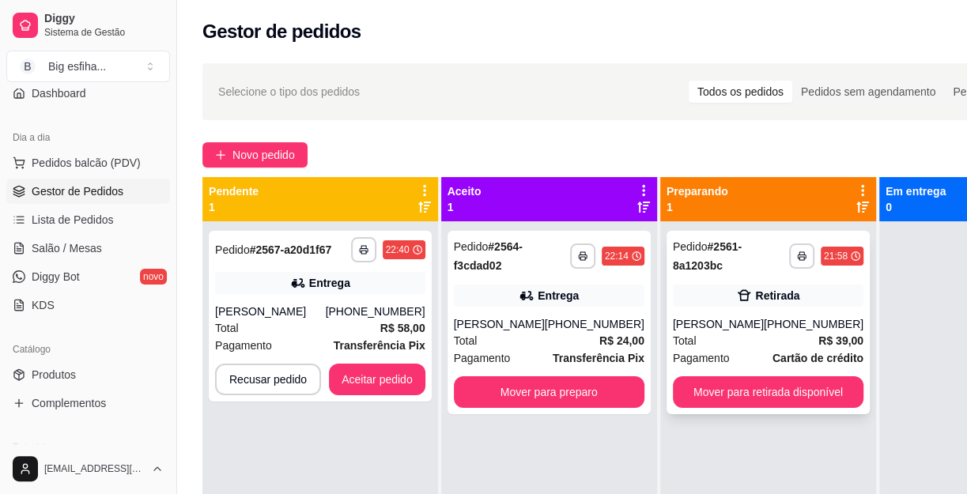
click at [711, 371] on div "**********" at bounding box center [768, 322] width 203 height 183
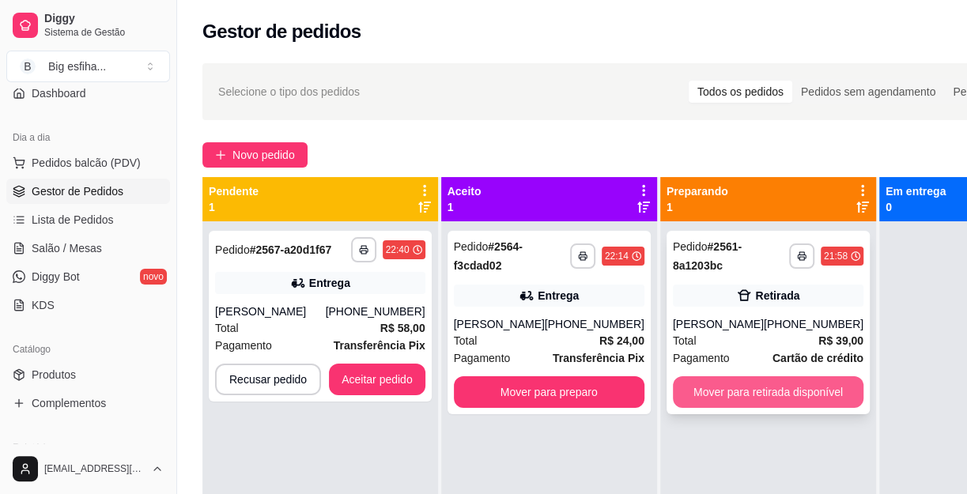
click at [739, 390] on button "Mover para retirada disponível" at bounding box center [768, 392] width 191 height 32
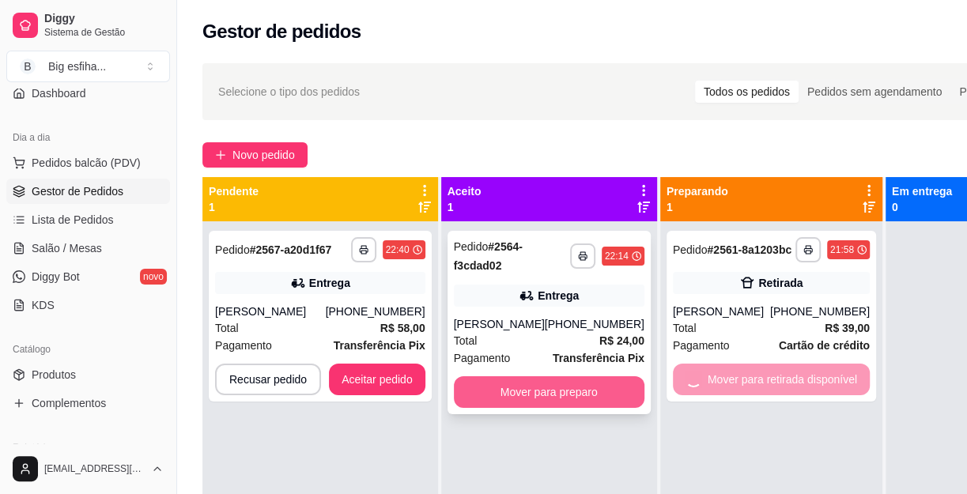
click at [538, 391] on button "Mover para preparo" at bounding box center [549, 392] width 191 height 32
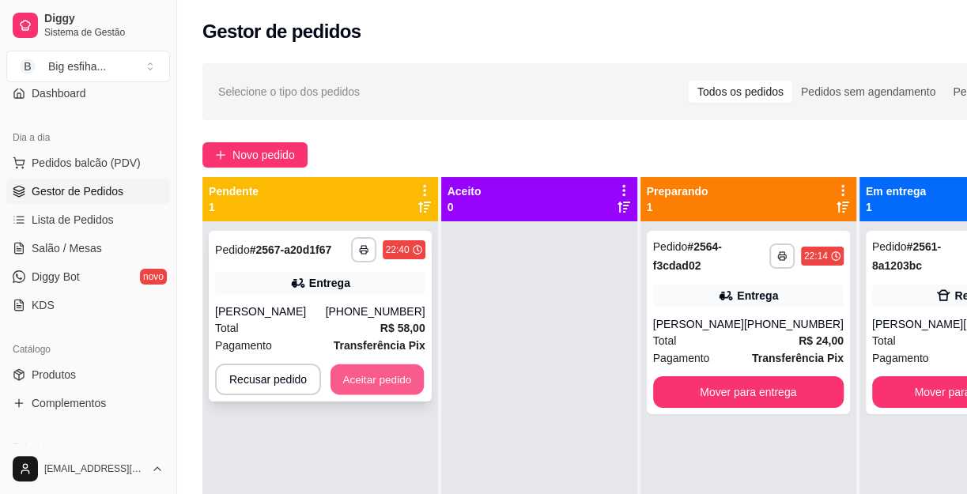
click at [357, 370] on button "Aceitar pedido" at bounding box center [377, 380] width 93 height 31
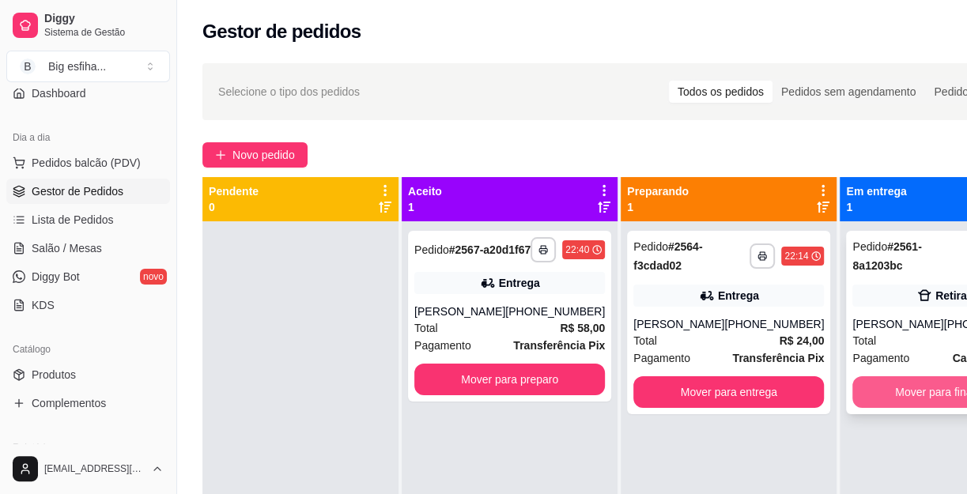
click at [903, 393] on button "Mover para finalizado" at bounding box center [947, 392] width 191 height 32
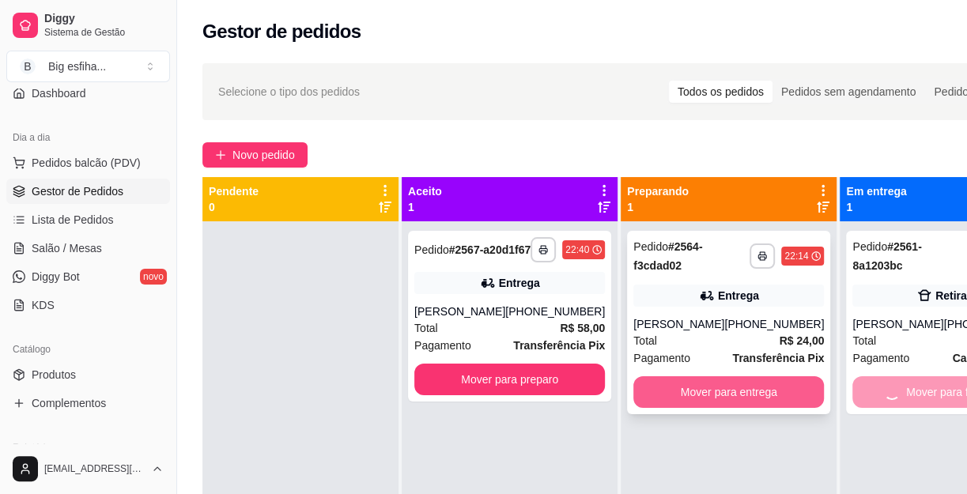
click at [659, 386] on button "Mover para entrega" at bounding box center [728, 392] width 191 height 32
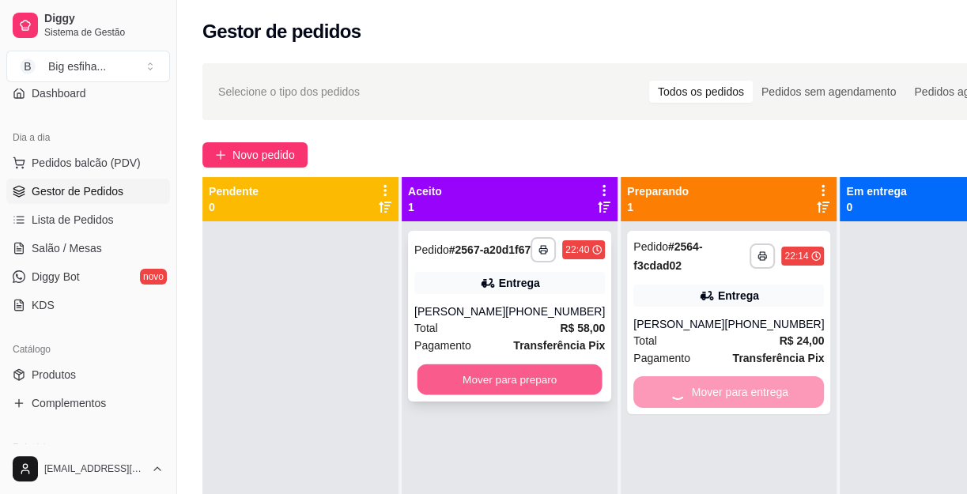
click at [451, 384] on button "Mover para preparo" at bounding box center [510, 380] width 185 height 31
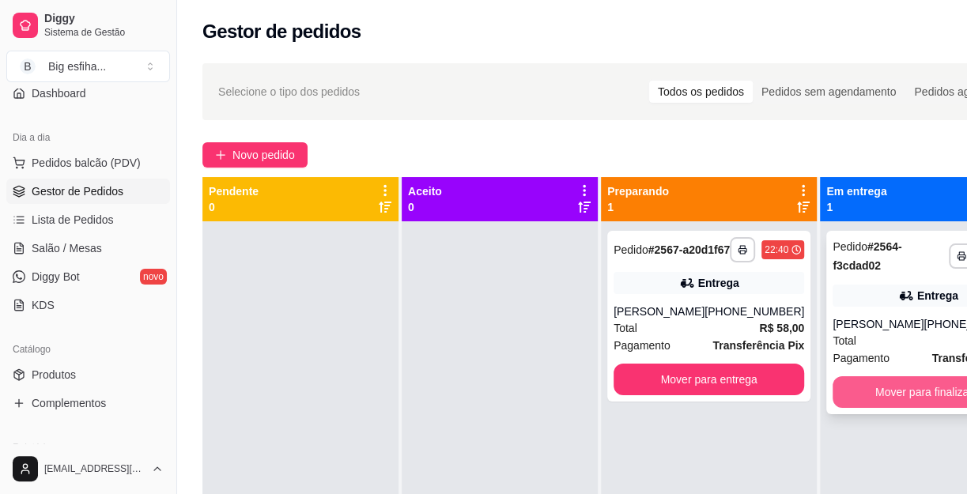
click at [855, 384] on button "Mover para finalizado" at bounding box center [928, 392] width 191 height 32
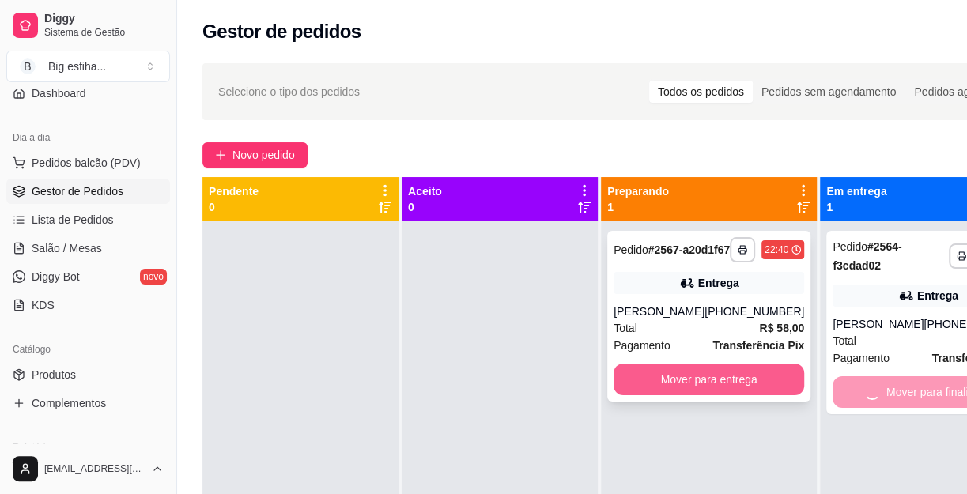
click at [701, 384] on button "Mover para entrega" at bounding box center [709, 380] width 191 height 32
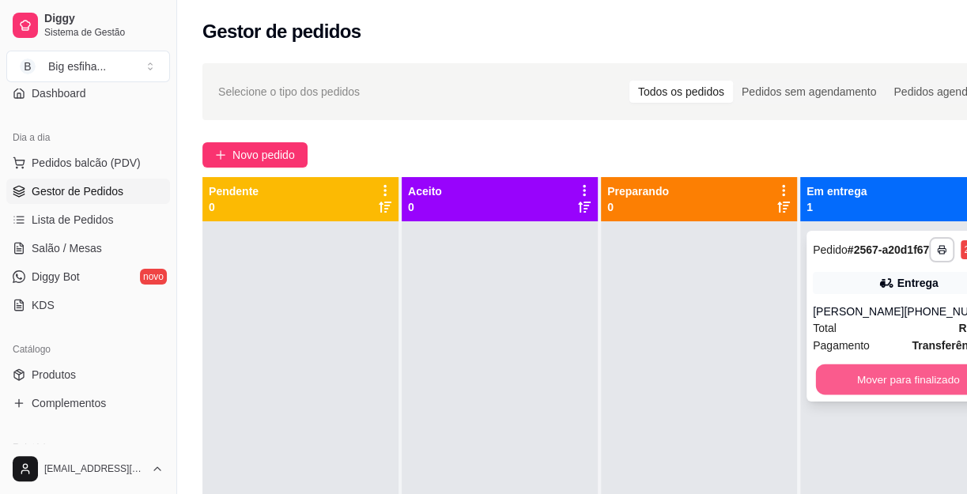
click at [917, 381] on button "Mover para finalizado" at bounding box center [908, 380] width 185 height 31
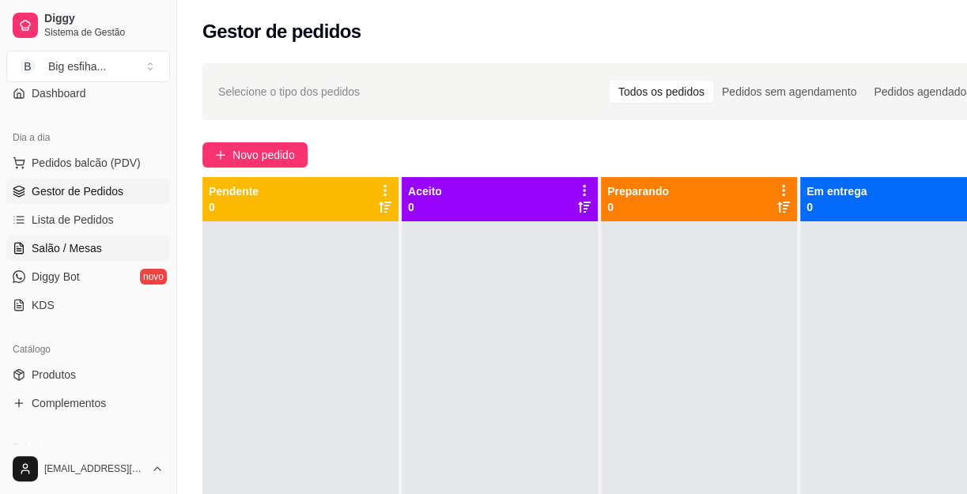
click at [100, 244] on link "Salão / Mesas" at bounding box center [88, 248] width 164 height 25
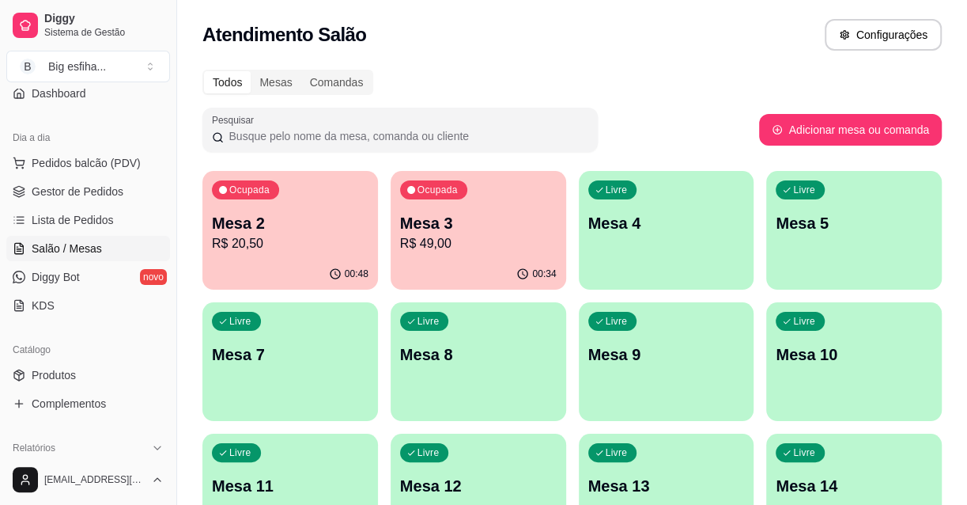
click at [303, 197] on div "Ocupada Mesa 2 R$ 20,50" at bounding box center [290, 215] width 176 height 88
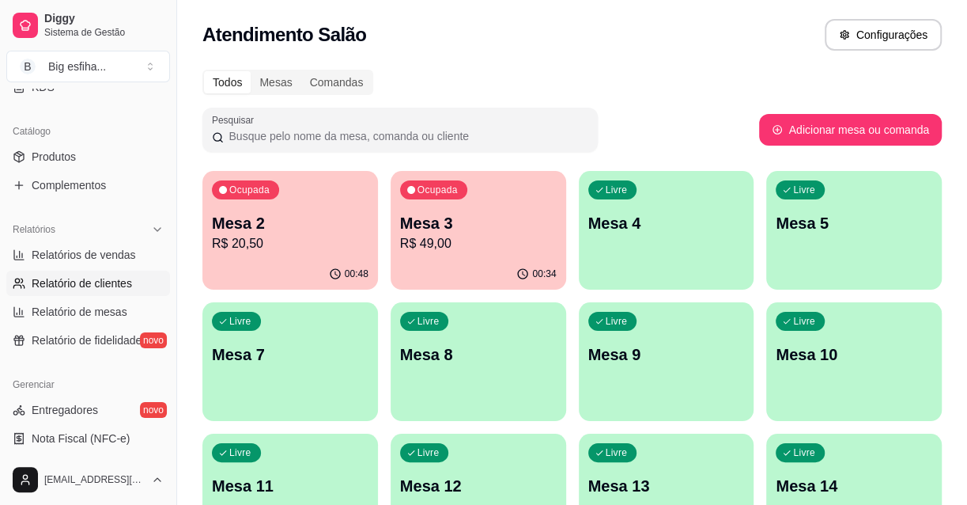
scroll to position [503, 0]
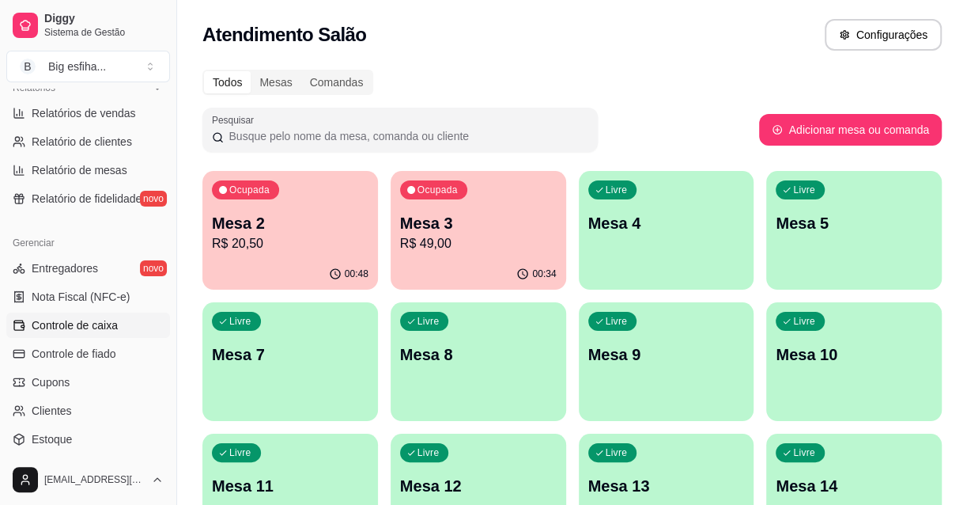
click at [94, 325] on span "Controle de caixa" at bounding box center [75, 325] width 86 height 16
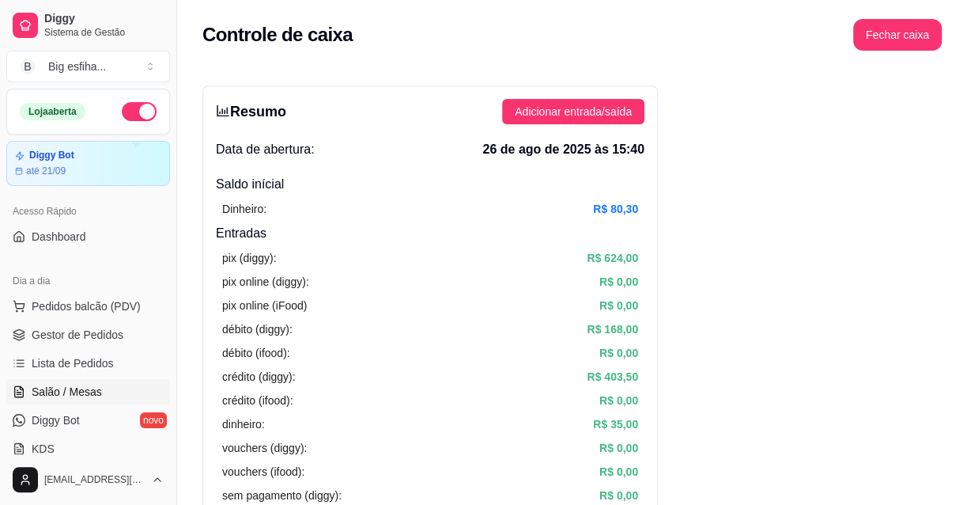
click at [92, 387] on span "Salão / Mesas" at bounding box center [67, 392] width 70 height 16
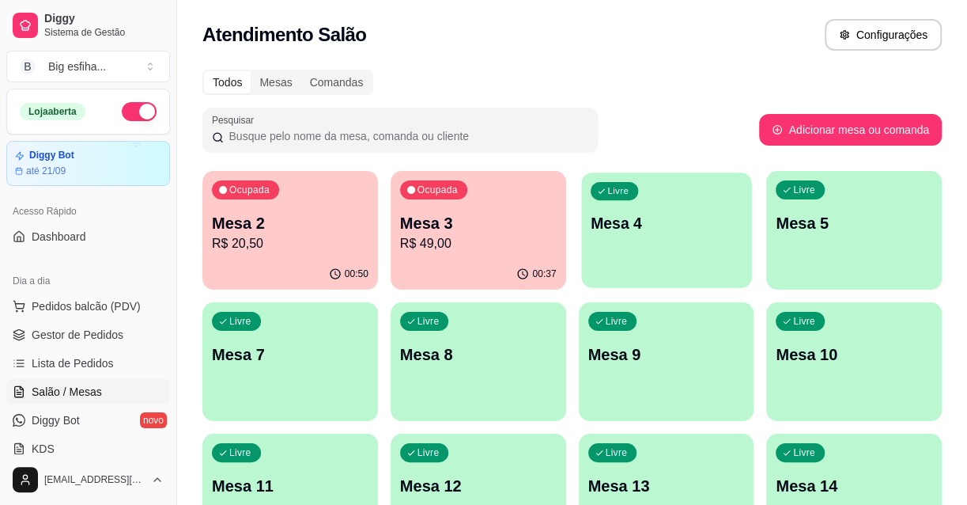
click at [595, 217] on p "Mesa 4" at bounding box center [666, 223] width 152 height 21
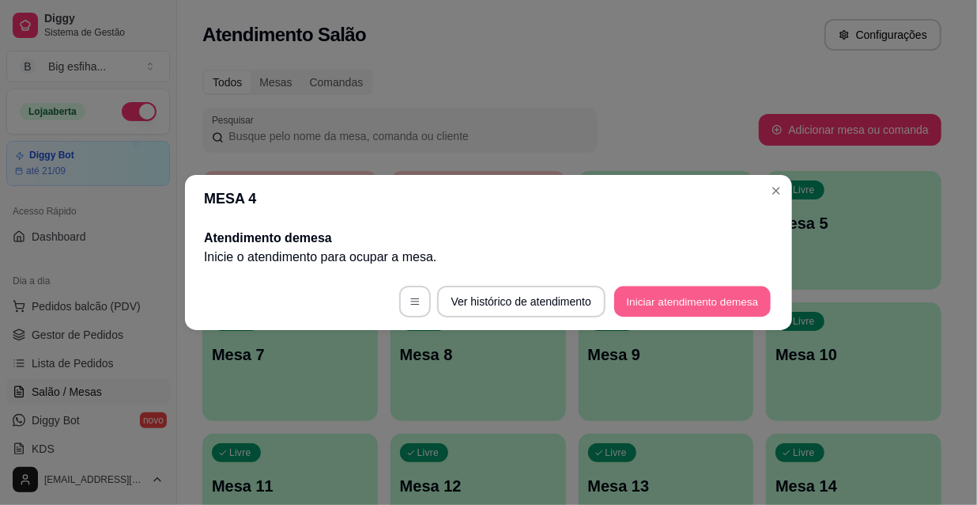
click at [687, 308] on button "Iniciar atendimento de mesa" at bounding box center [692, 301] width 157 height 31
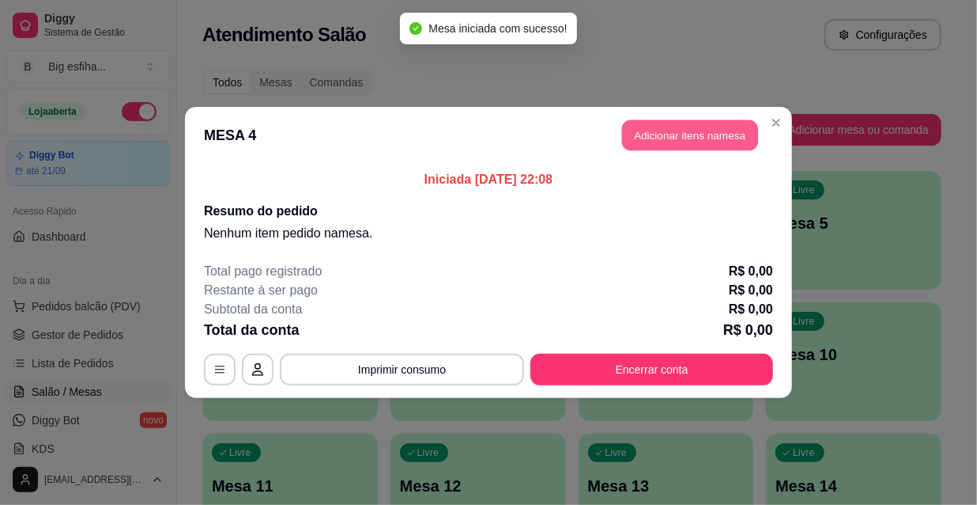
click at [648, 144] on button "Adicionar itens na mesa" at bounding box center [690, 135] width 136 height 31
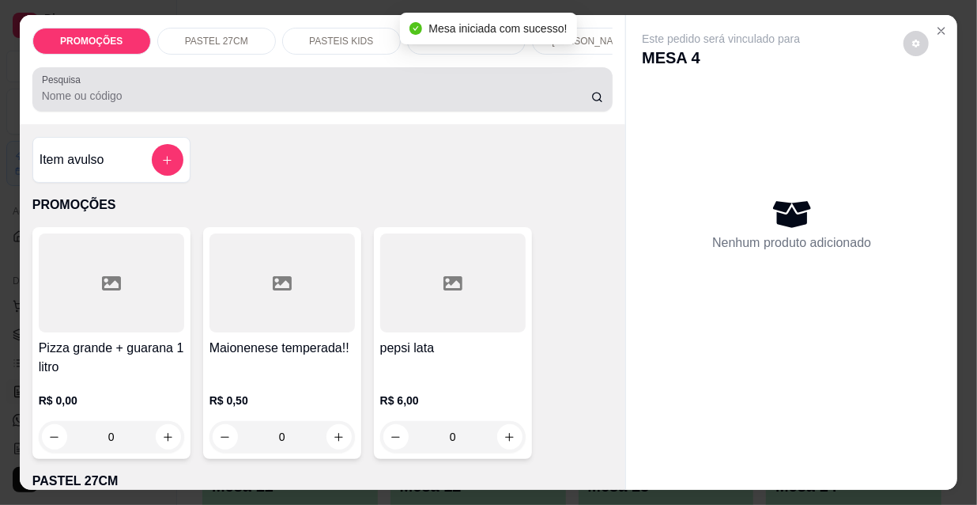
click at [153, 98] on input "Pesquisa" at bounding box center [317, 96] width 550 height 16
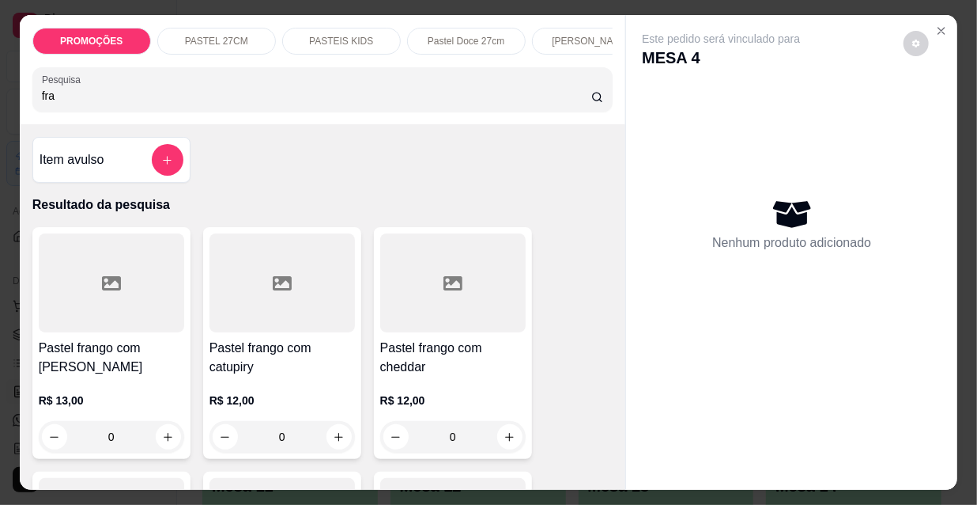
type input "fra"
click at [117, 350] on h4 "Pastel frango com [PERSON_NAME]" at bounding box center [112, 357] width 146 height 38
click at [610, 460] on button "Adicionar R$ 13,00" at bounding box center [637, 451] width 119 height 32
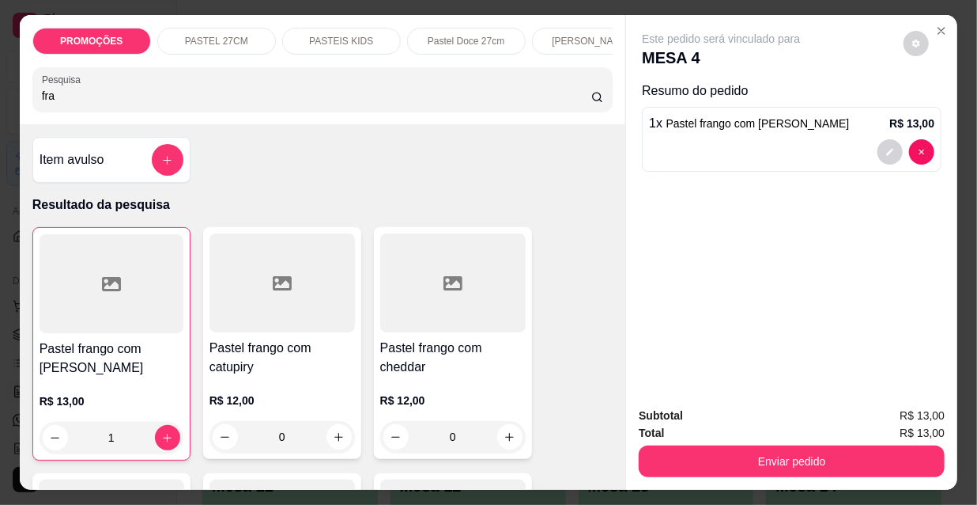
type input "1"
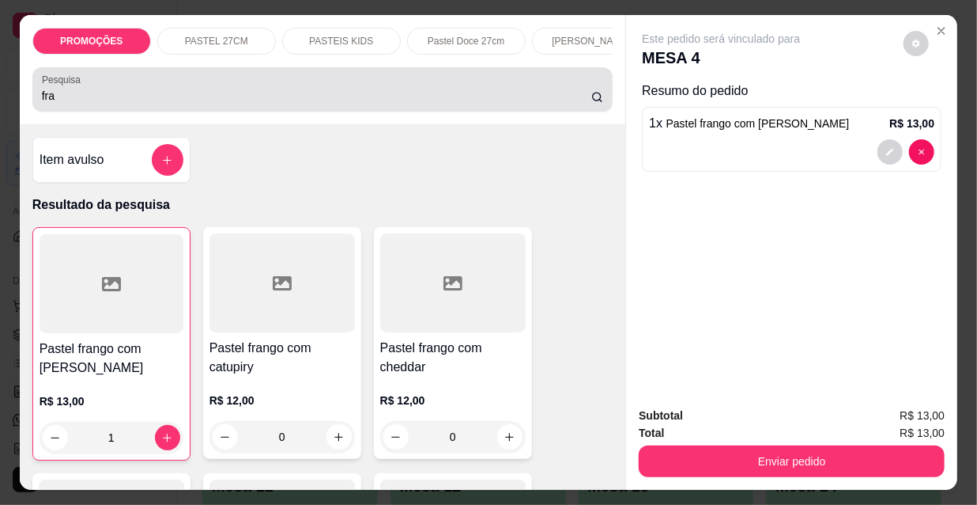
click at [94, 104] on input "fra" at bounding box center [317, 96] width 550 height 16
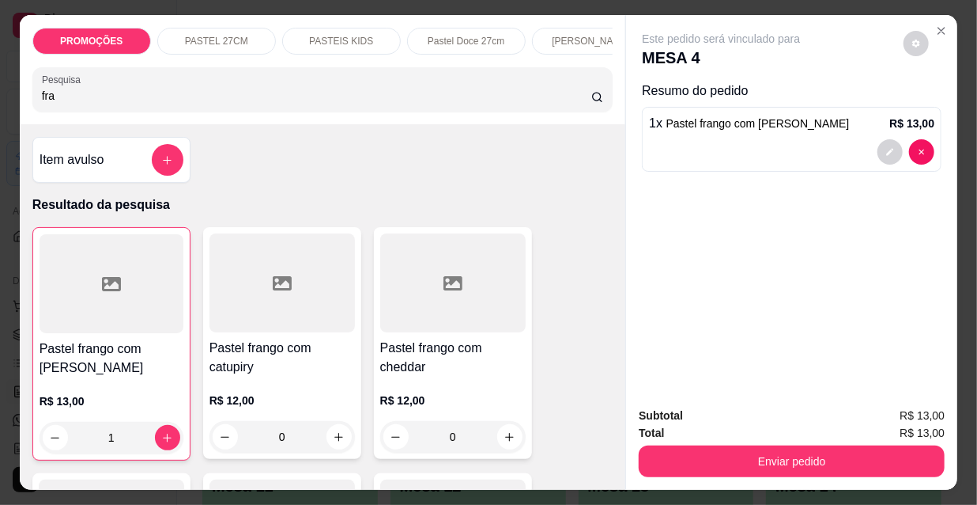
click at [94, 104] on input "fra" at bounding box center [317, 96] width 550 height 16
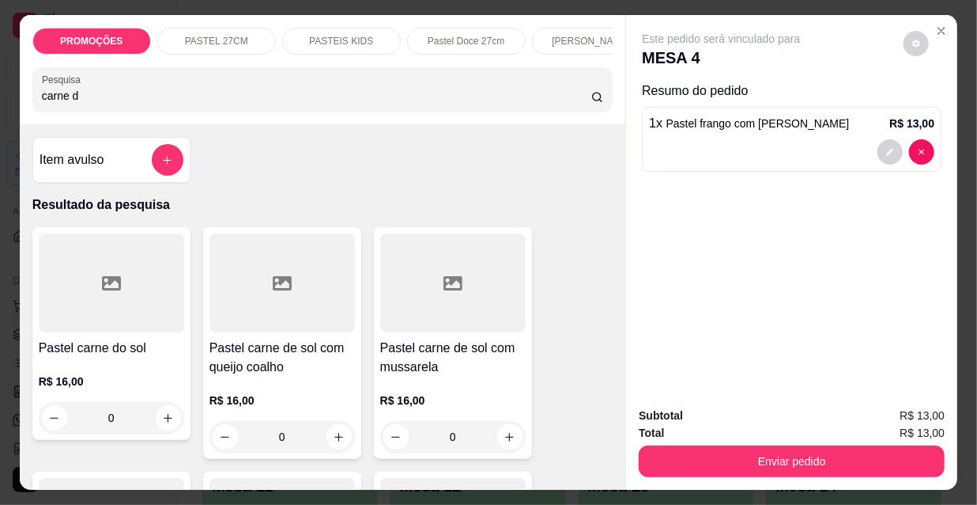
type input "carne d"
click at [281, 339] on div "Pastel carne de sol com queijo coalho R$ 16,00 0" at bounding box center [282, 343] width 158 height 232
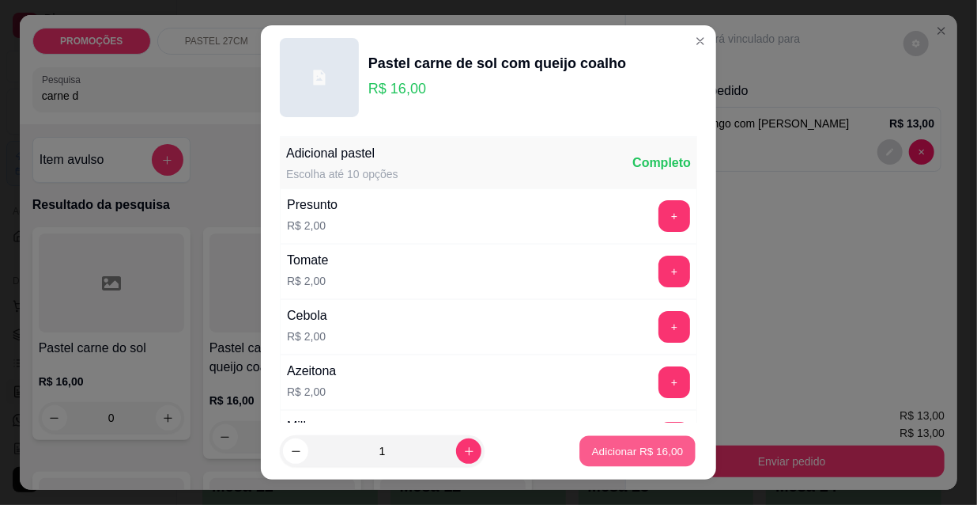
click at [607, 461] on button "Adicionar R$ 16,00" at bounding box center [638, 451] width 116 height 31
type input "1"
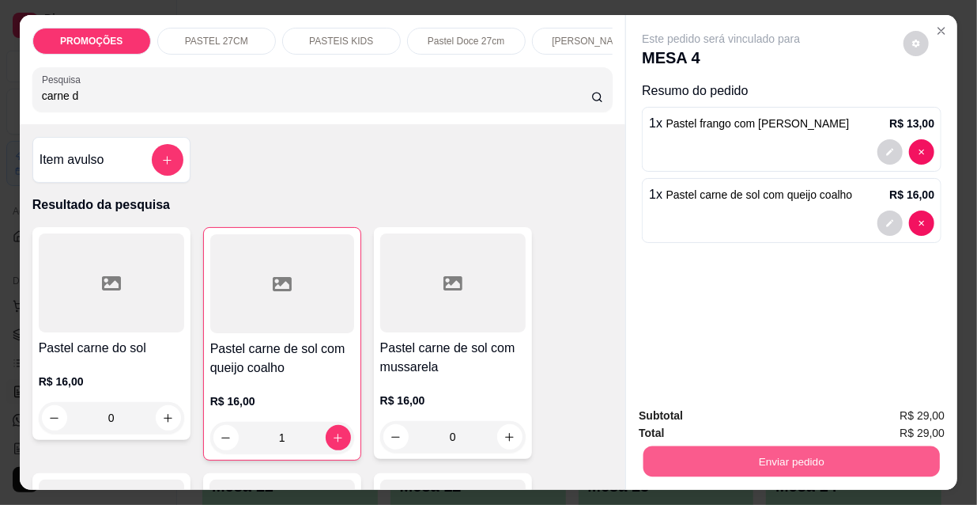
click at [722, 455] on button "Enviar pedido" at bounding box center [792, 460] width 297 height 31
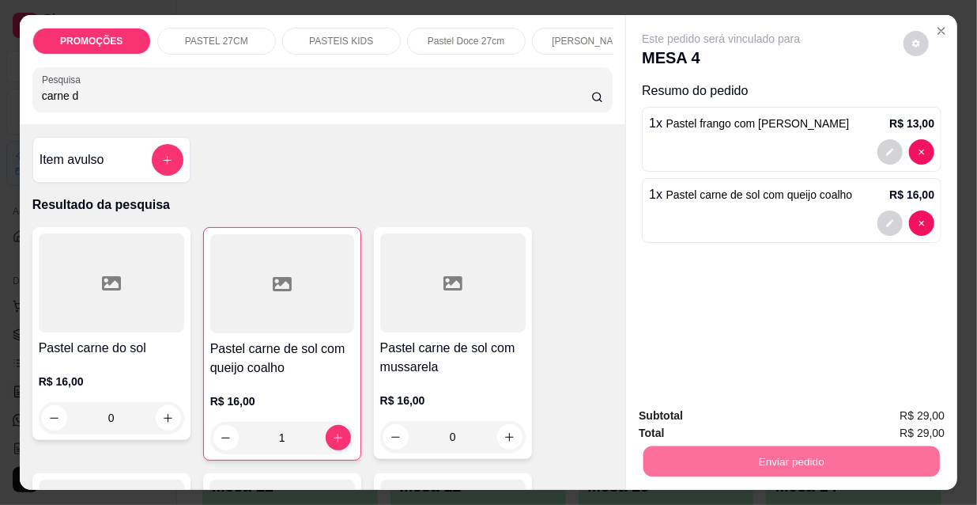
click at [707, 418] on button "Não registrar e enviar pedido" at bounding box center [741, 416] width 160 height 29
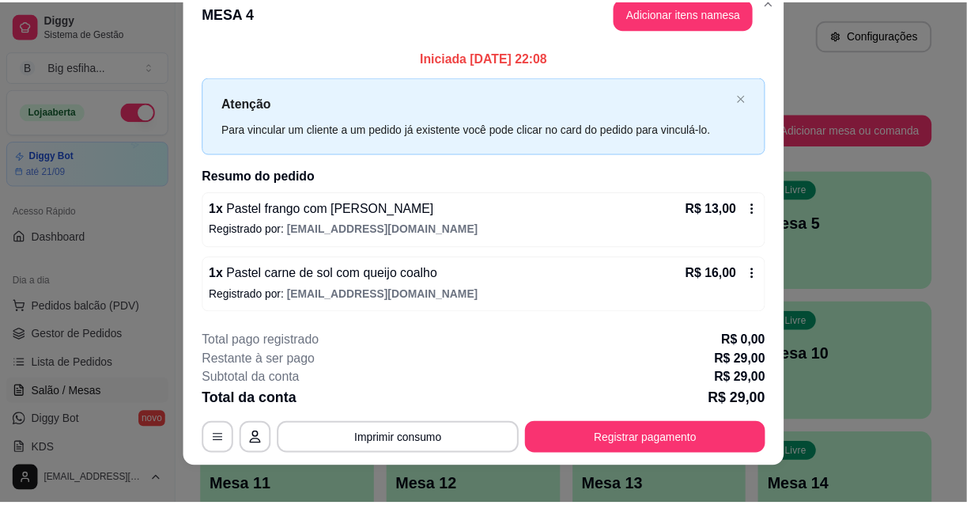
scroll to position [39, 0]
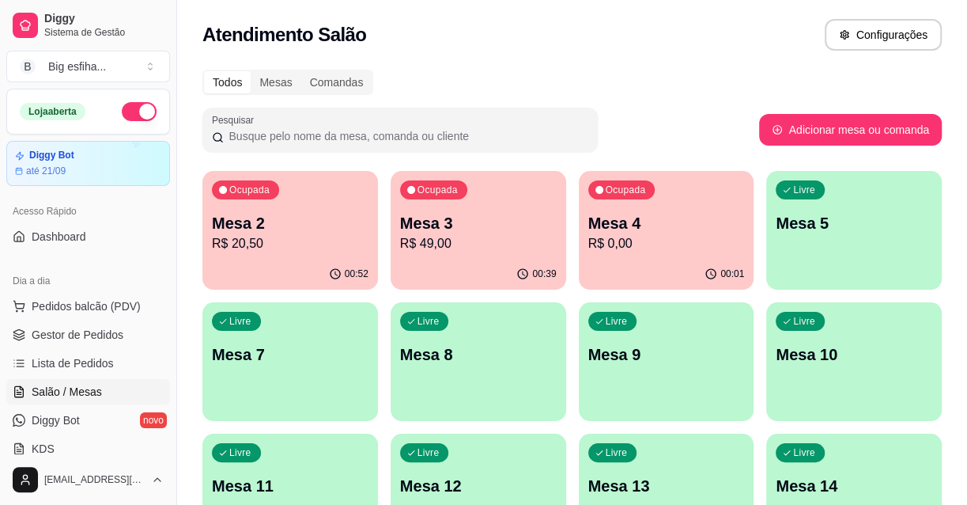
click at [471, 237] on p "R$ 49,00" at bounding box center [478, 243] width 157 height 19
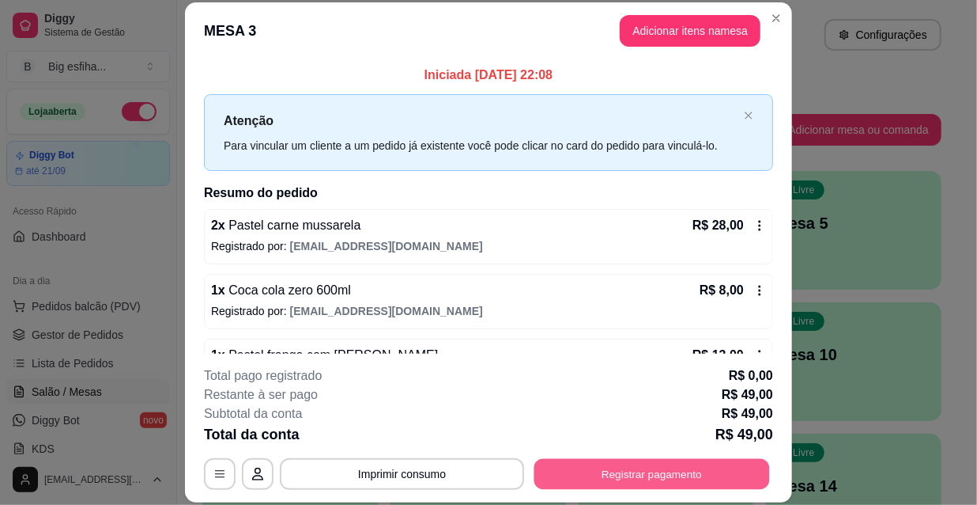
click at [626, 478] on button "Registrar pagamento" at bounding box center [653, 473] width 236 height 31
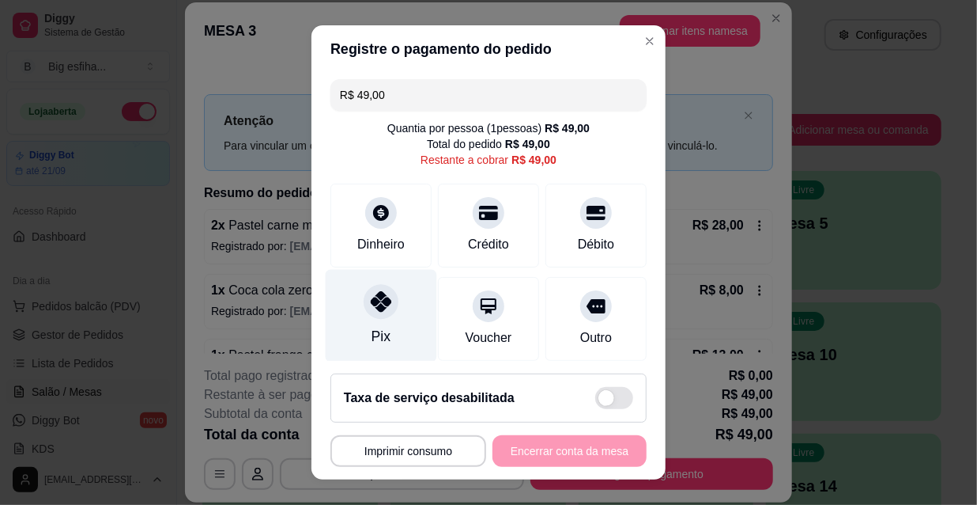
click at [339, 295] on div "Pix" at bounding box center [382, 316] width 112 height 93
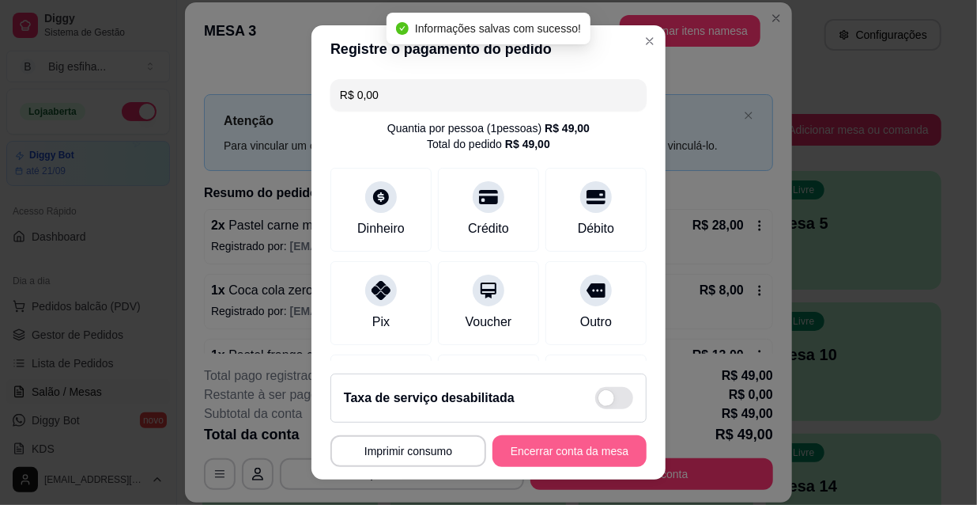
type input "R$ 0,00"
click at [534, 448] on button "Encerrar conta da mesa" at bounding box center [569, 451] width 149 height 31
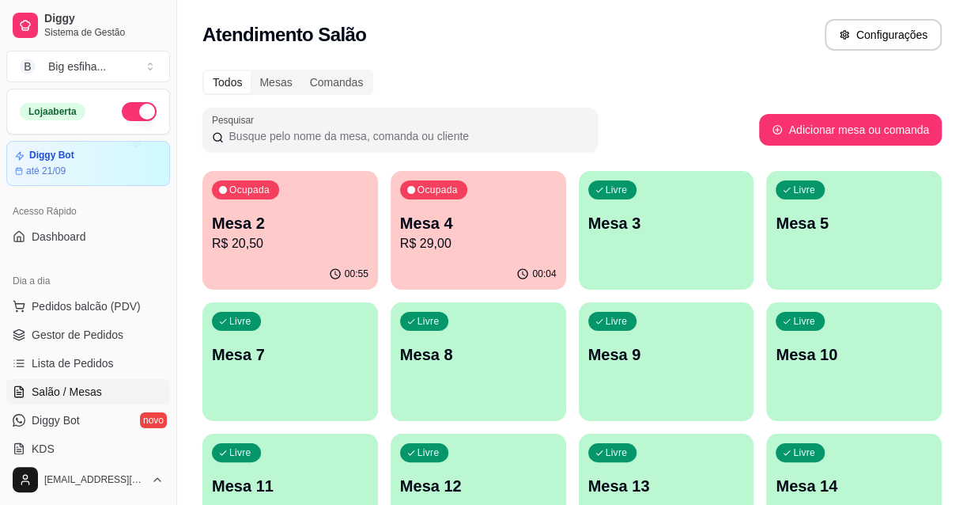
click at [287, 277] on div "00:55" at bounding box center [290, 274] width 176 height 31
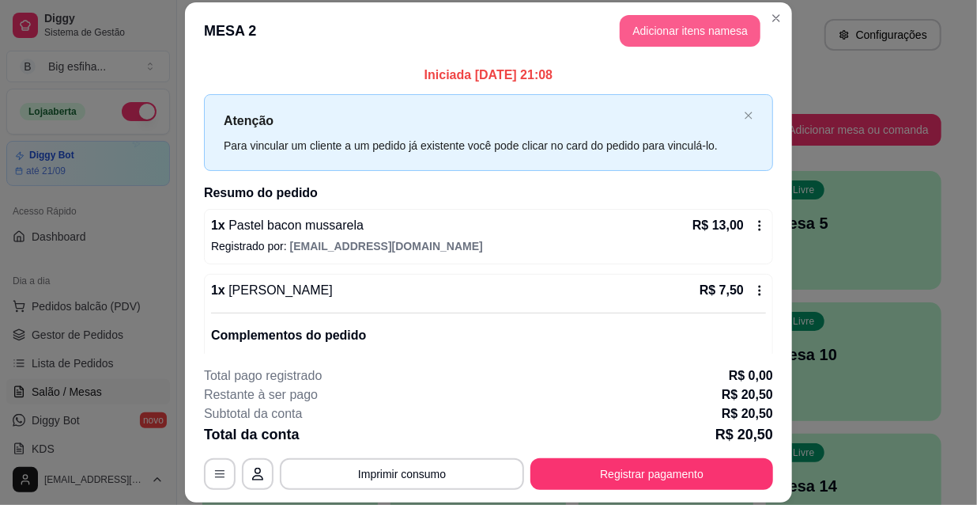
click at [653, 28] on button "Adicionar itens na mesa" at bounding box center [690, 31] width 141 height 32
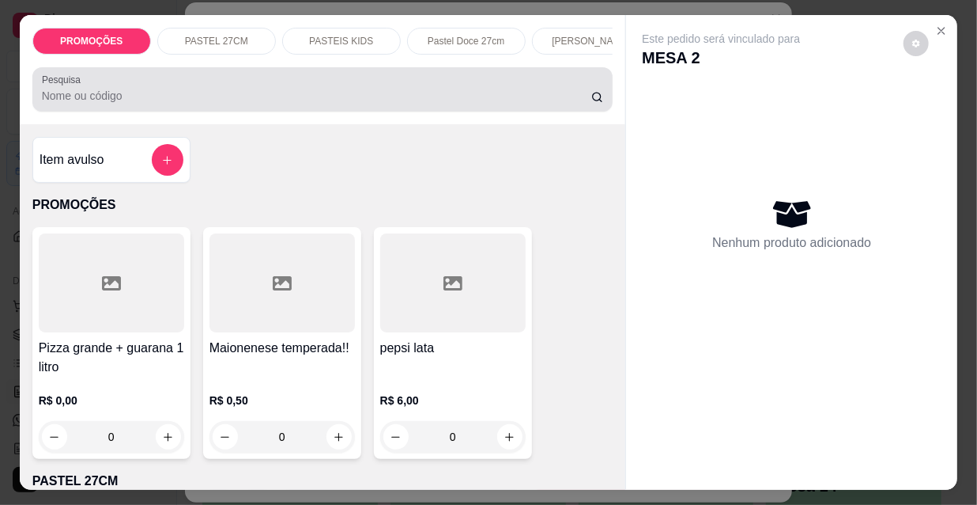
click at [217, 98] on input "Pesquisa" at bounding box center [317, 96] width 550 height 16
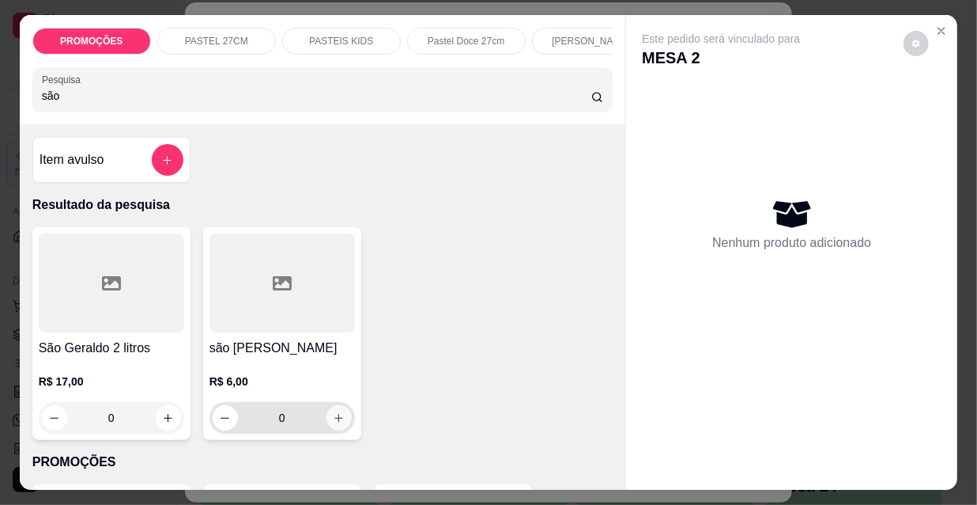
type input "são"
click at [327, 421] on button "increase-product-quantity" at bounding box center [339, 417] width 25 height 25
type input "1"
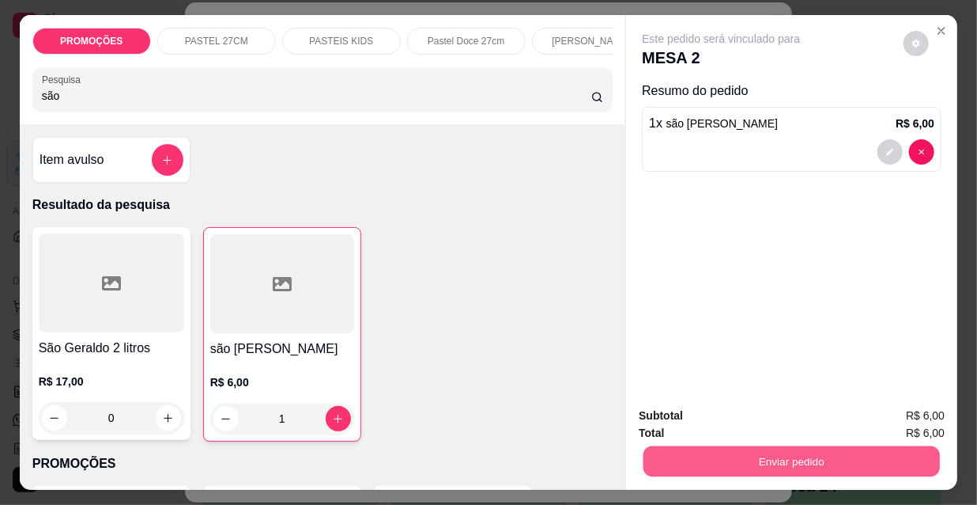
click at [800, 459] on button "Enviar pedido" at bounding box center [792, 460] width 297 height 31
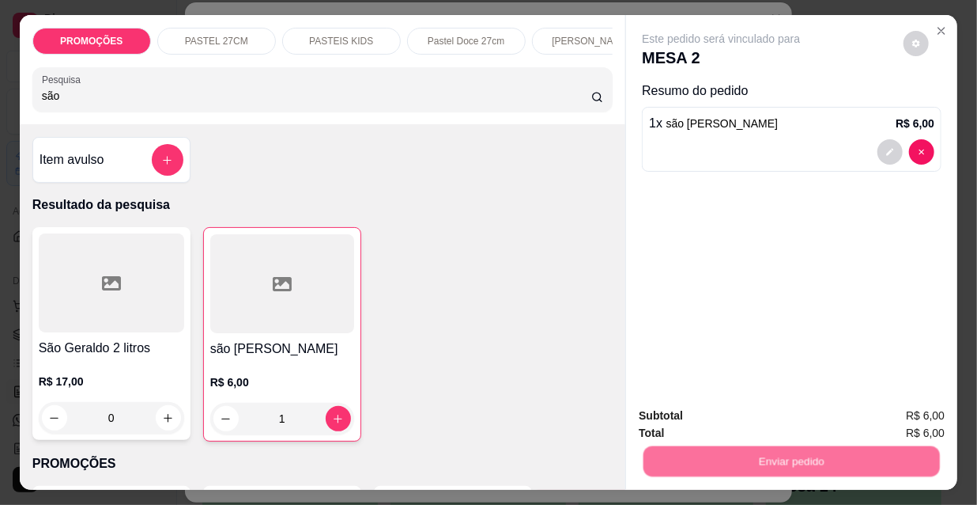
click at [715, 421] on button "Não registrar e enviar pedido" at bounding box center [741, 416] width 160 height 29
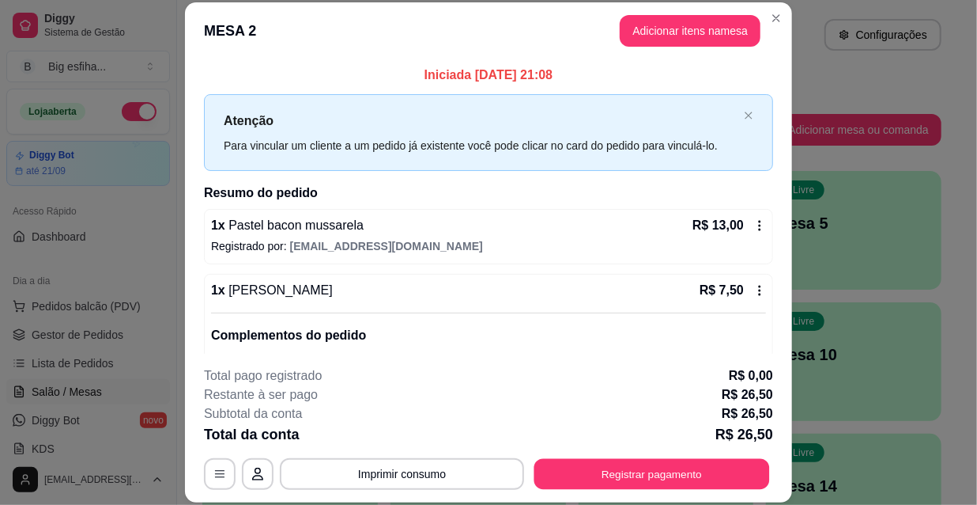
click at [662, 471] on button "Registrar pagamento" at bounding box center [653, 473] width 236 height 31
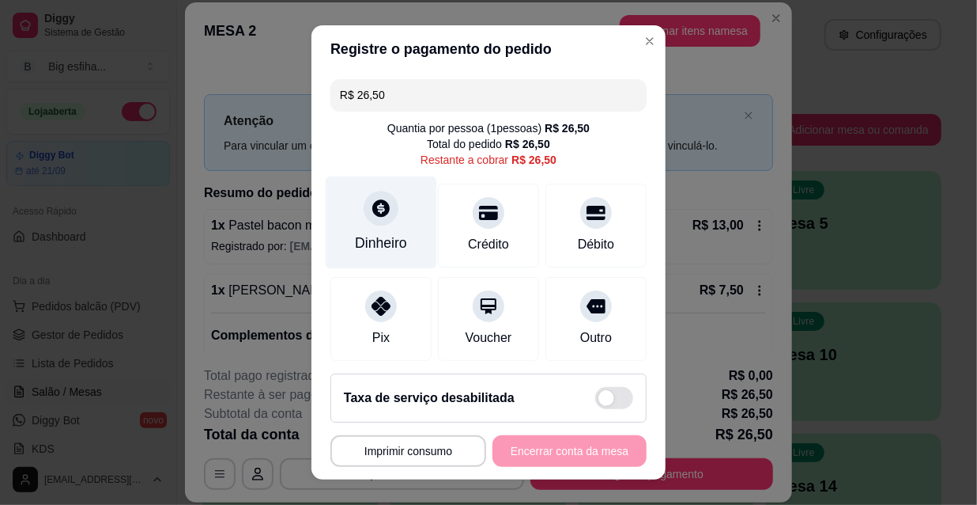
click at [378, 236] on div "Dinheiro" at bounding box center [381, 242] width 52 height 21
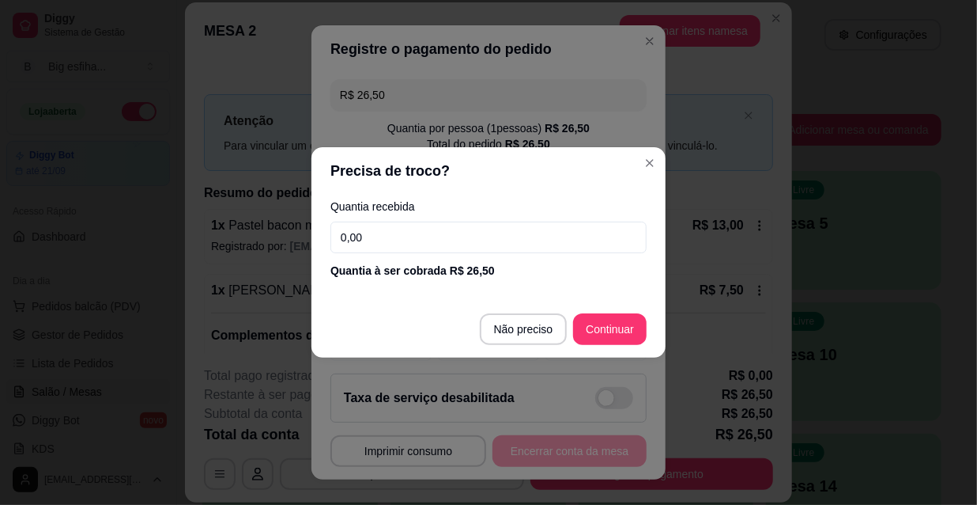
click at [376, 236] on input "0,00" at bounding box center [489, 237] width 316 height 32
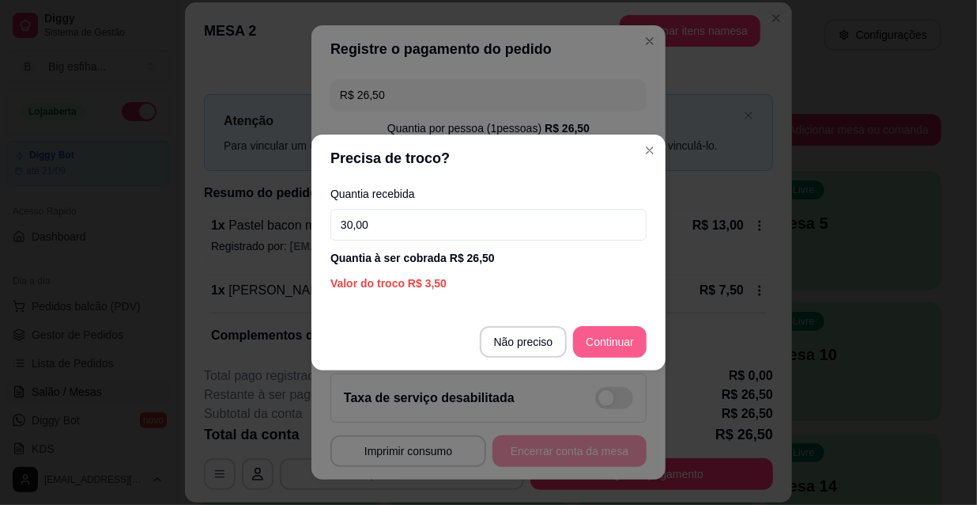
type input "30,00"
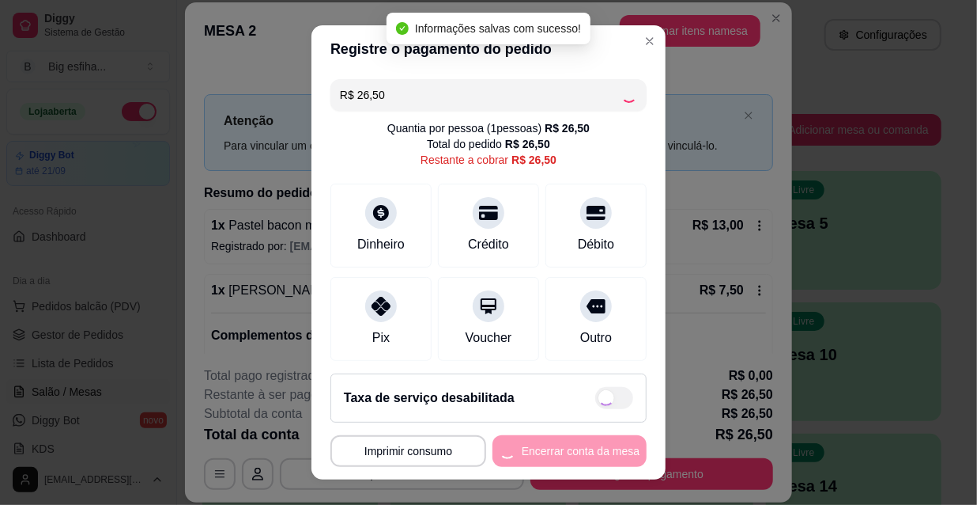
type input "R$ 0,00"
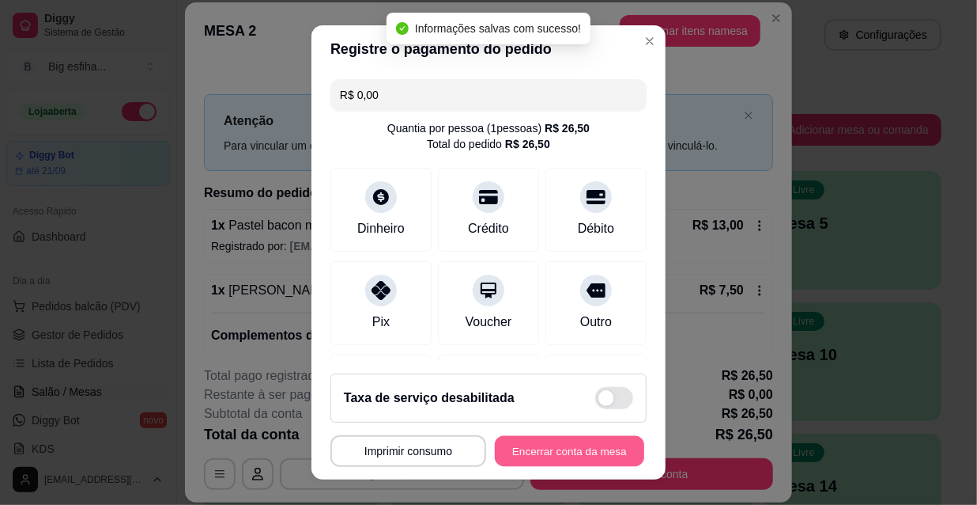
click at [573, 452] on button "Encerrar conta da mesa" at bounding box center [569, 451] width 149 height 31
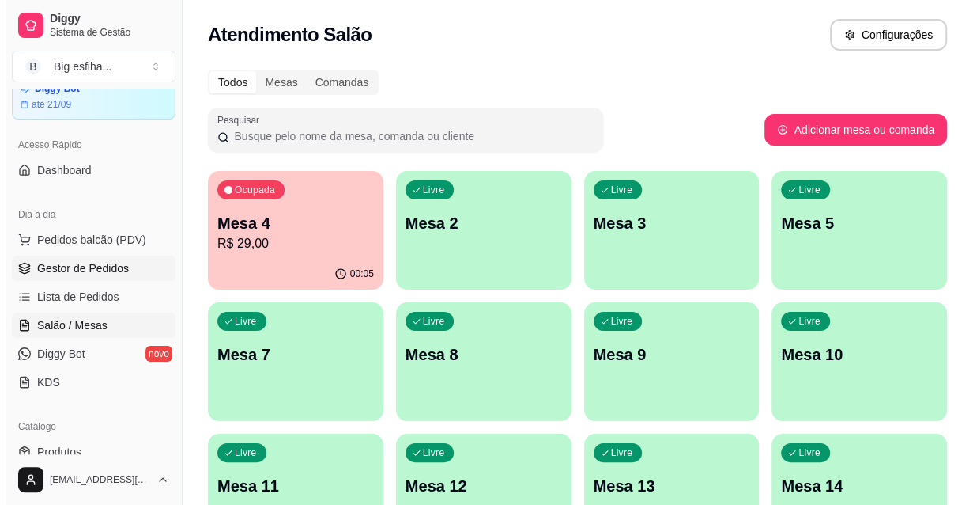
scroll to position [143, 0]
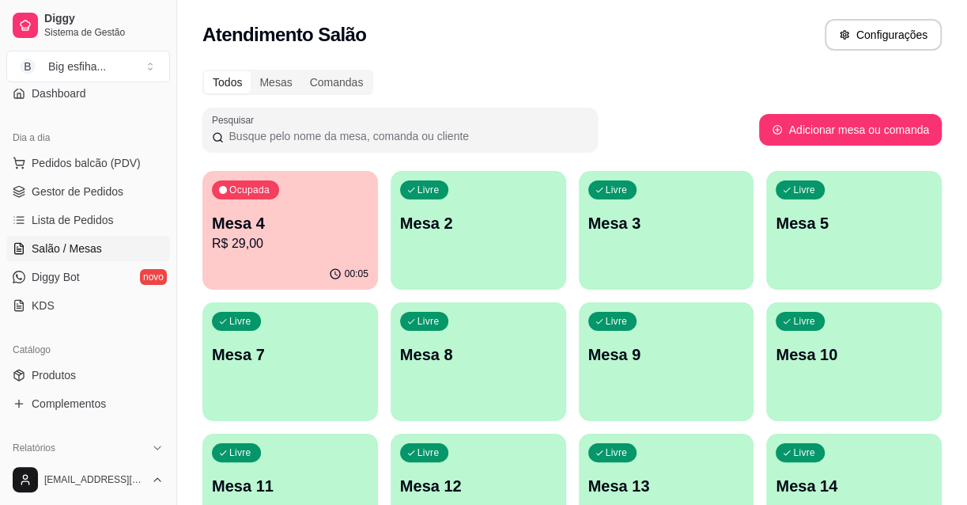
click at [328, 203] on div "Ocupada Mesa 4 R$ 29,00" at bounding box center [290, 215] width 176 height 88
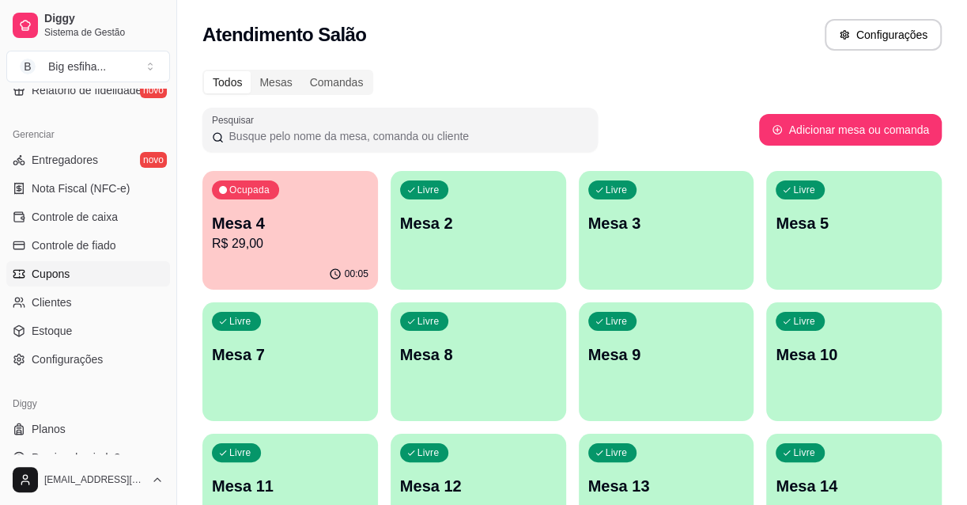
scroll to position [632, 0]
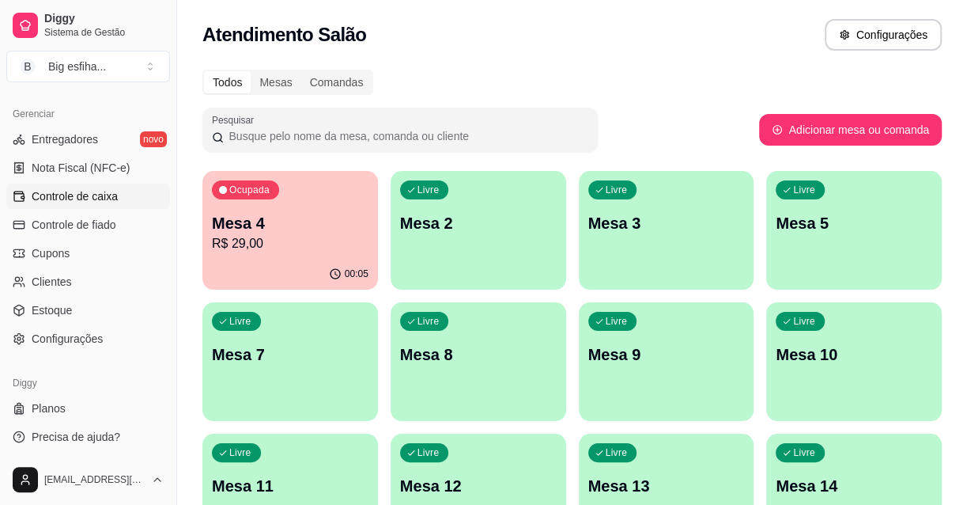
click at [72, 199] on span "Controle de caixa" at bounding box center [75, 196] width 86 height 16
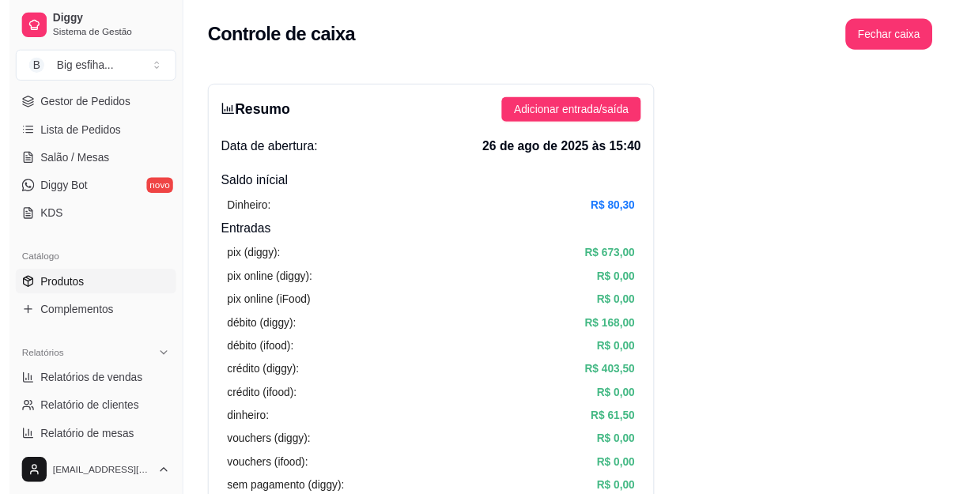
scroll to position [200, 0]
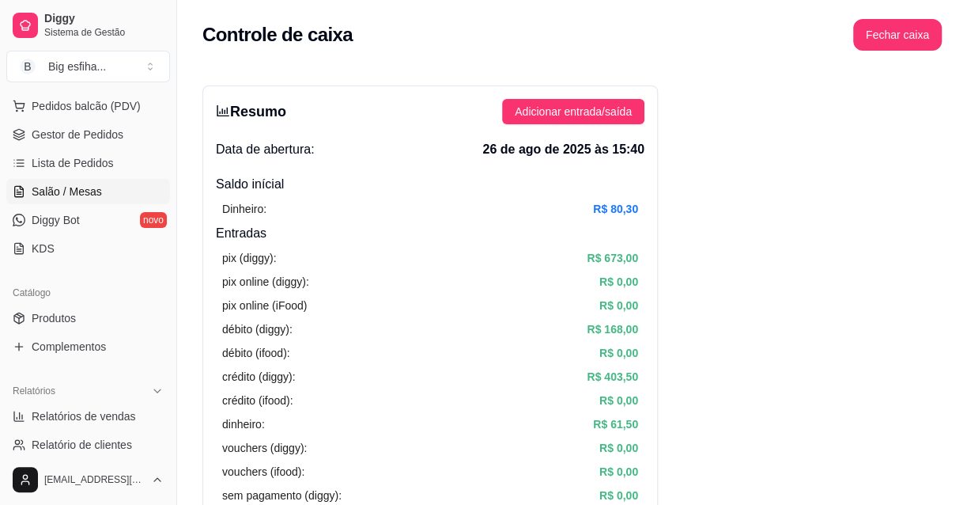
click at [83, 189] on span "Salão / Mesas" at bounding box center [67, 191] width 70 height 16
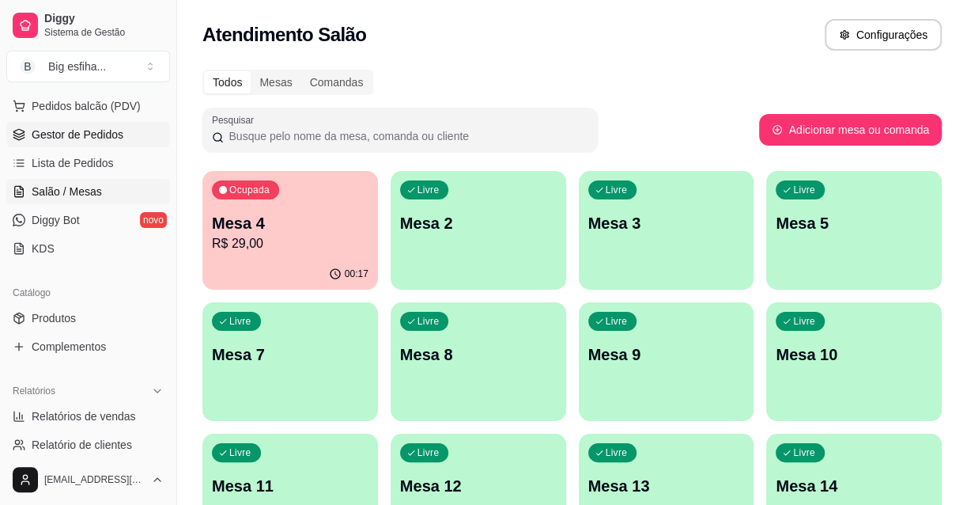
click at [71, 127] on span "Gestor de Pedidos" at bounding box center [78, 135] width 92 height 16
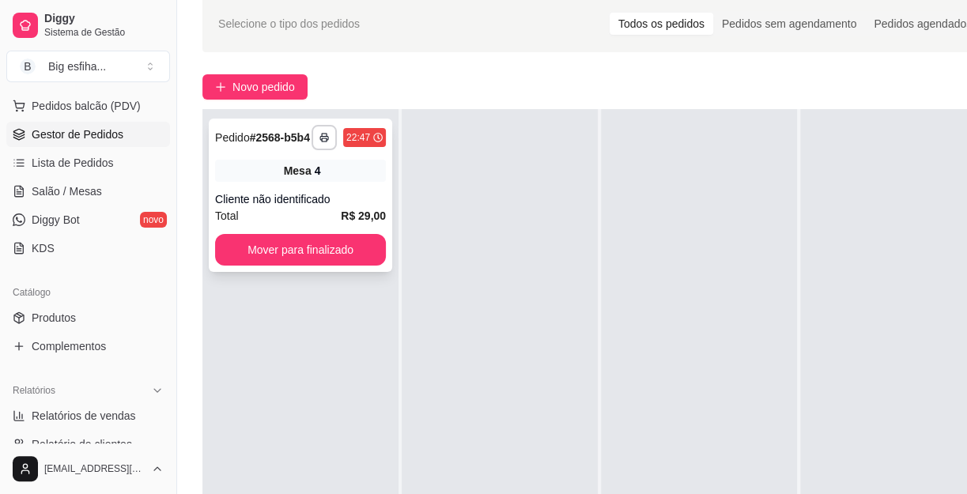
scroll to position [71, 0]
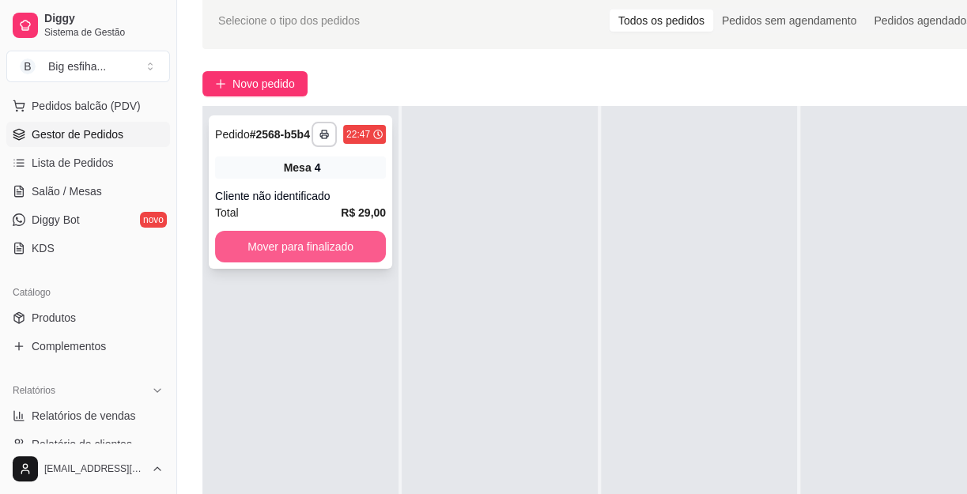
click at [338, 251] on button "Mover para finalizado" at bounding box center [300, 247] width 171 height 32
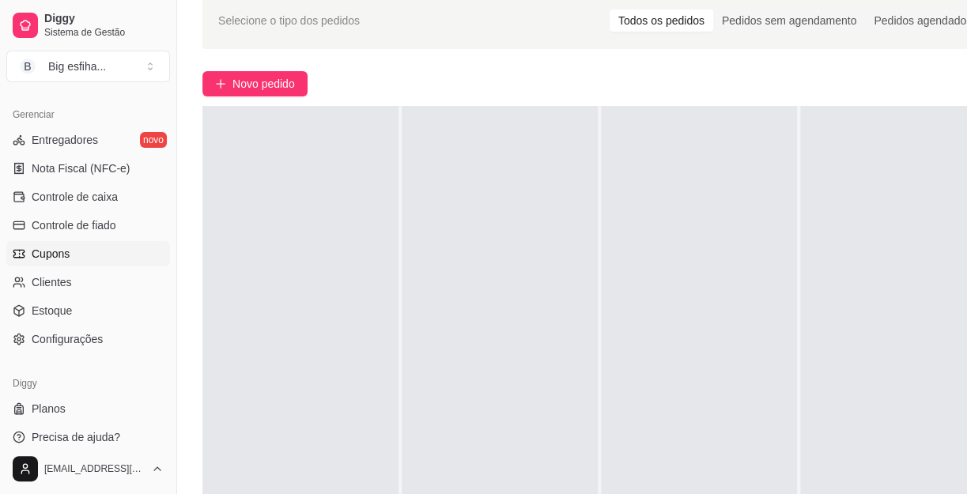
scroll to position [632, 0]
click at [81, 198] on span "Controle de caixa" at bounding box center [75, 196] width 86 height 16
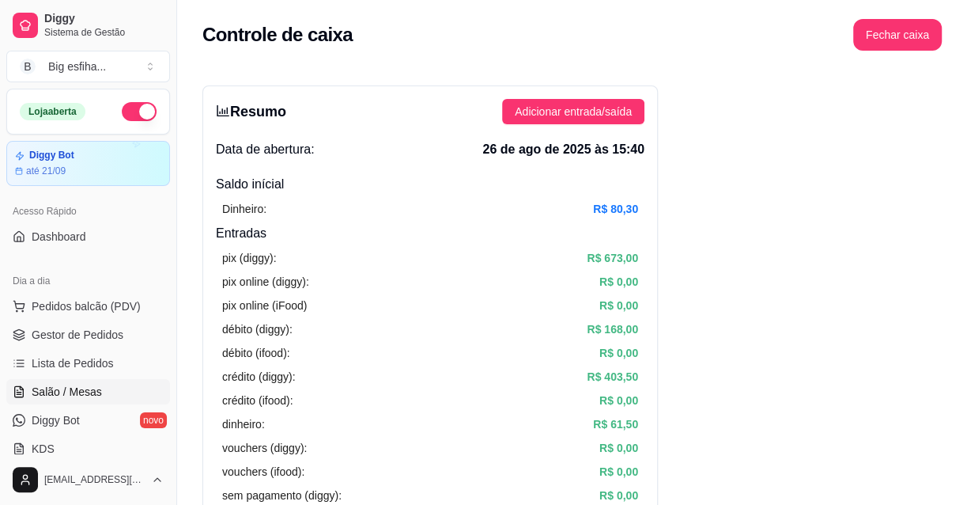
click at [88, 394] on span "Salão / Mesas" at bounding box center [67, 392] width 70 height 16
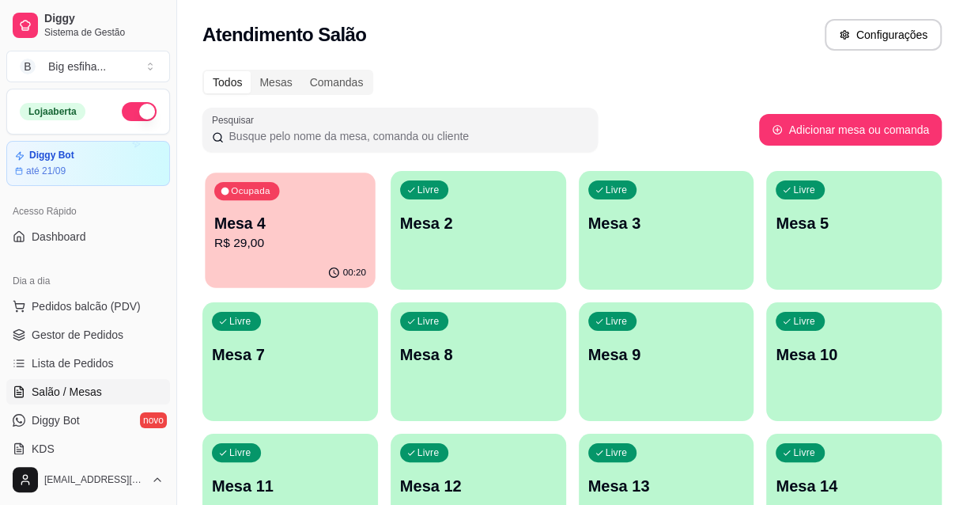
click at [342, 234] on p "R$ 29,00" at bounding box center [290, 243] width 152 height 18
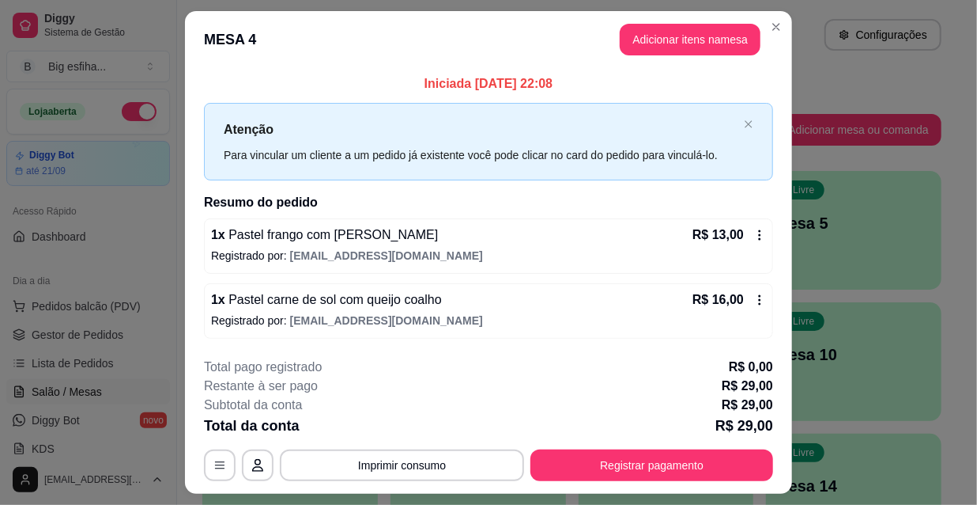
click at [663, 447] on div "**********" at bounding box center [488, 418] width 569 height 123
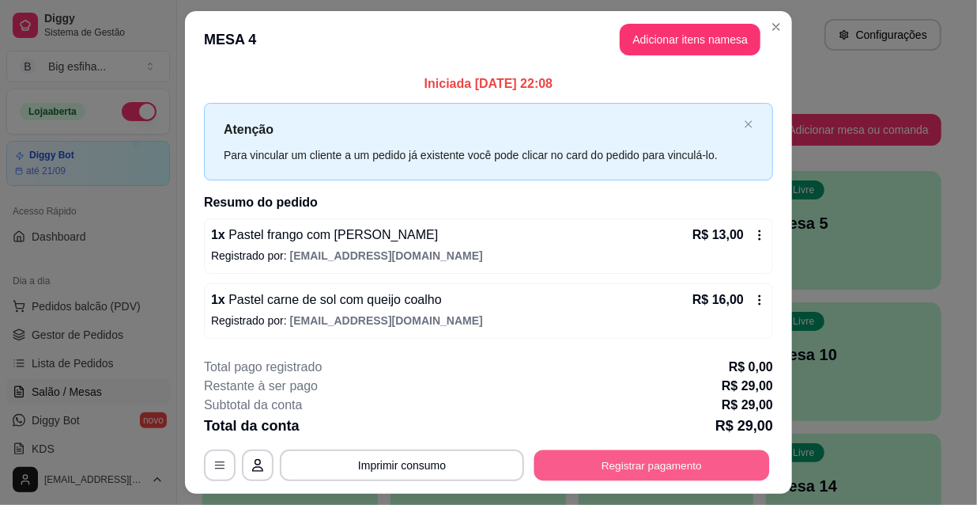
click at [648, 471] on button "Registrar pagamento" at bounding box center [653, 464] width 236 height 31
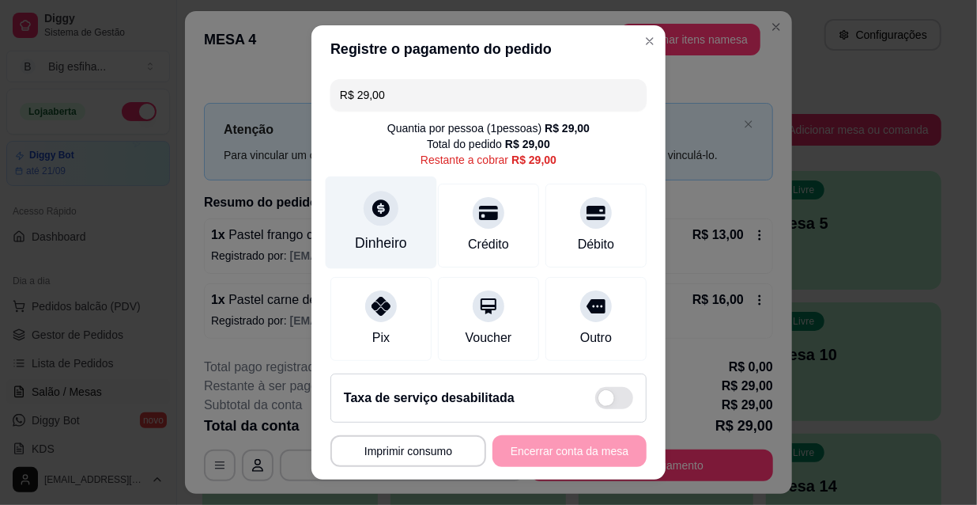
click at [344, 232] on div "Dinheiro" at bounding box center [382, 222] width 112 height 93
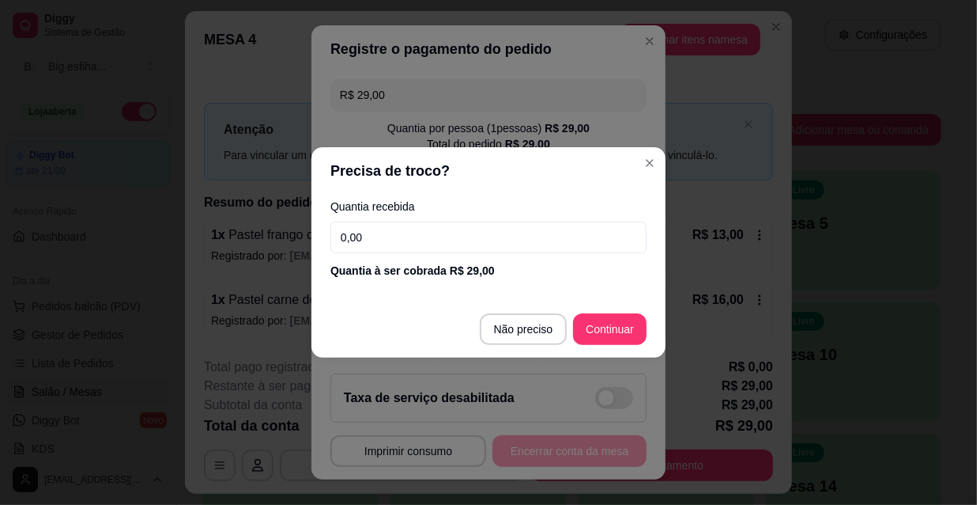
click at [387, 253] on input "0,00" at bounding box center [489, 237] width 316 height 32
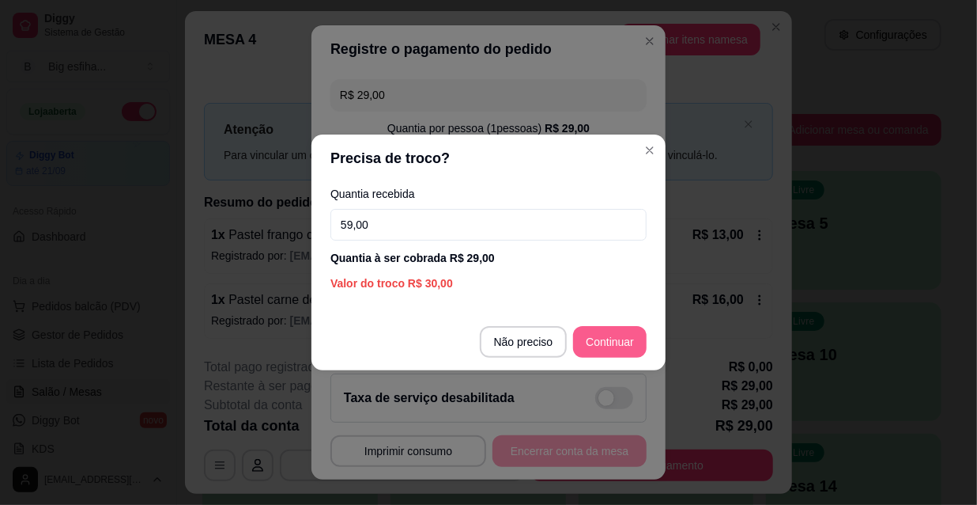
type input "59,00"
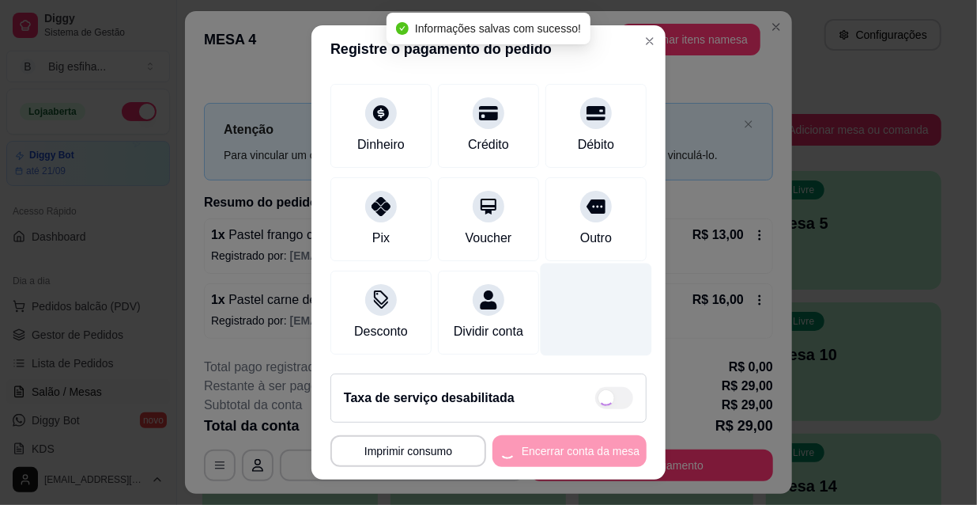
type input "R$ 0,00"
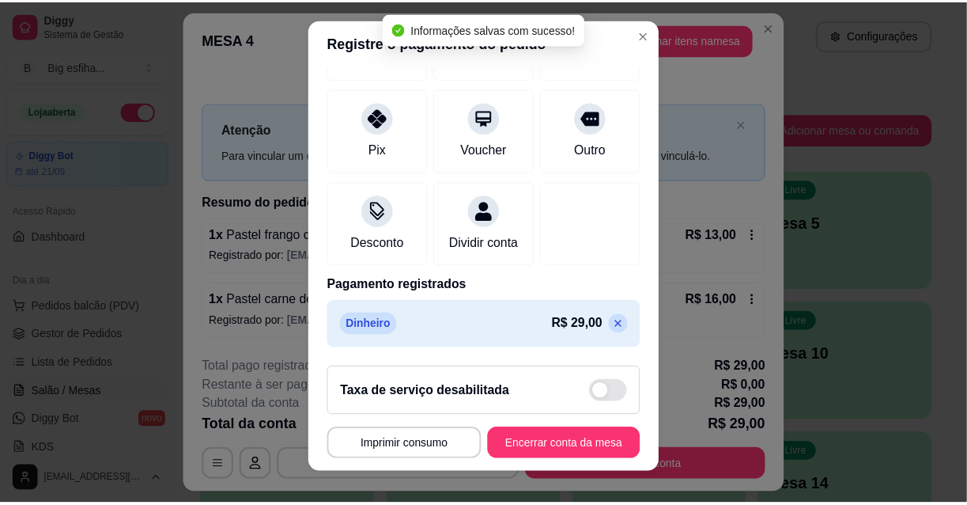
scroll to position [25, 0]
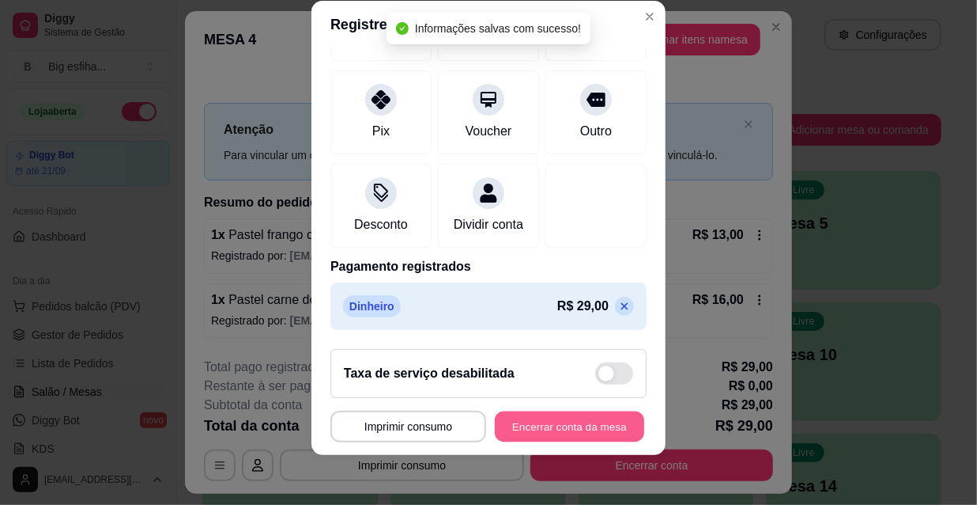
click at [561, 419] on button "Encerrar conta da mesa" at bounding box center [569, 426] width 149 height 31
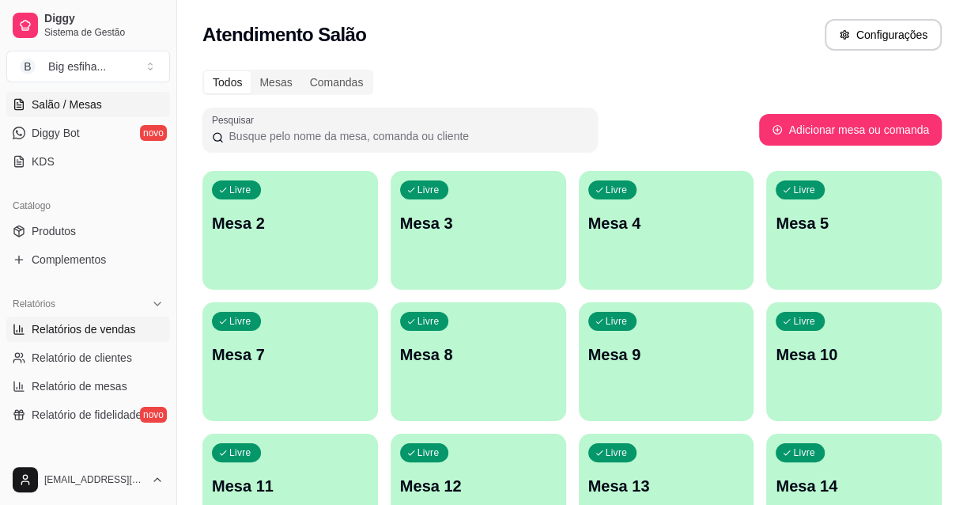
scroll to position [503, 0]
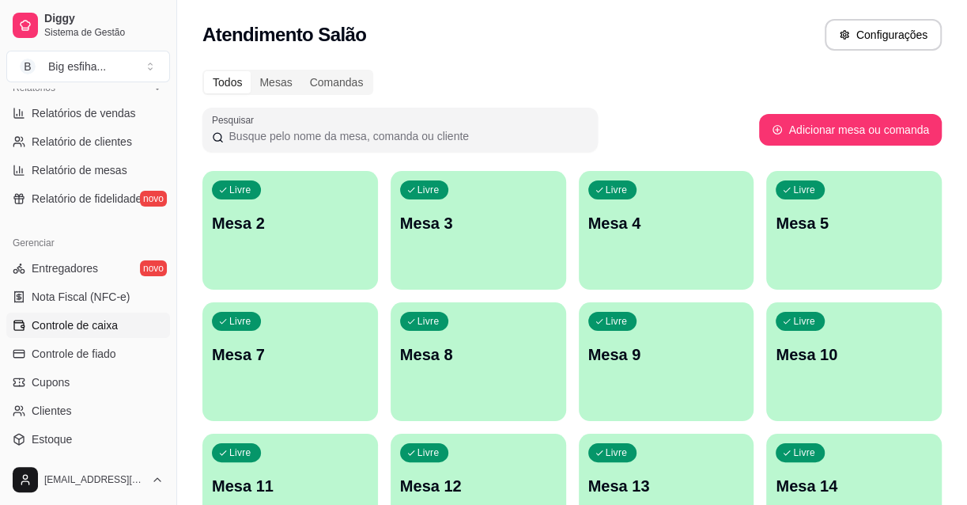
click at [107, 319] on span "Controle de caixa" at bounding box center [75, 325] width 86 height 16
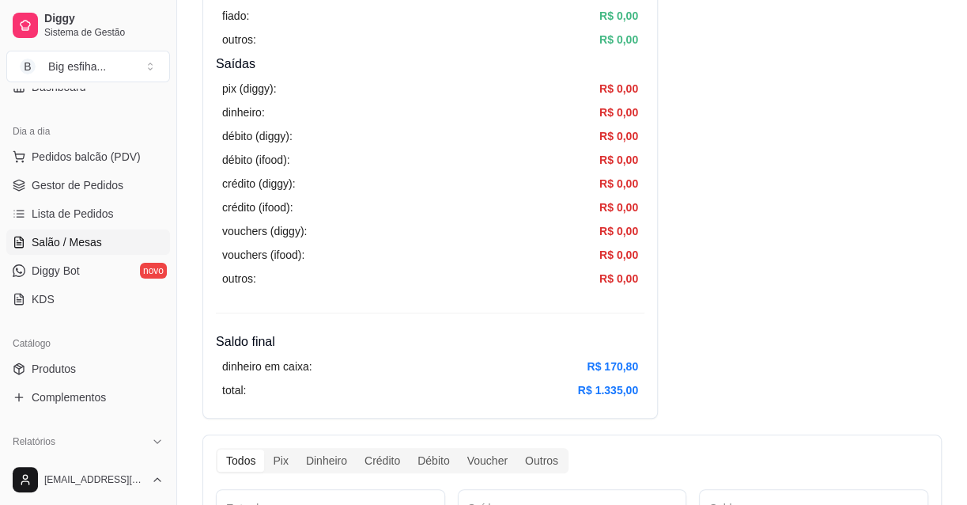
scroll to position [143, 0]
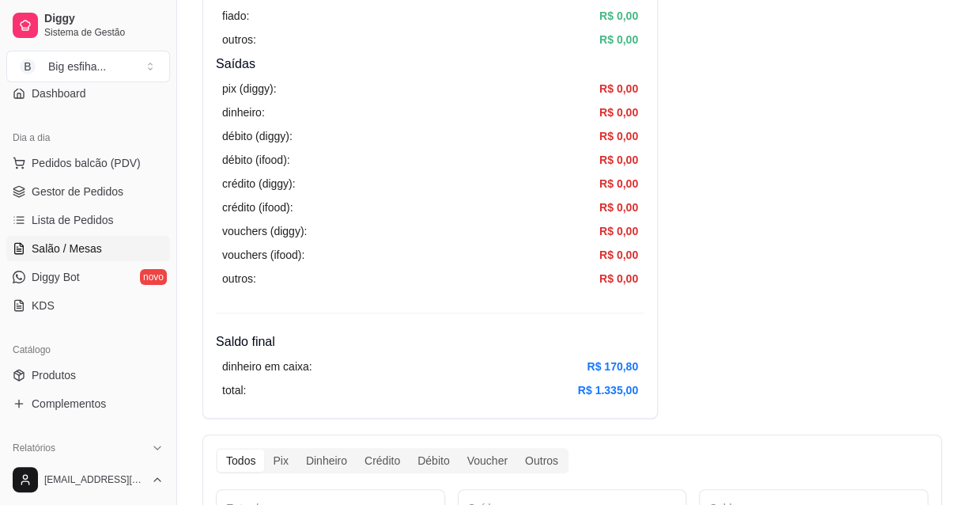
click at [93, 236] on link "Salão / Mesas" at bounding box center [88, 248] width 164 height 25
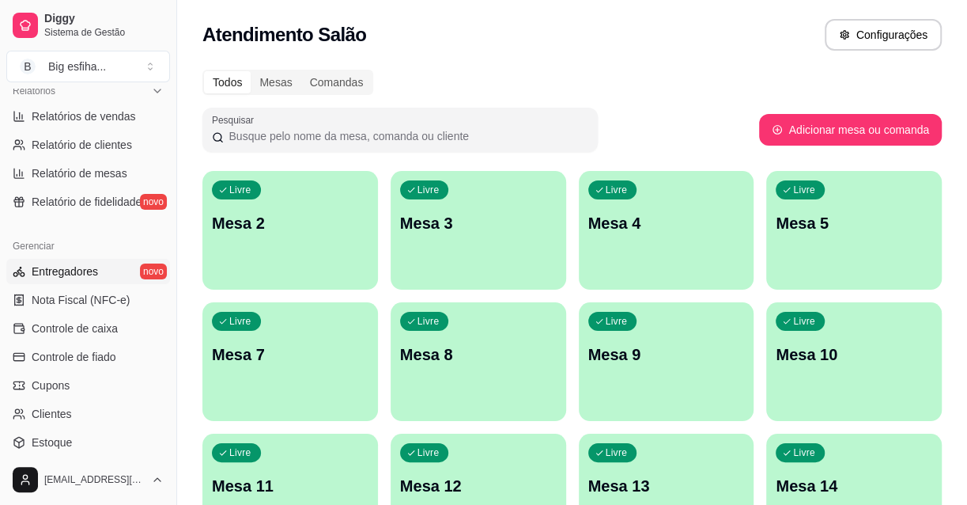
scroll to position [503, 0]
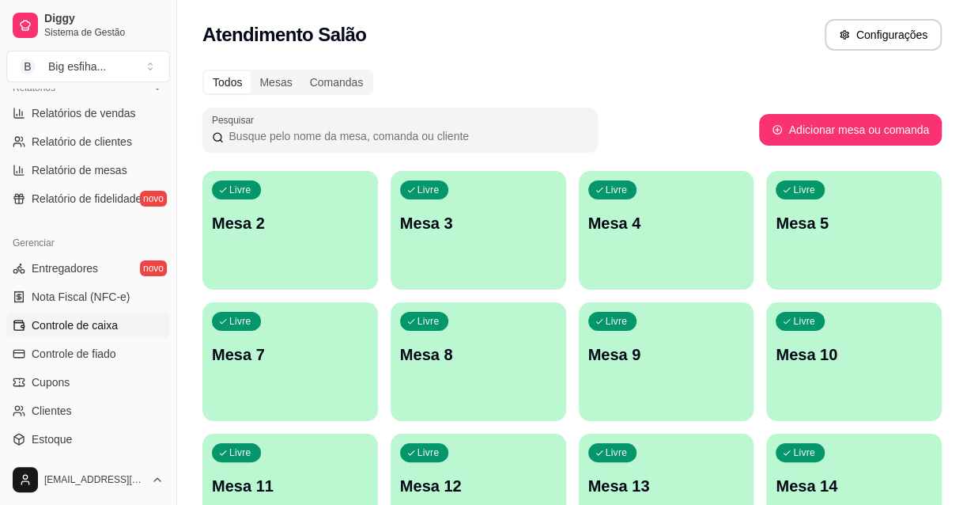
click at [86, 331] on span "Controle de caixa" at bounding box center [75, 325] width 86 height 16
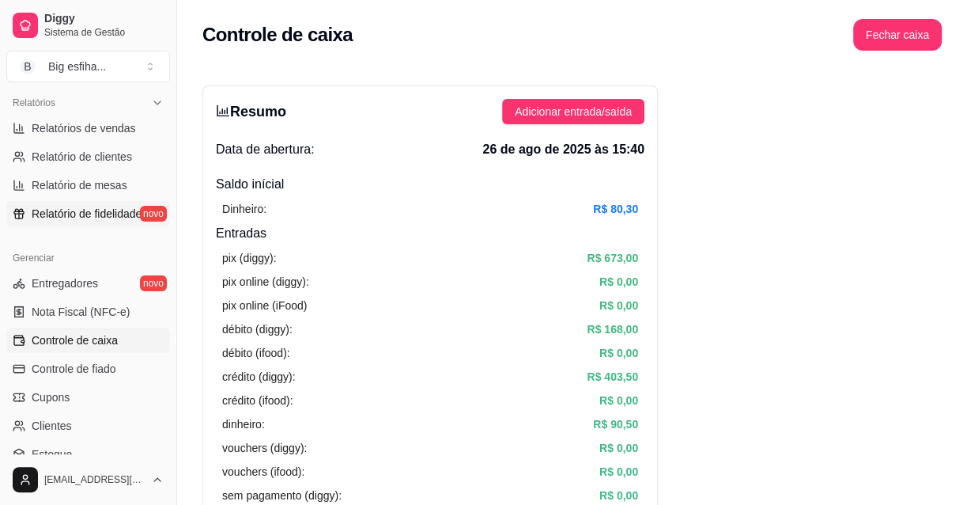
scroll to position [416, 0]
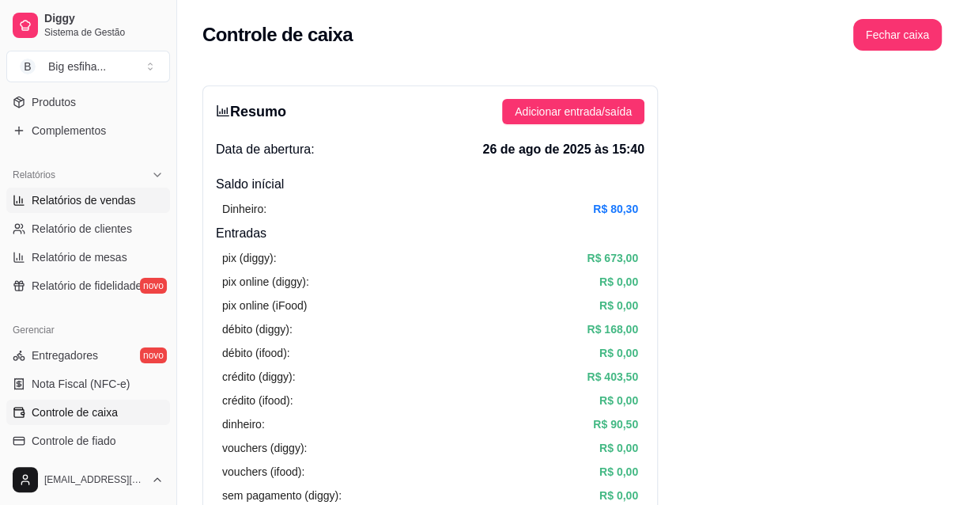
click at [89, 192] on span "Relatórios de vendas" at bounding box center [84, 200] width 104 height 16
select select "ALL"
select select "0"
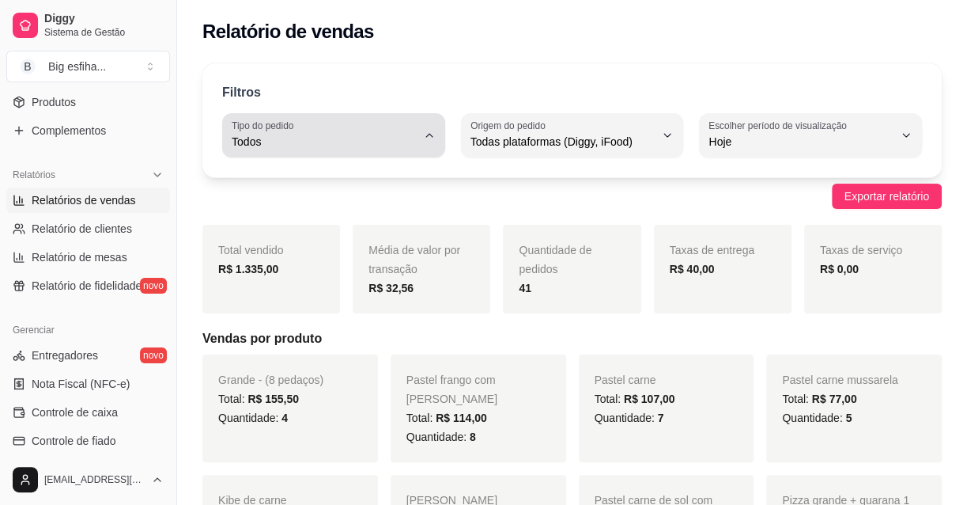
click at [323, 136] on span "Todos" at bounding box center [324, 142] width 185 height 16
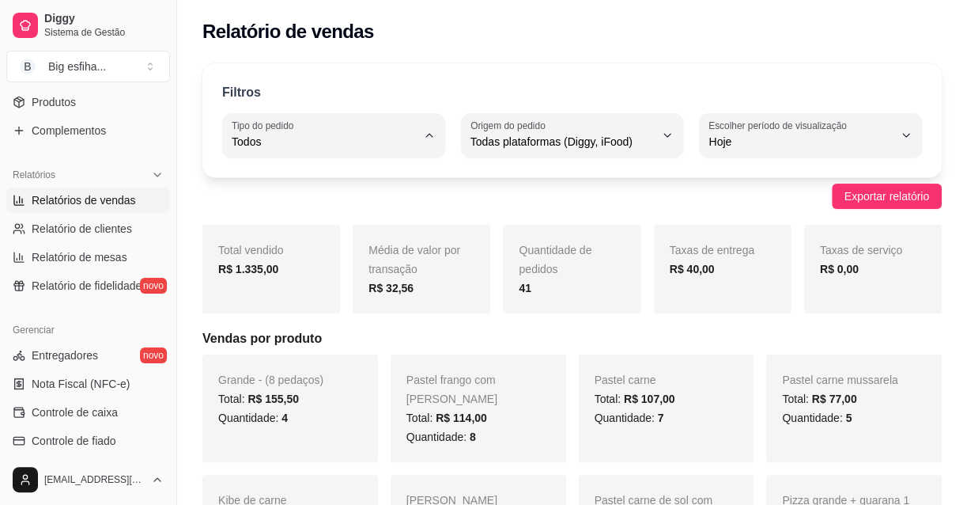
click at [324, 197] on li "Entrega" at bounding box center [333, 204] width 202 height 25
type input "DELIVERY"
select select "DELIVERY"
